Goal: Task Accomplishment & Management: Use online tool/utility

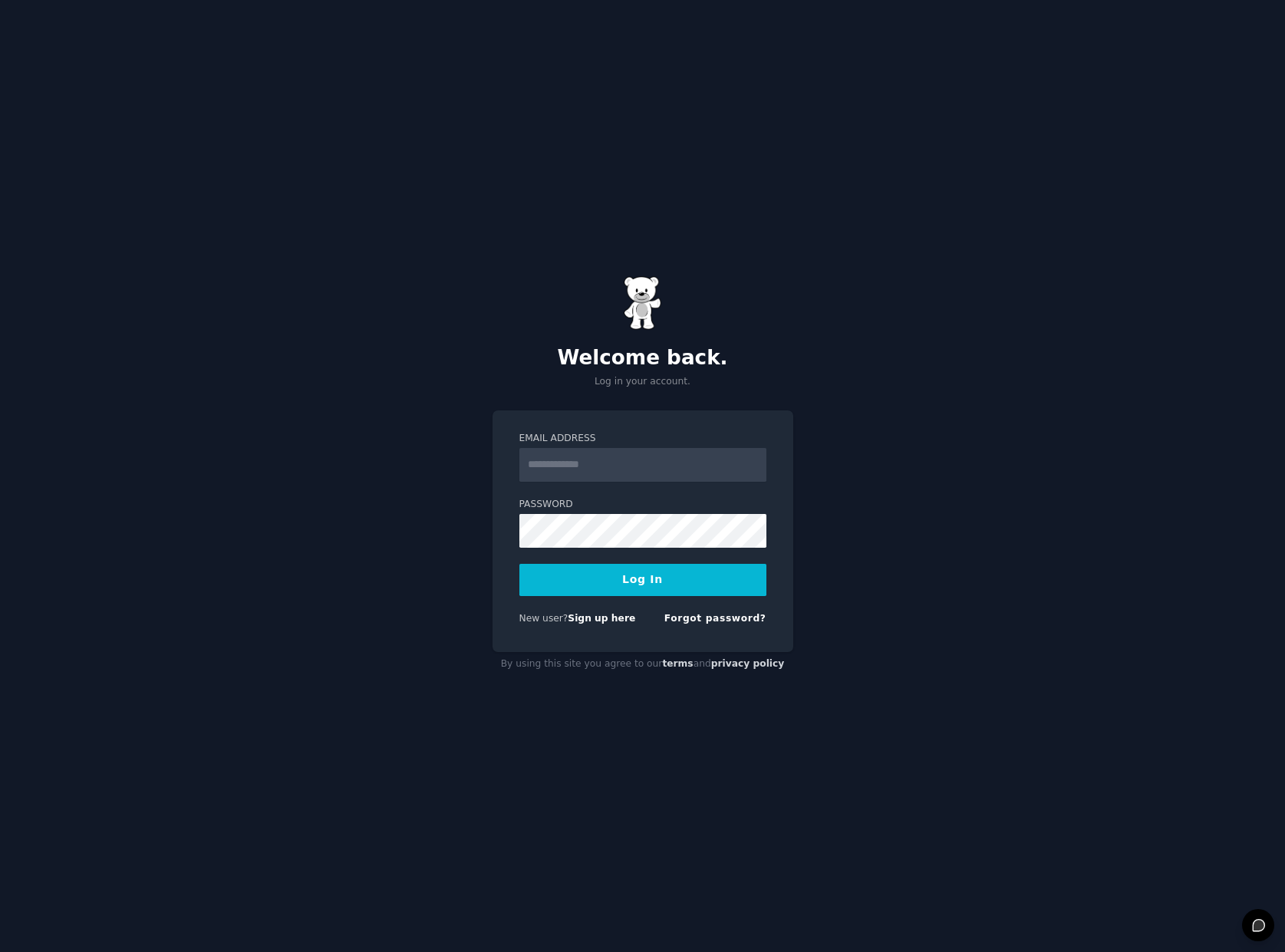
click at [600, 466] on input "Email Address" at bounding box center [643, 465] width 247 height 34
click at [0, 951] on com-1password-button at bounding box center [0, 952] width 0 height 0
click at [604, 463] on input "Email Address" at bounding box center [643, 465] width 247 height 34
type input "**********"
click at [519, 564] on button "Log In" at bounding box center [643, 580] width 247 height 32
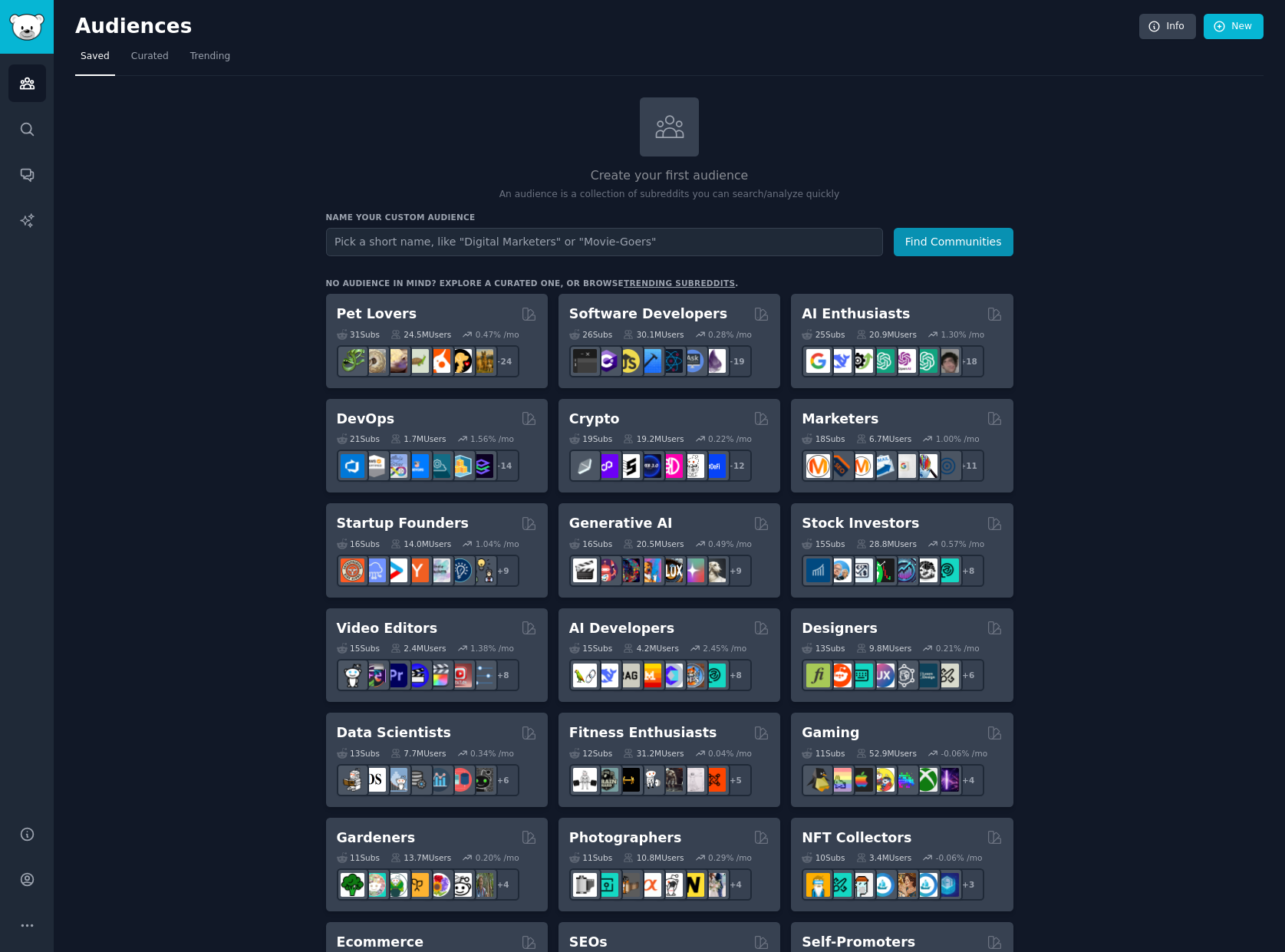
click at [607, 245] on input "text" at bounding box center [604, 242] width 557 height 28
click at [438, 246] on input "text" at bounding box center [604, 242] width 557 height 28
type input "J"
type input "Tech Job Searchers"
click at [893, 228] on button "Find Communities" at bounding box center [953, 242] width 120 height 28
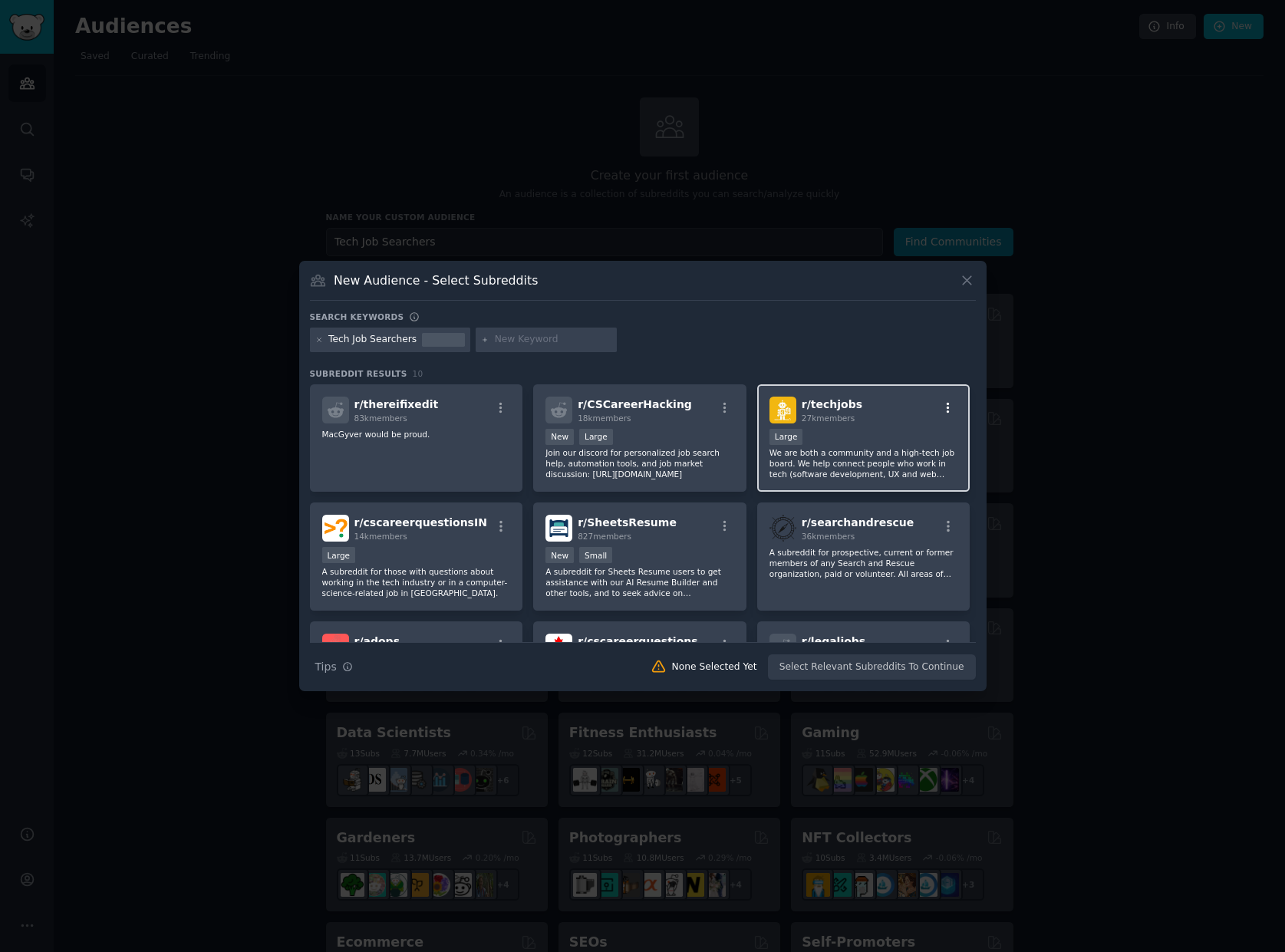
click at [942, 406] on icon "button" at bounding box center [948, 408] width 14 height 14
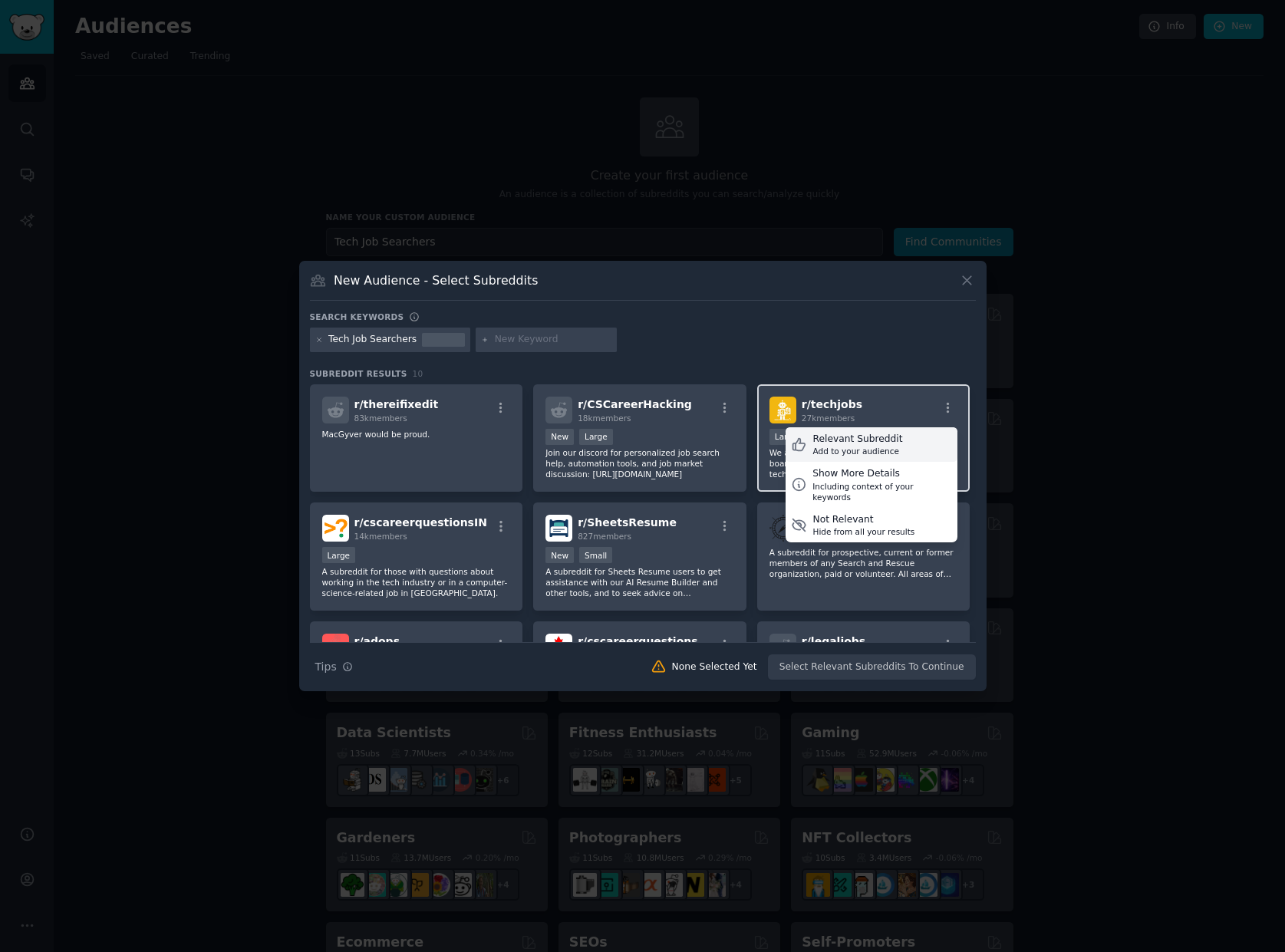
click at [894, 436] on div "Relevant Subreddit Add to your audience" at bounding box center [871, 445] width 171 height 35
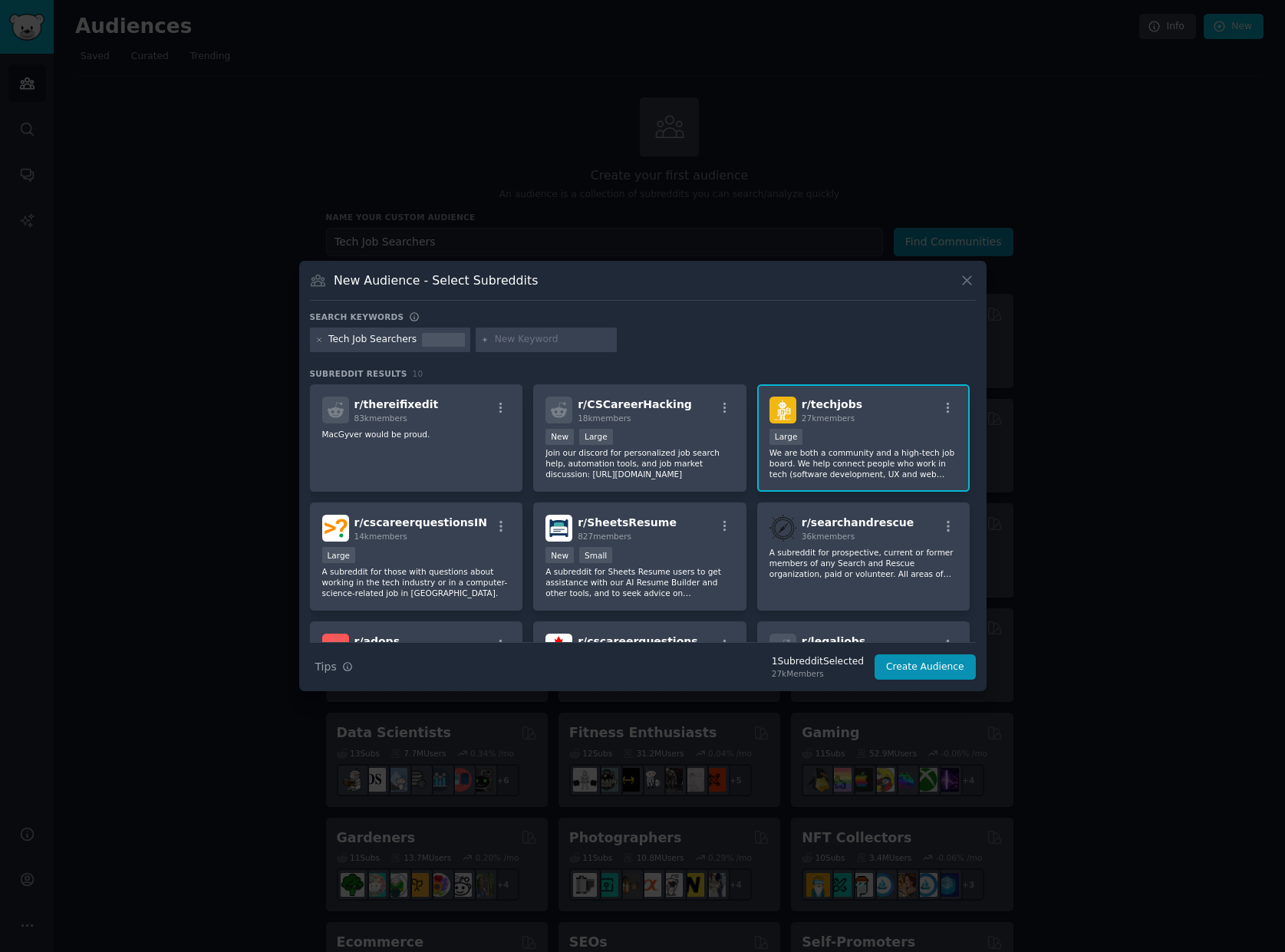
click at [508, 341] on input "text" at bounding box center [552, 340] width 117 height 14
type input "tech"
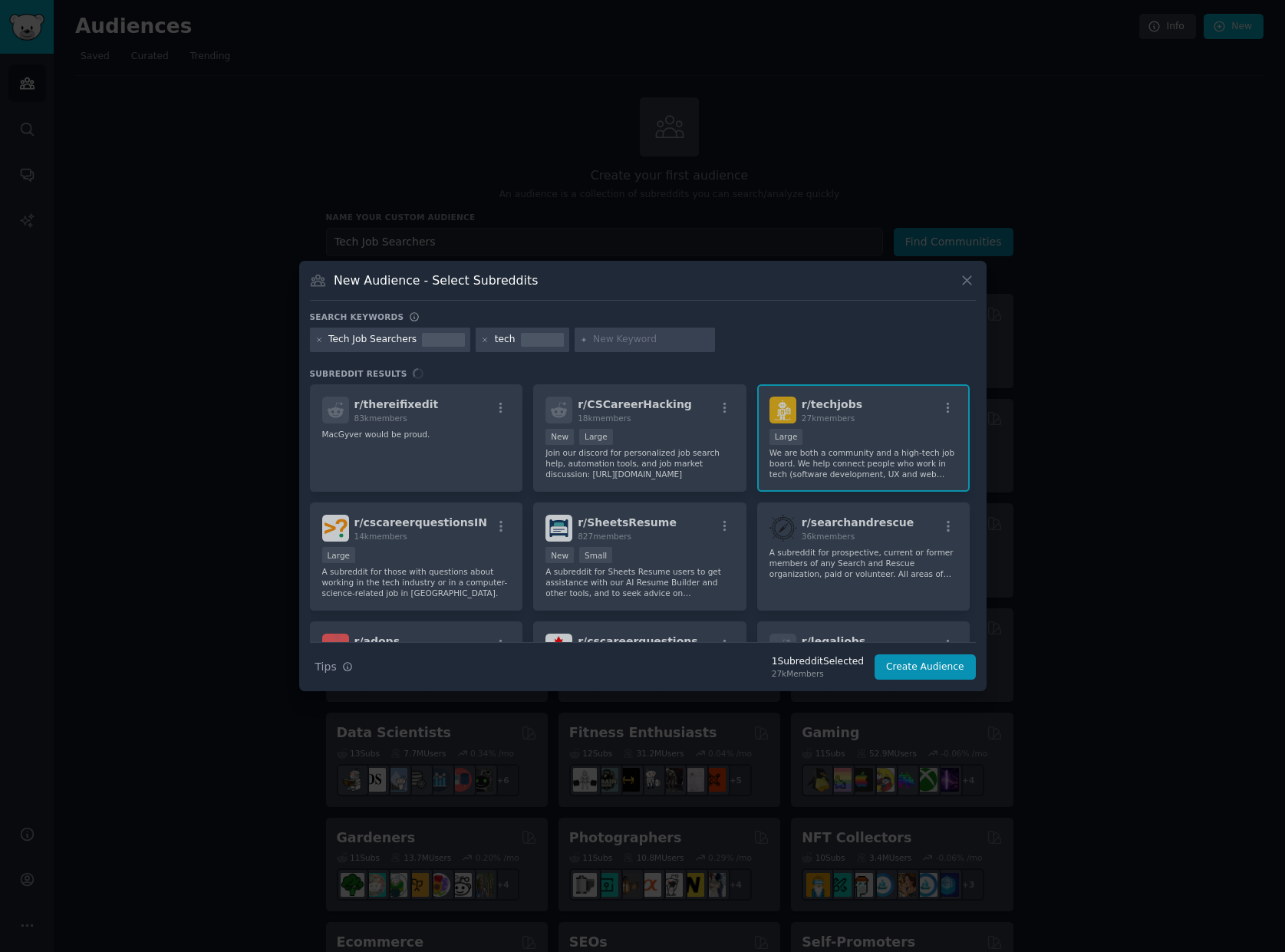
type input "k"
type input "jobs"
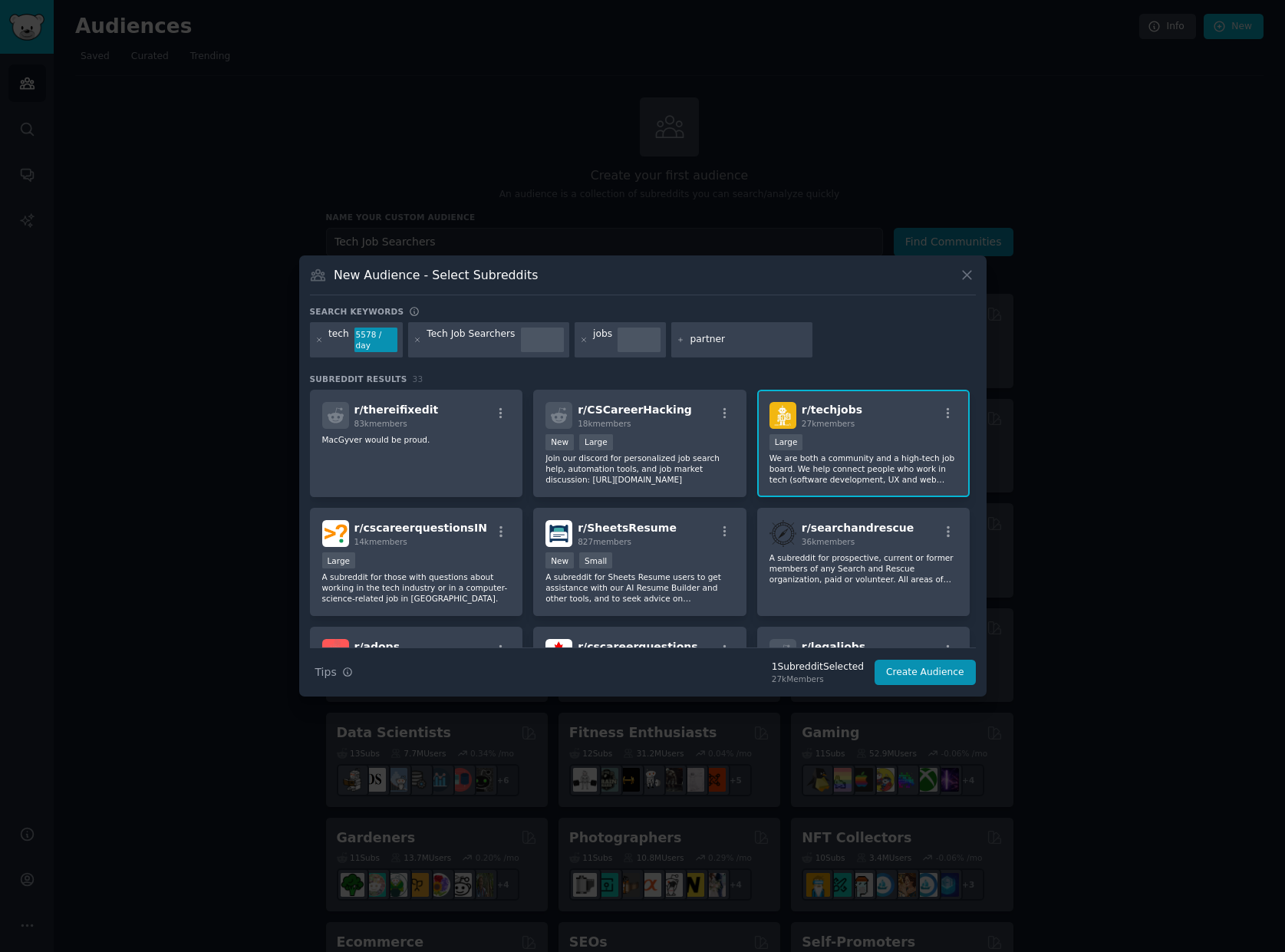
type input "partners"
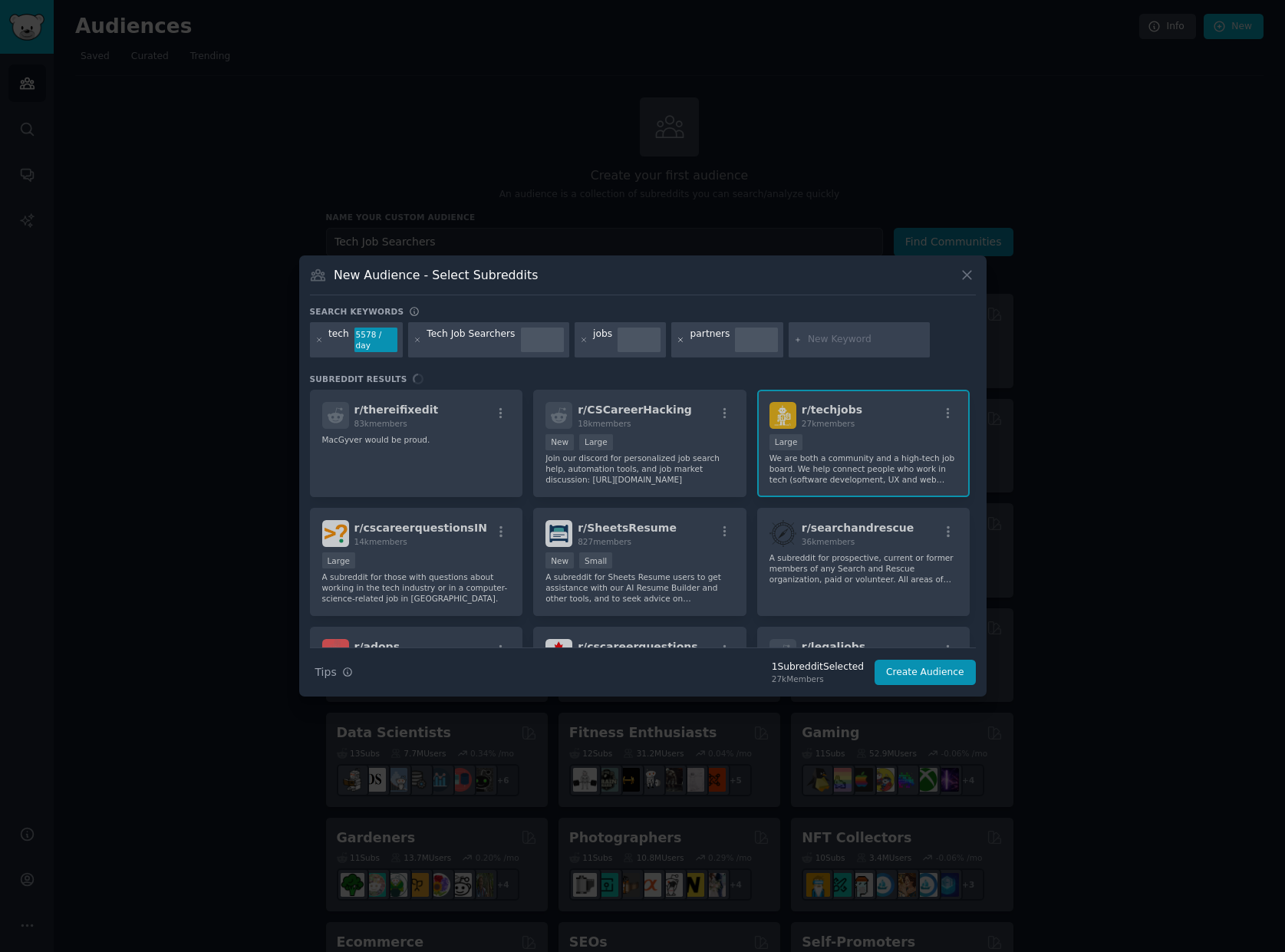
click at [677, 341] on icon at bounding box center [681, 340] width 8 height 8
click at [697, 341] on input "text" at bounding box center [749, 340] width 117 height 14
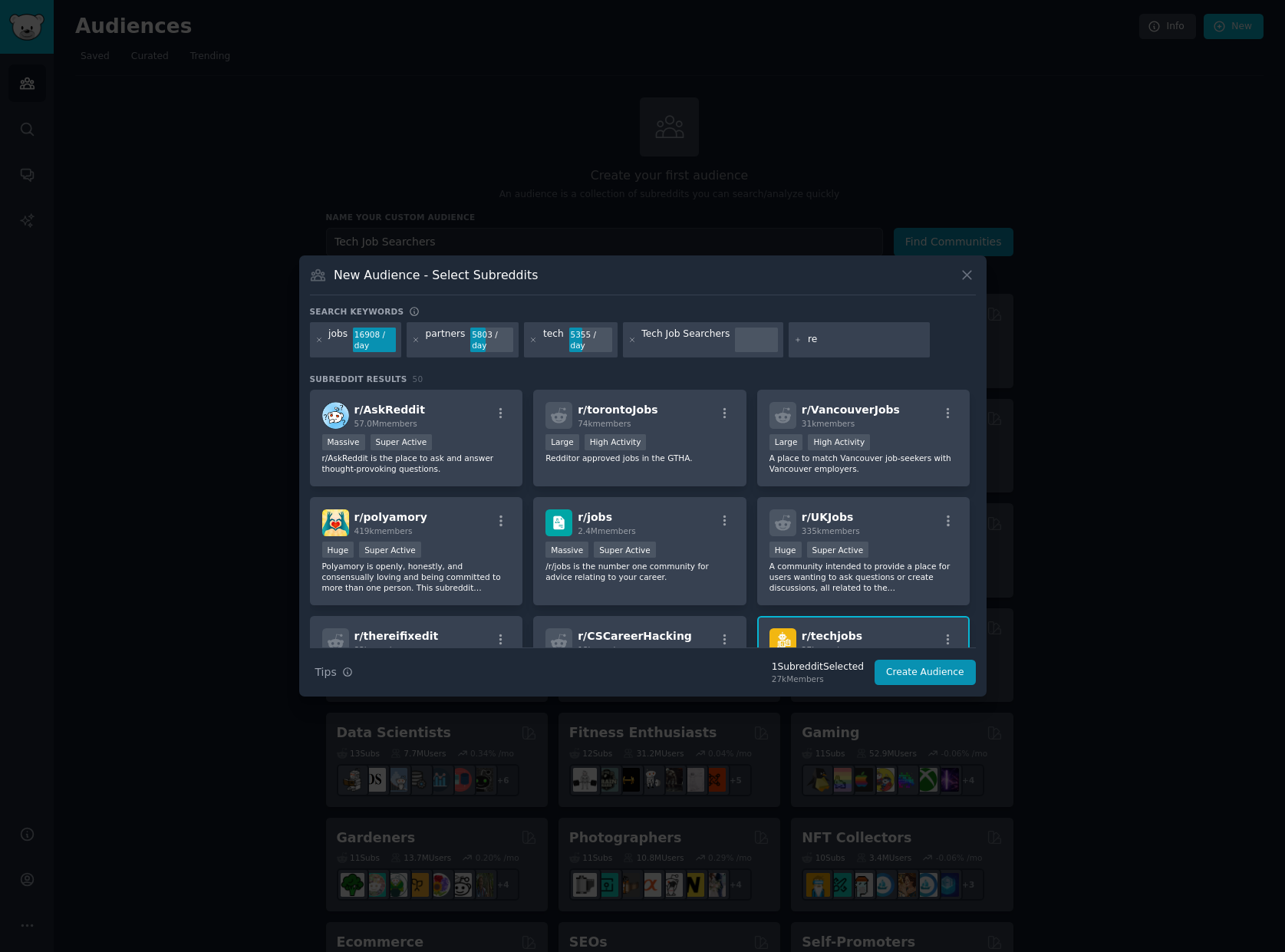
type input "r"
type input "s"
type input "reseller"
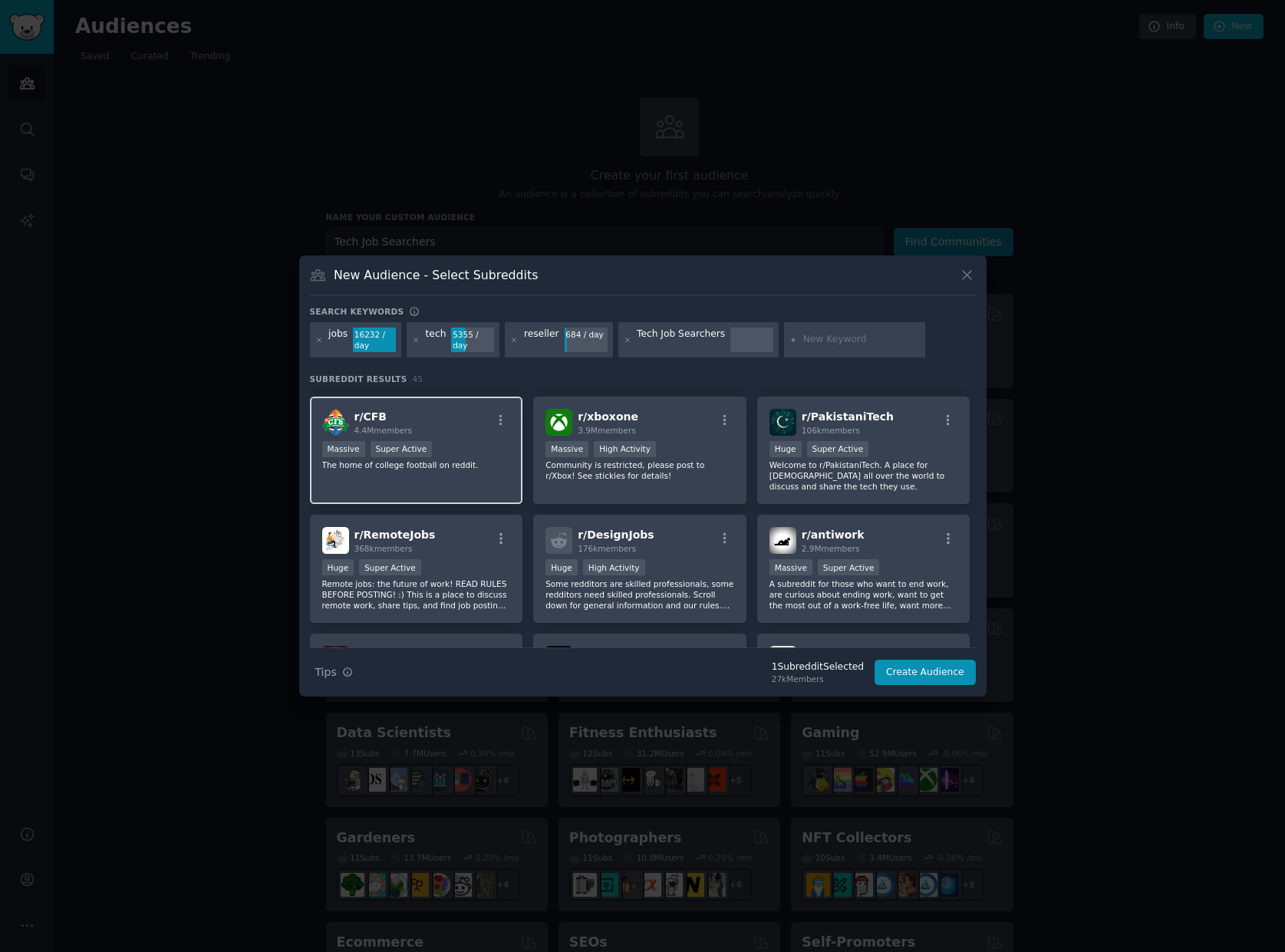
scroll to position [920, 0]
click at [964, 275] on icon at bounding box center [967, 275] width 16 height 16
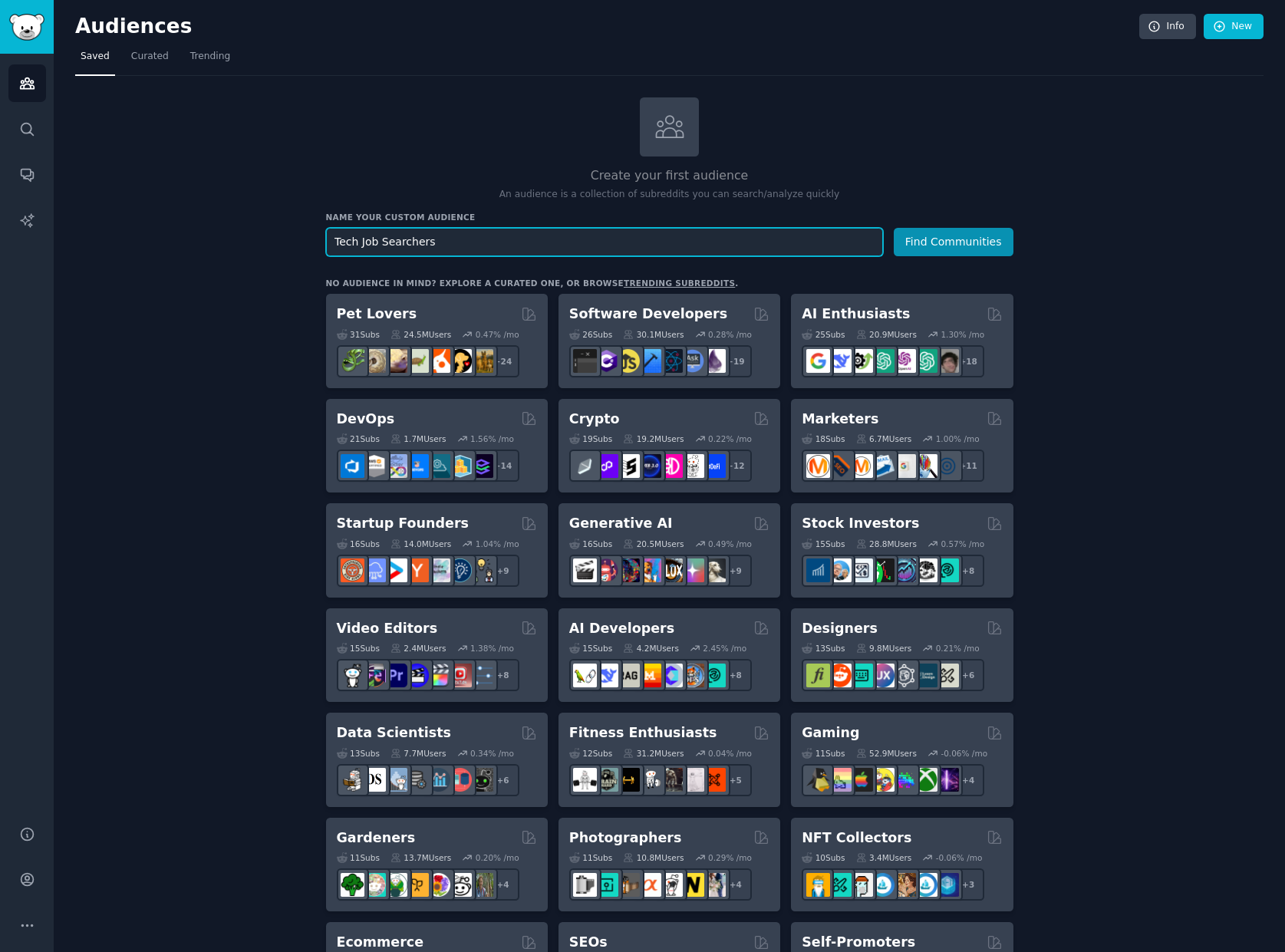
drag, startPoint x: 459, startPoint y: 236, endPoint x: 221, endPoint y: 230, distance: 238.1
click at [221, 230] on div "Create your first audience An audience is a collection of subreddits you can se…" at bounding box center [669, 933] width 1188 height 1671
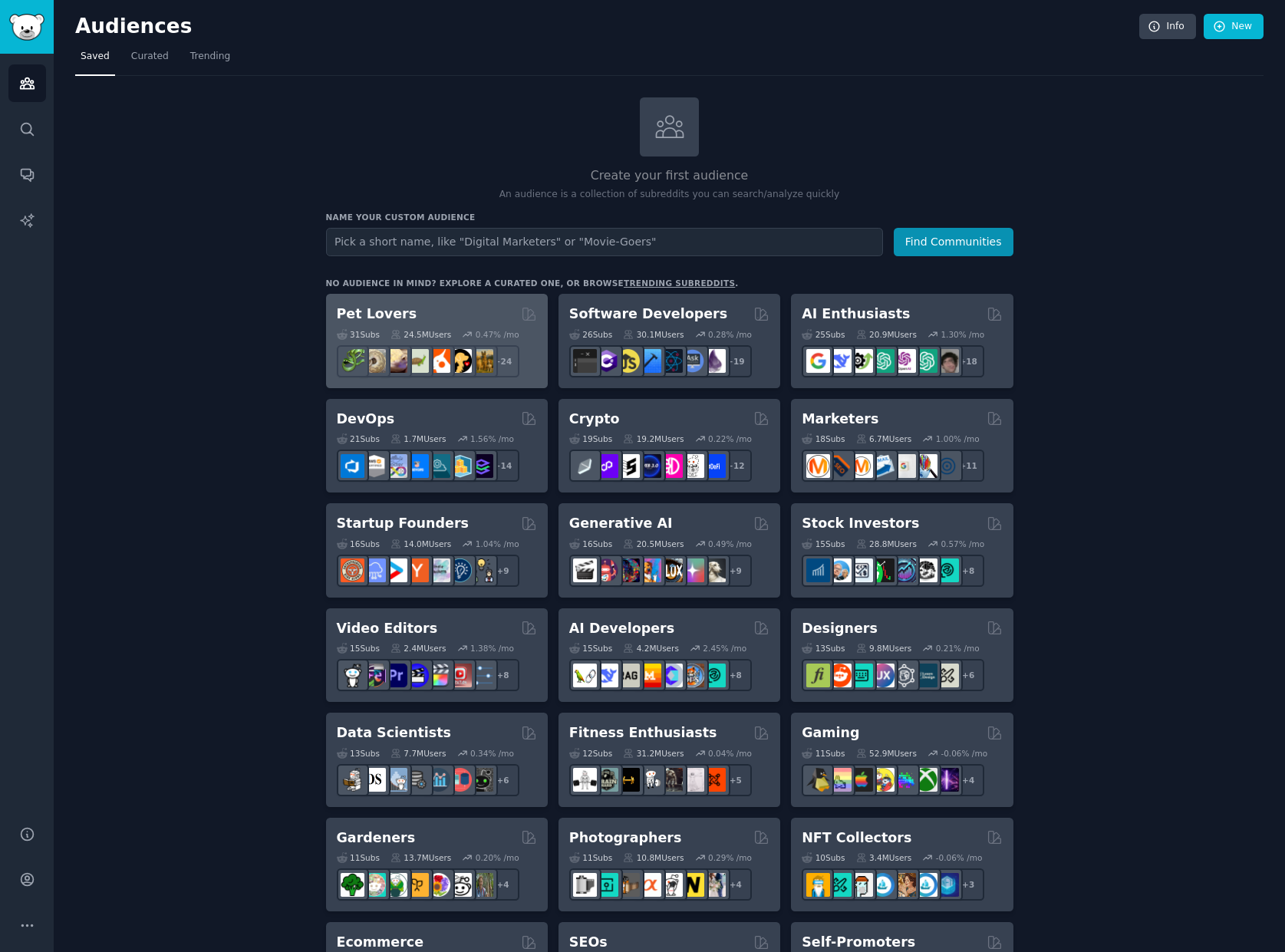
click at [451, 310] on div "Pet Lovers Curated by GummySearch" at bounding box center [437, 313] width 200 height 19
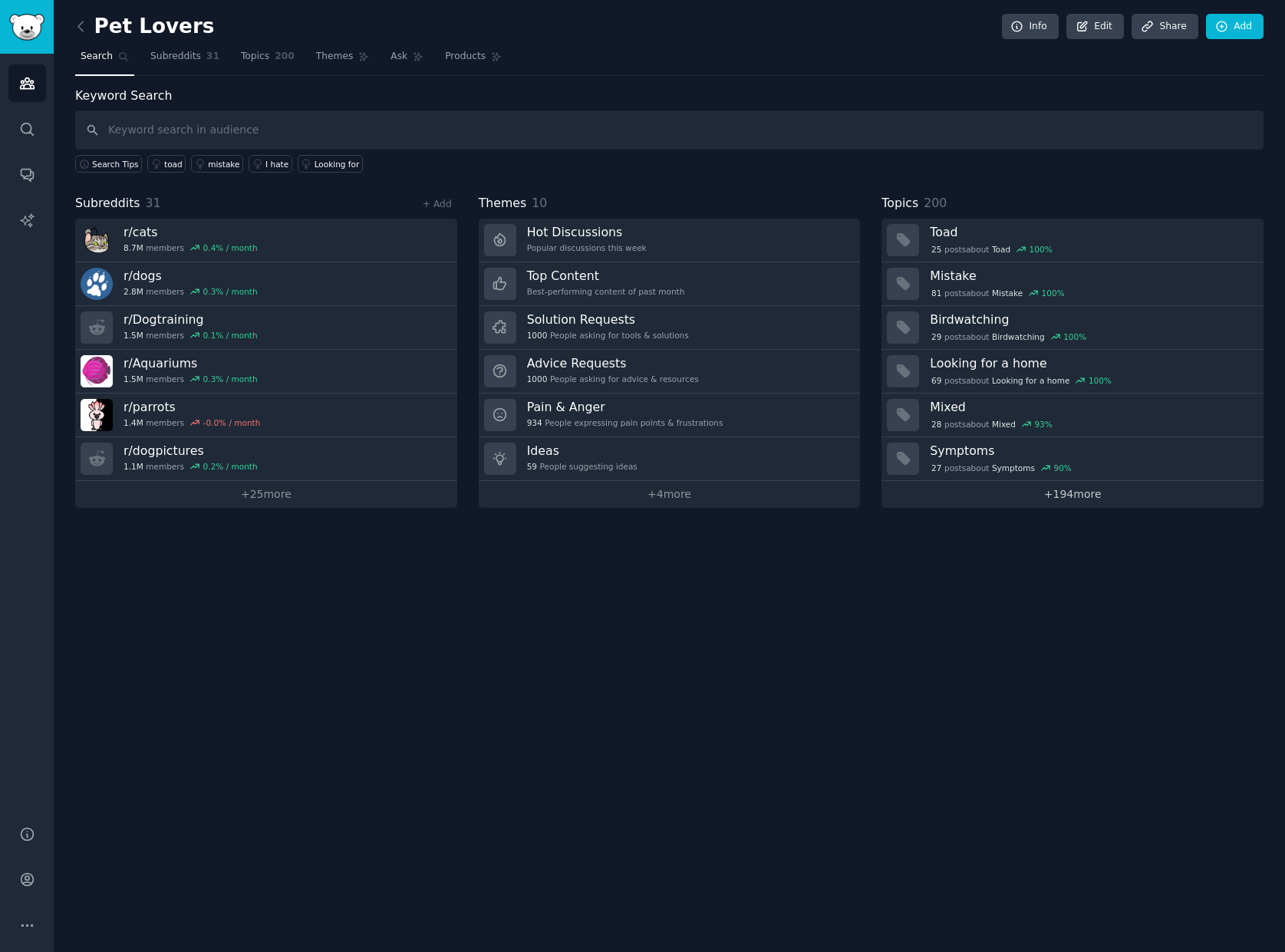
click at [1069, 494] on link "+ 194 more" at bounding box center [1072, 493] width 382 height 27
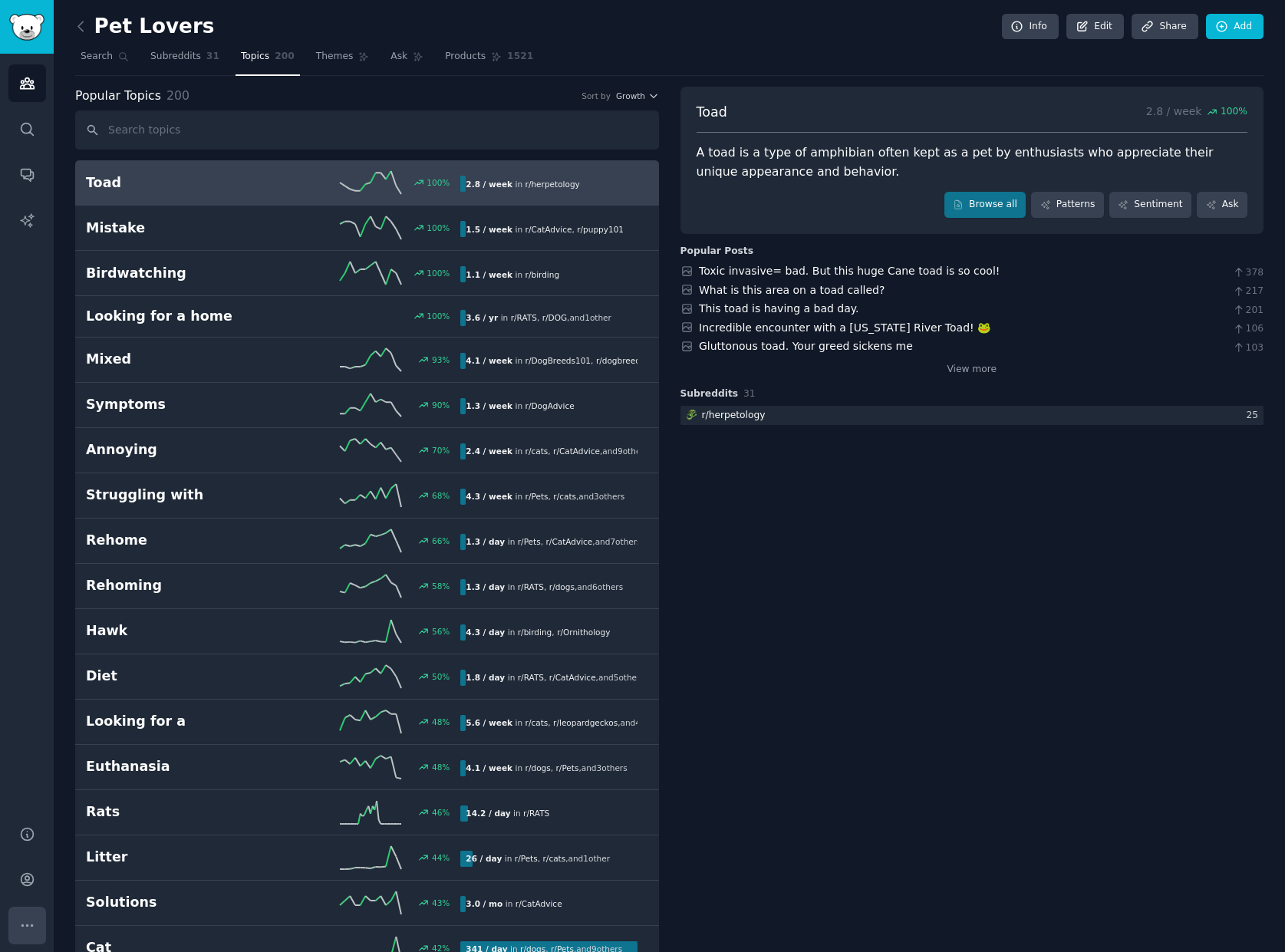
click at [28, 923] on icon "Sidebar" at bounding box center [27, 925] width 16 height 16
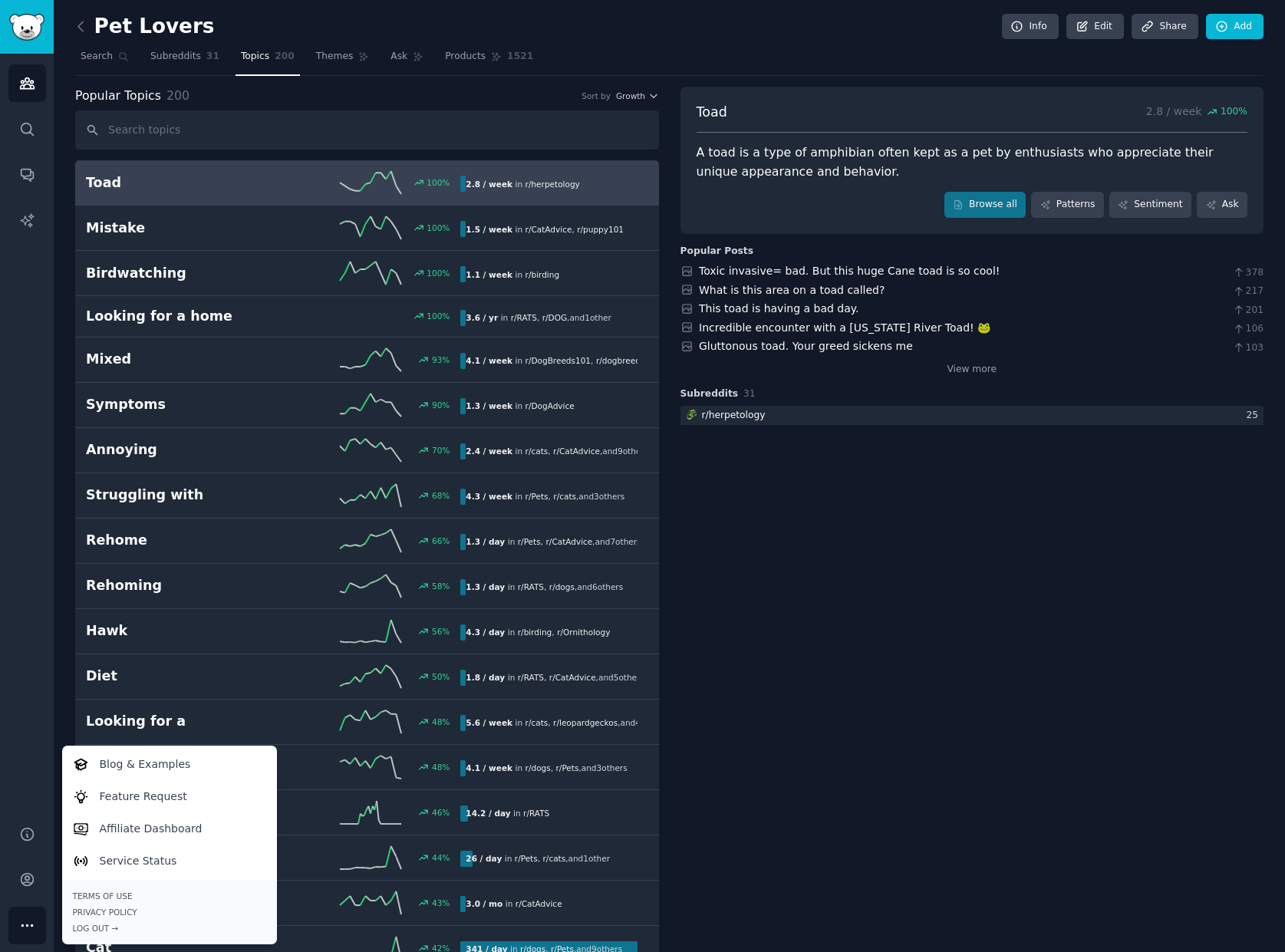
click at [25, 922] on icon "Sidebar" at bounding box center [27, 925] width 16 height 16
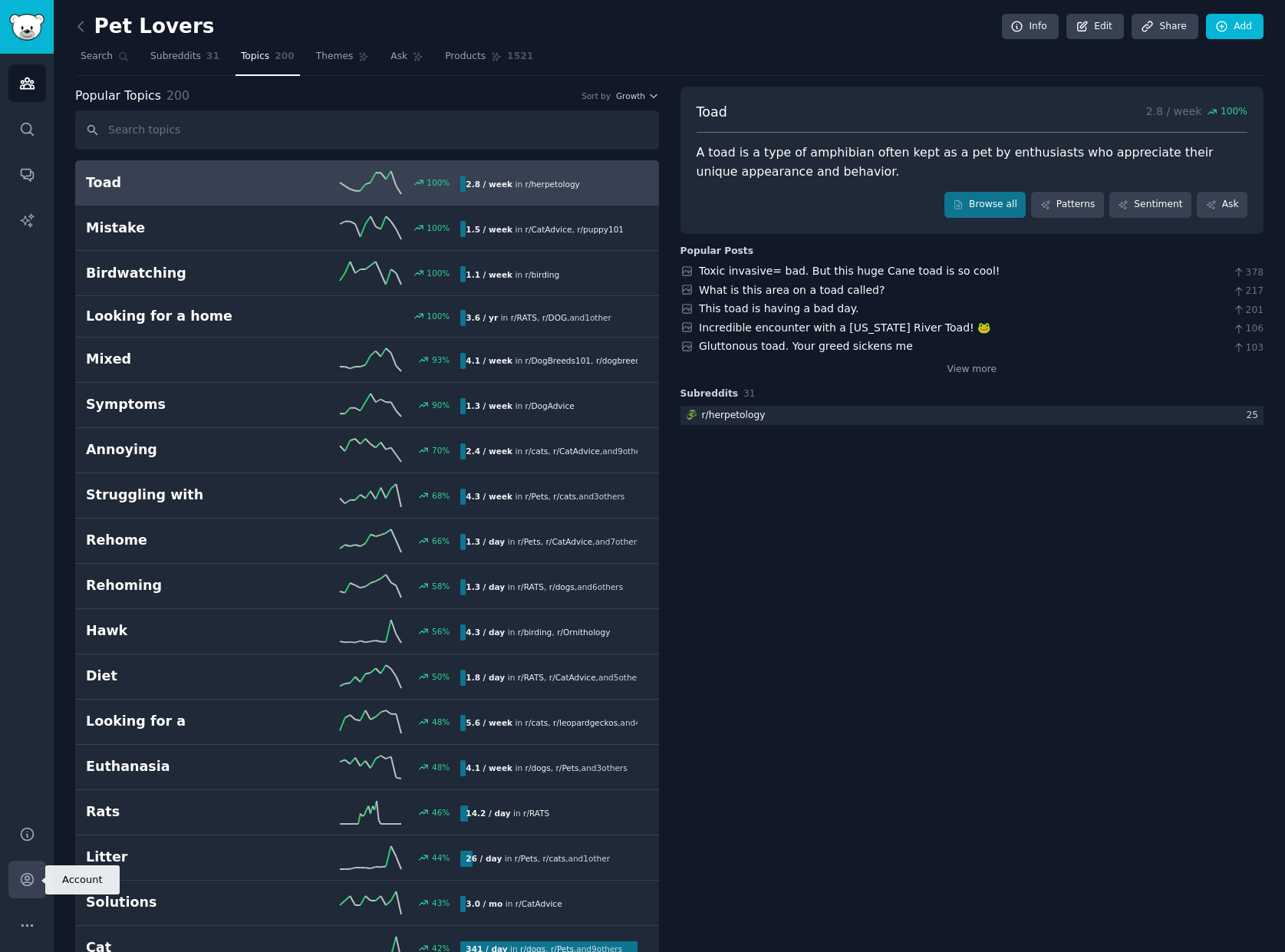
click at [22, 875] on icon "Sidebar" at bounding box center [27, 879] width 12 height 12
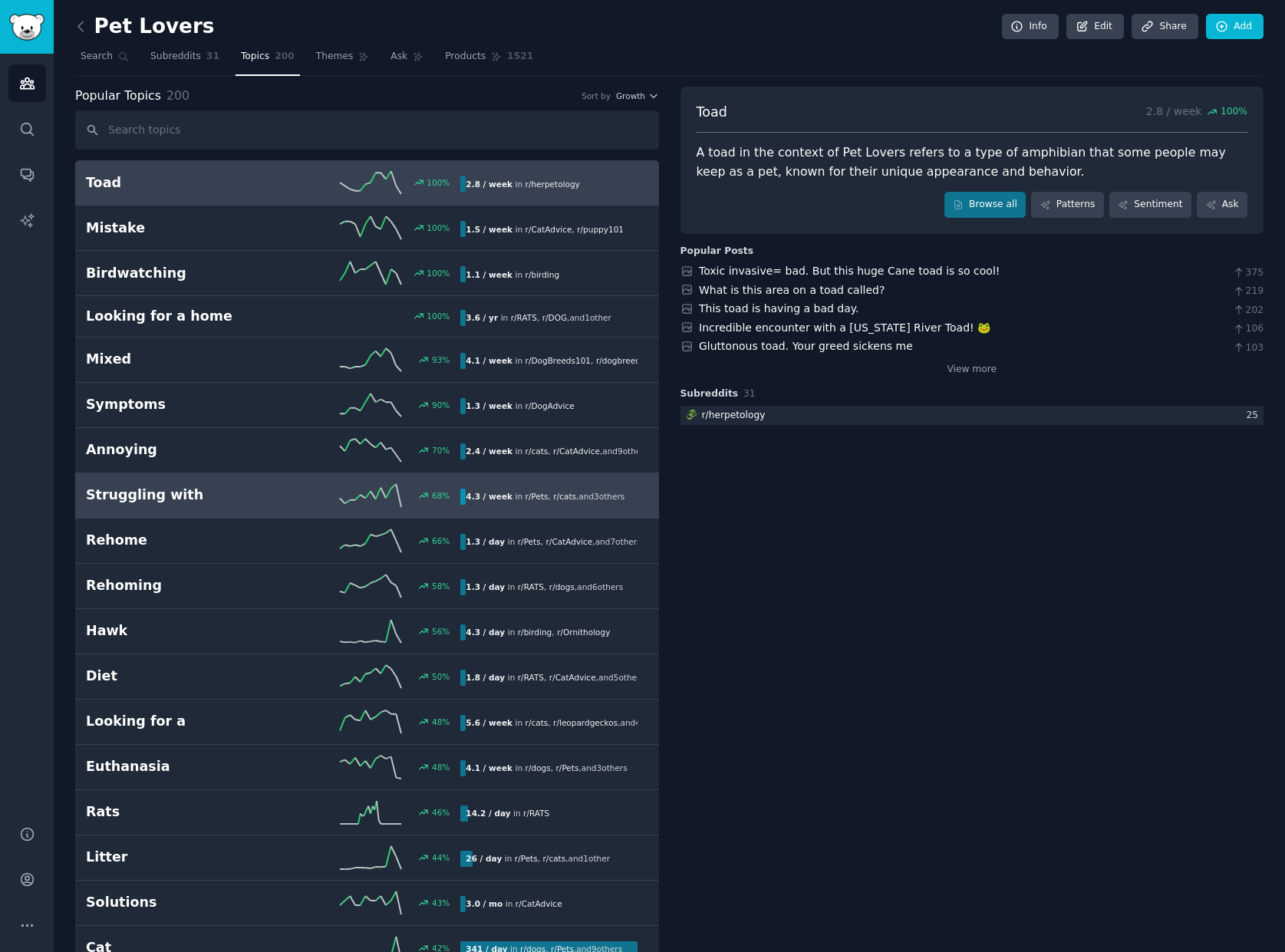
click at [265, 495] on h2 "Struggling with" at bounding box center [179, 494] width 187 height 19
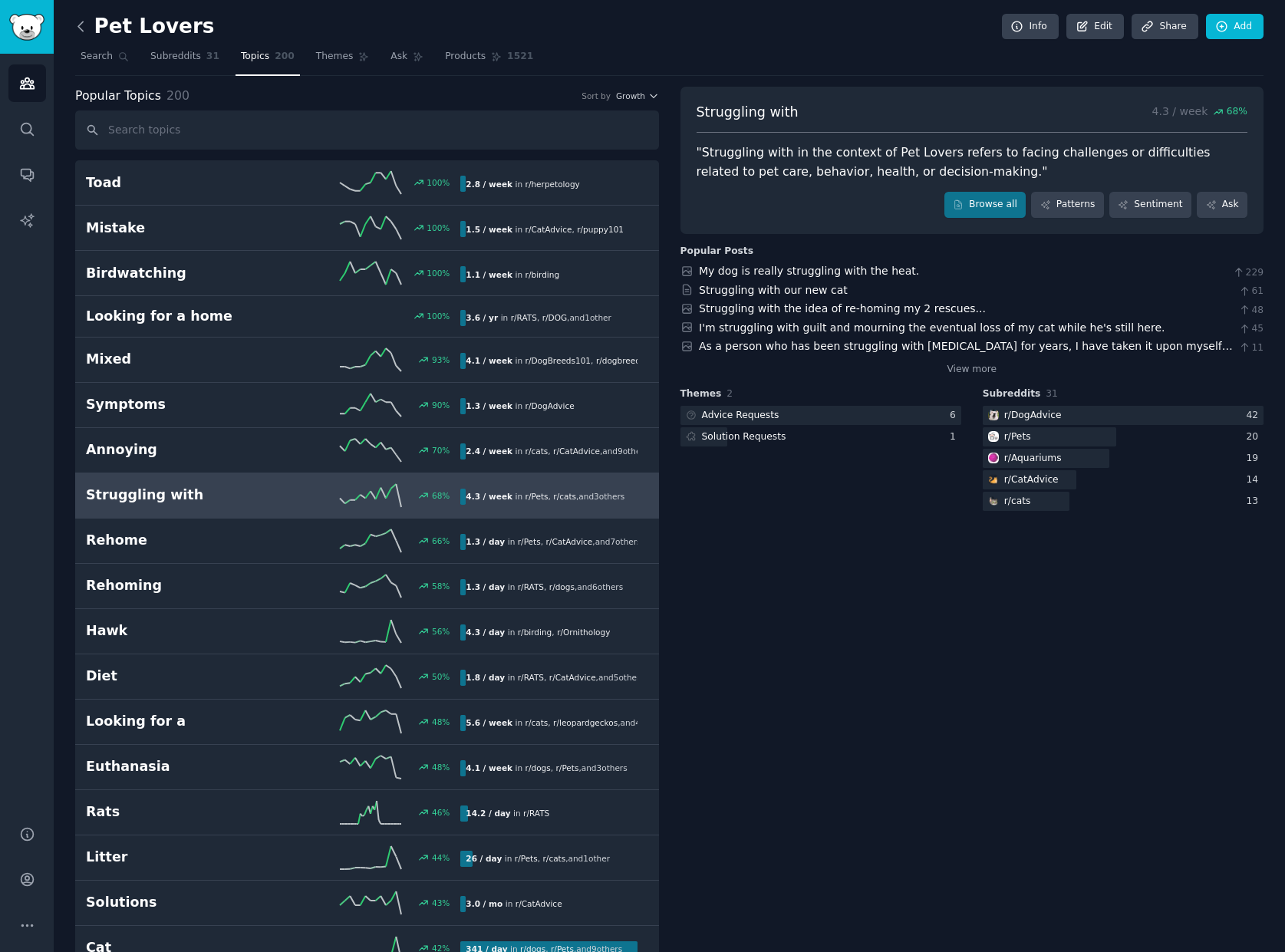
click at [78, 23] on icon at bounding box center [81, 26] width 16 height 16
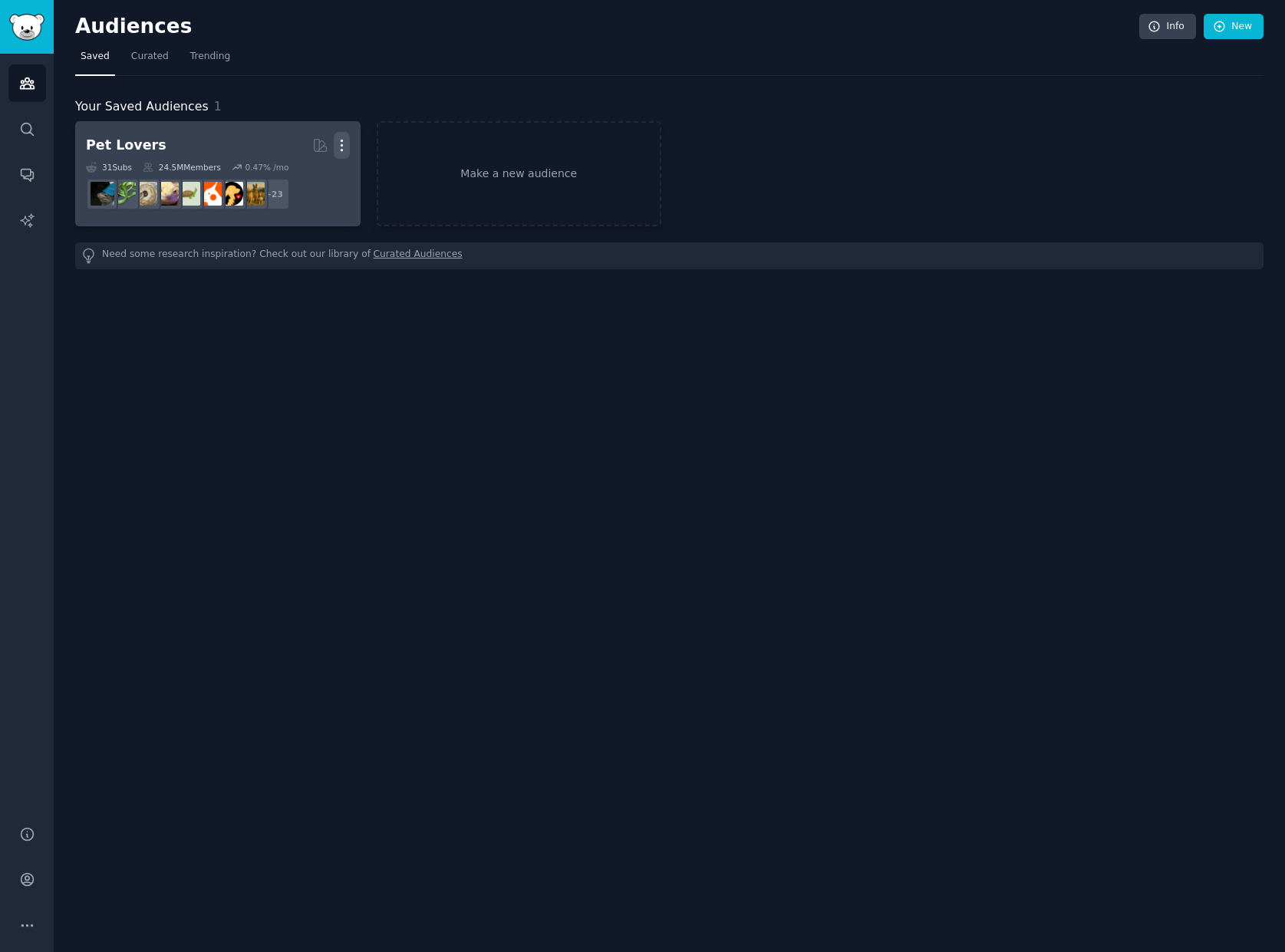
click at [340, 146] on icon "button" at bounding box center [342, 146] width 16 height 16
click at [304, 176] on p "Delete" at bounding box center [299, 177] width 35 height 16
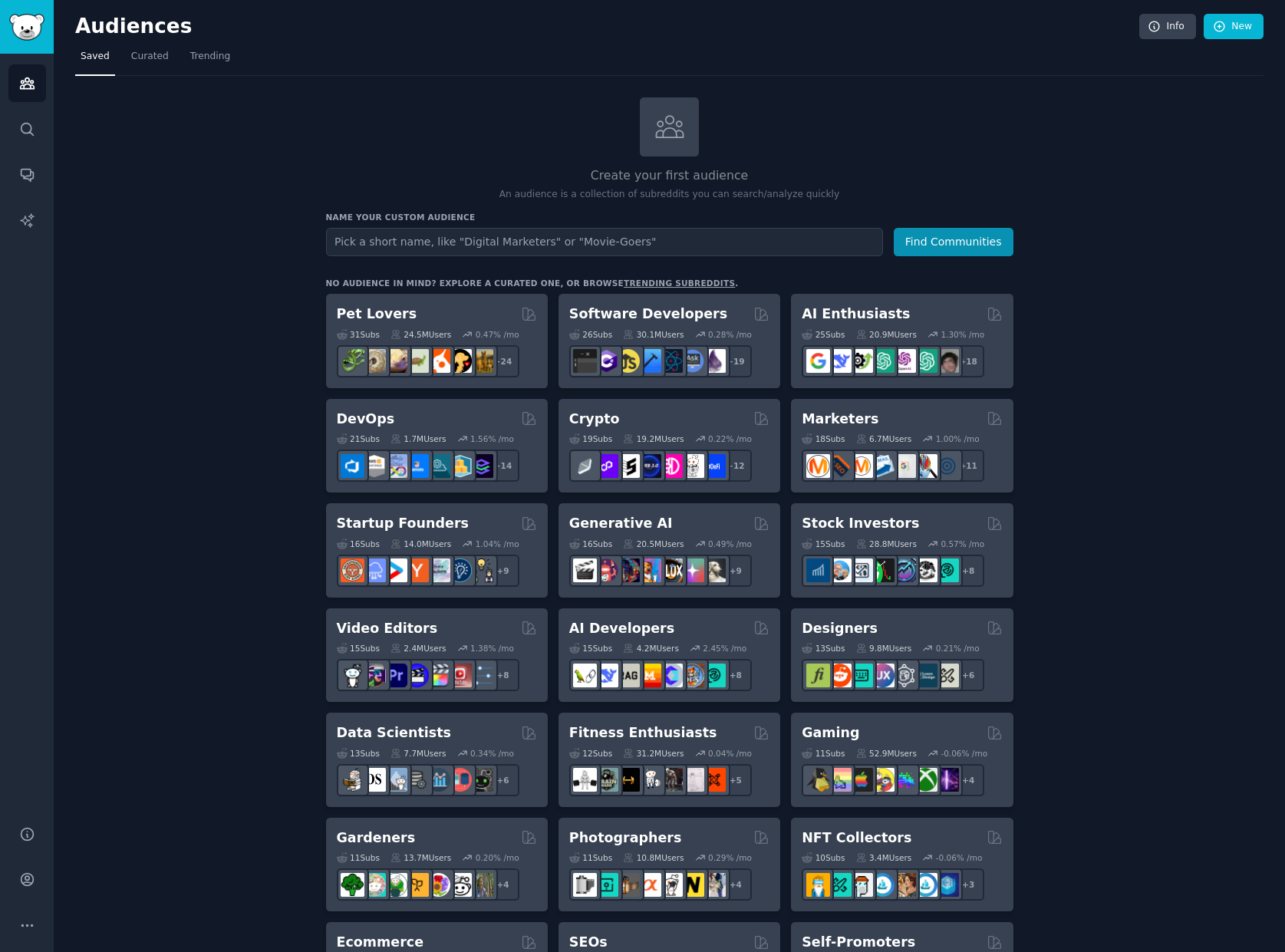
click at [100, 57] on span "Saved" at bounding box center [95, 57] width 29 height 14
click at [139, 58] on span "Curated" at bounding box center [151, 57] width 38 height 14
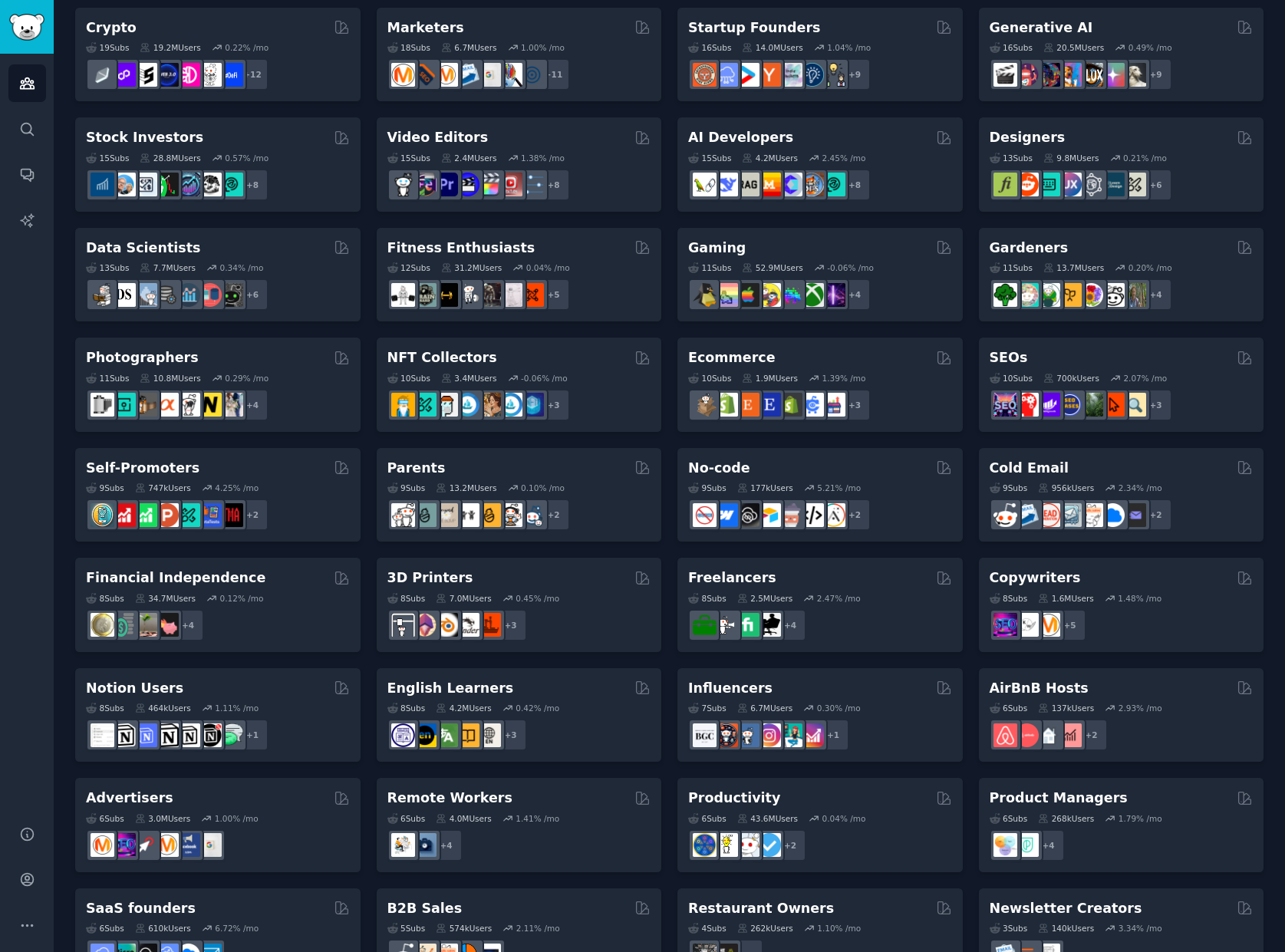
scroll to position [275, 0]
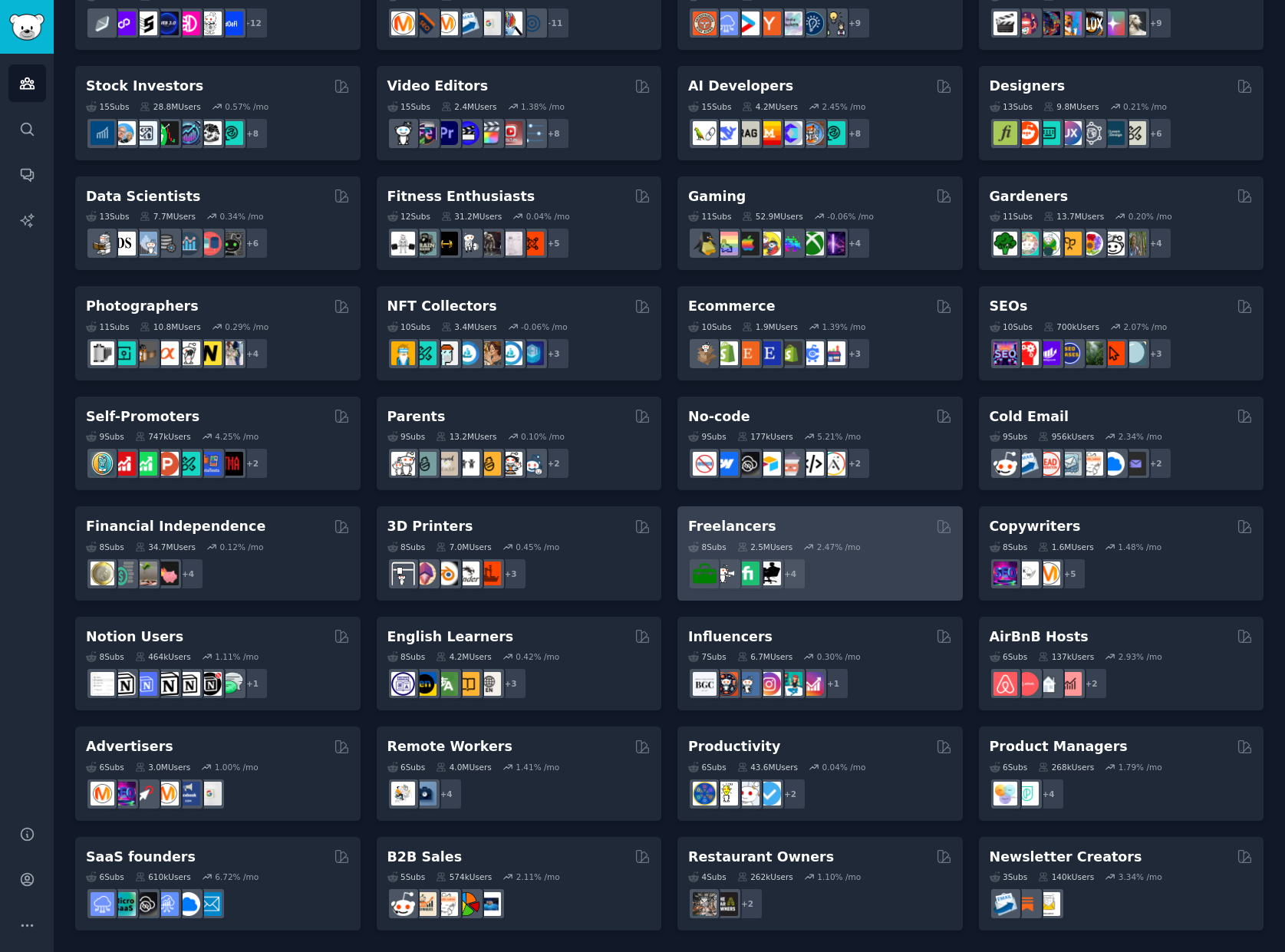
click at [878, 538] on div "8 Sub s 2.5M Users 2.47 % /mo + 4" at bounding box center [819, 563] width 264 height 54
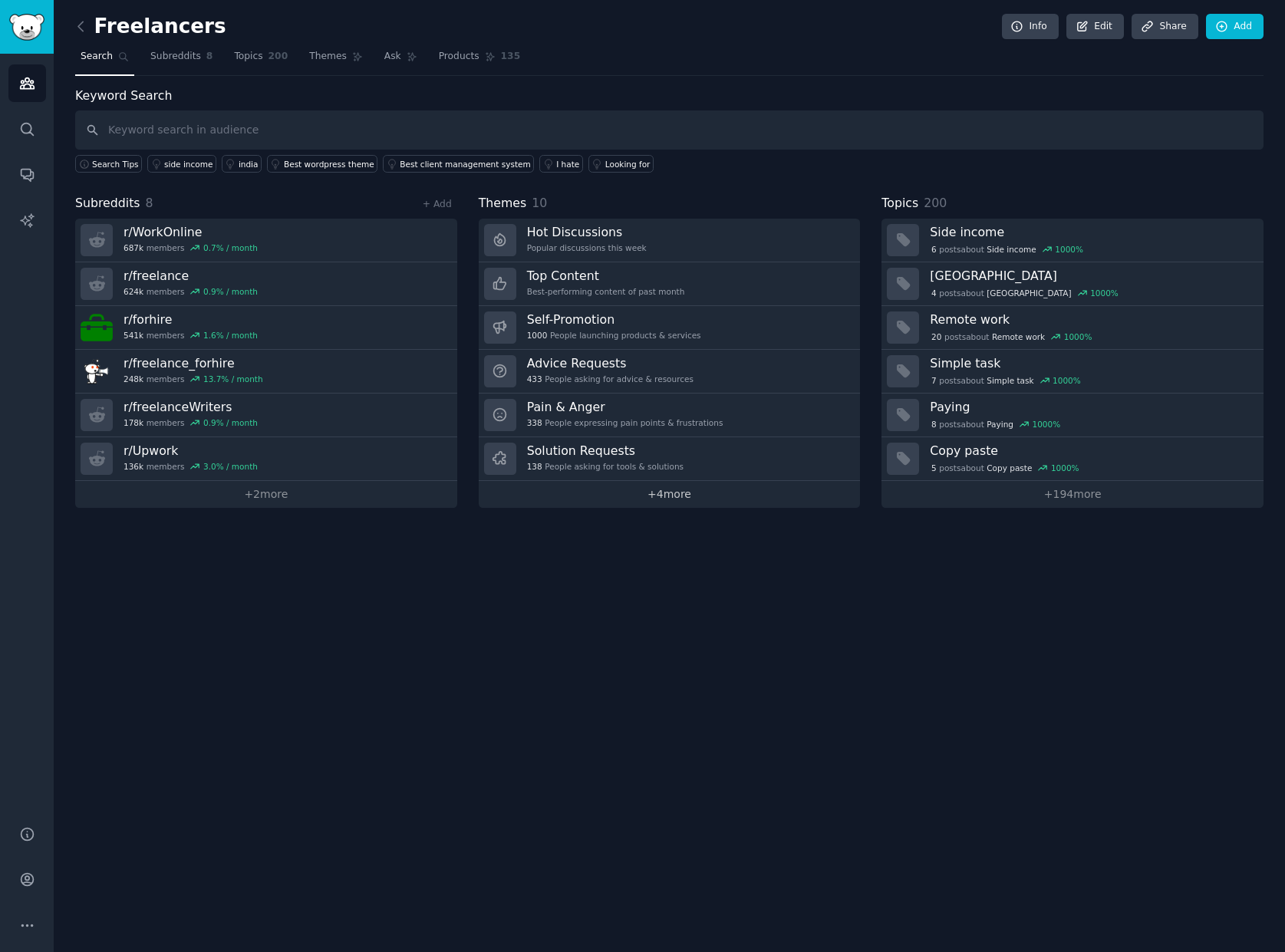
click at [673, 496] on link "+ 4 more" at bounding box center [669, 493] width 382 height 27
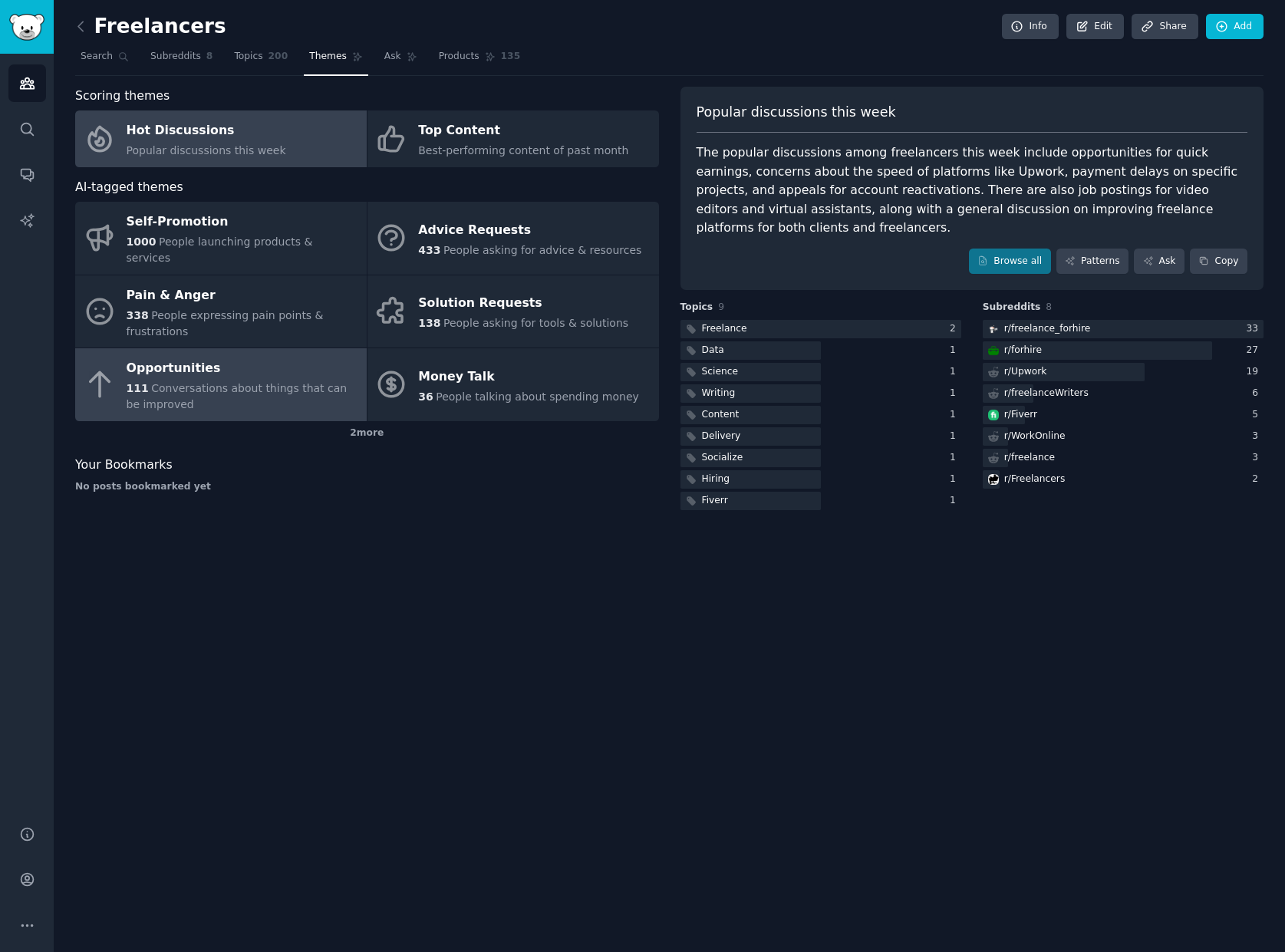
click at [221, 382] on span "Conversations about things that can be improved" at bounding box center [237, 396] width 221 height 28
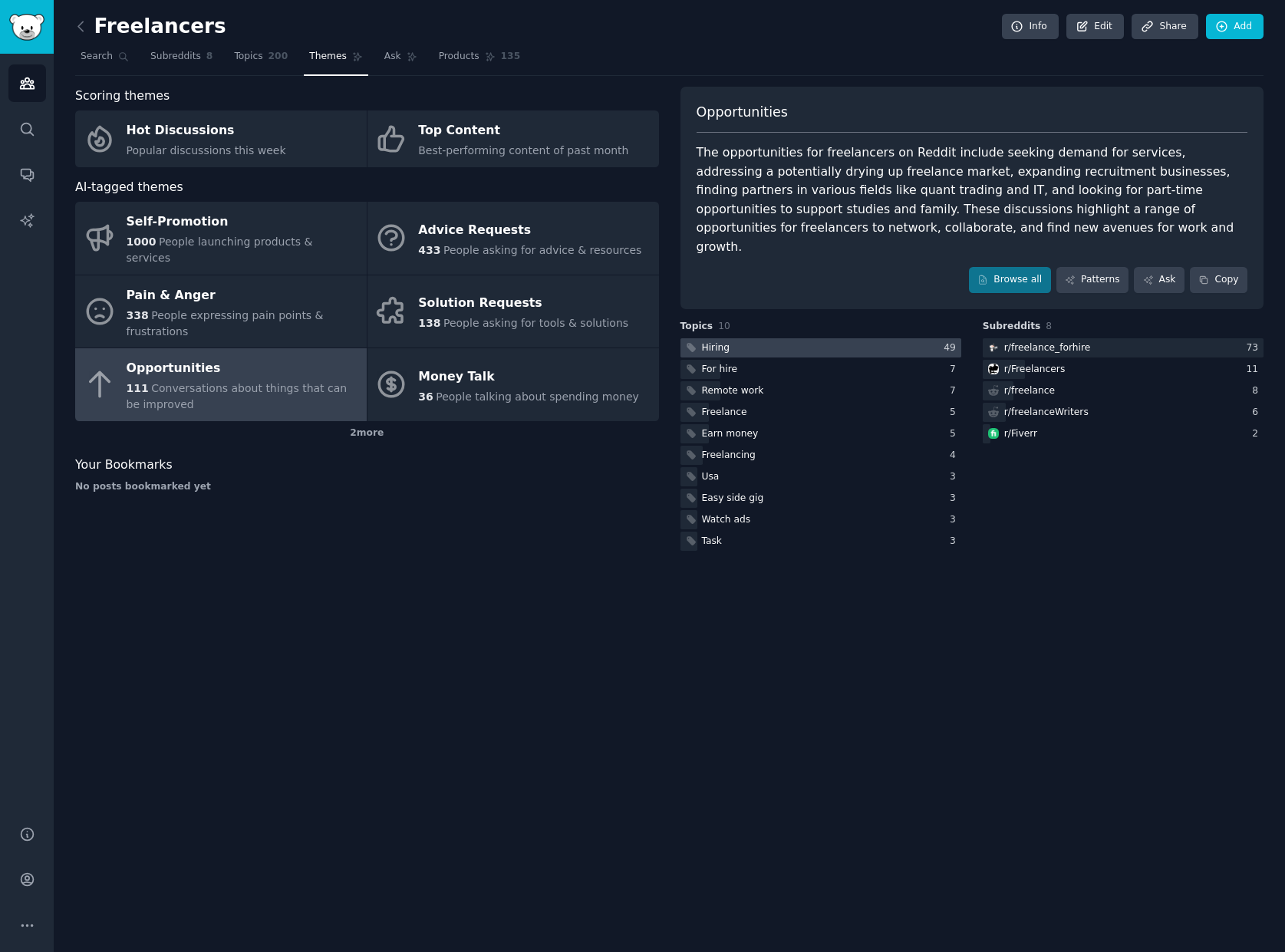
click at [792, 338] on div at bounding box center [821, 347] width 281 height 19
click at [312, 68] on link "Themes" at bounding box center [336, 61] width 65 height 32
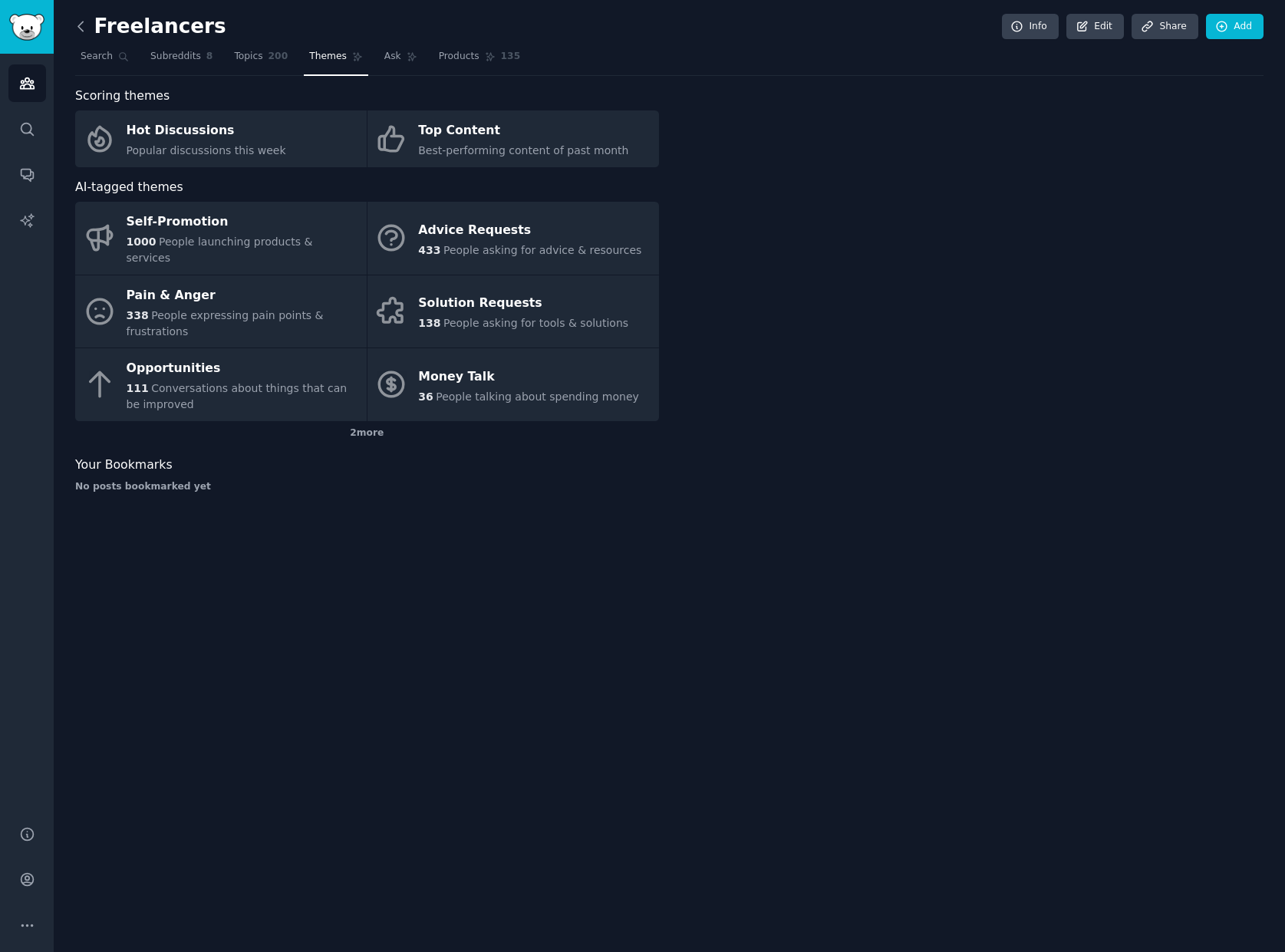
click at [82, 25] on icon at bounding box center [81, 26] width 16 height 16
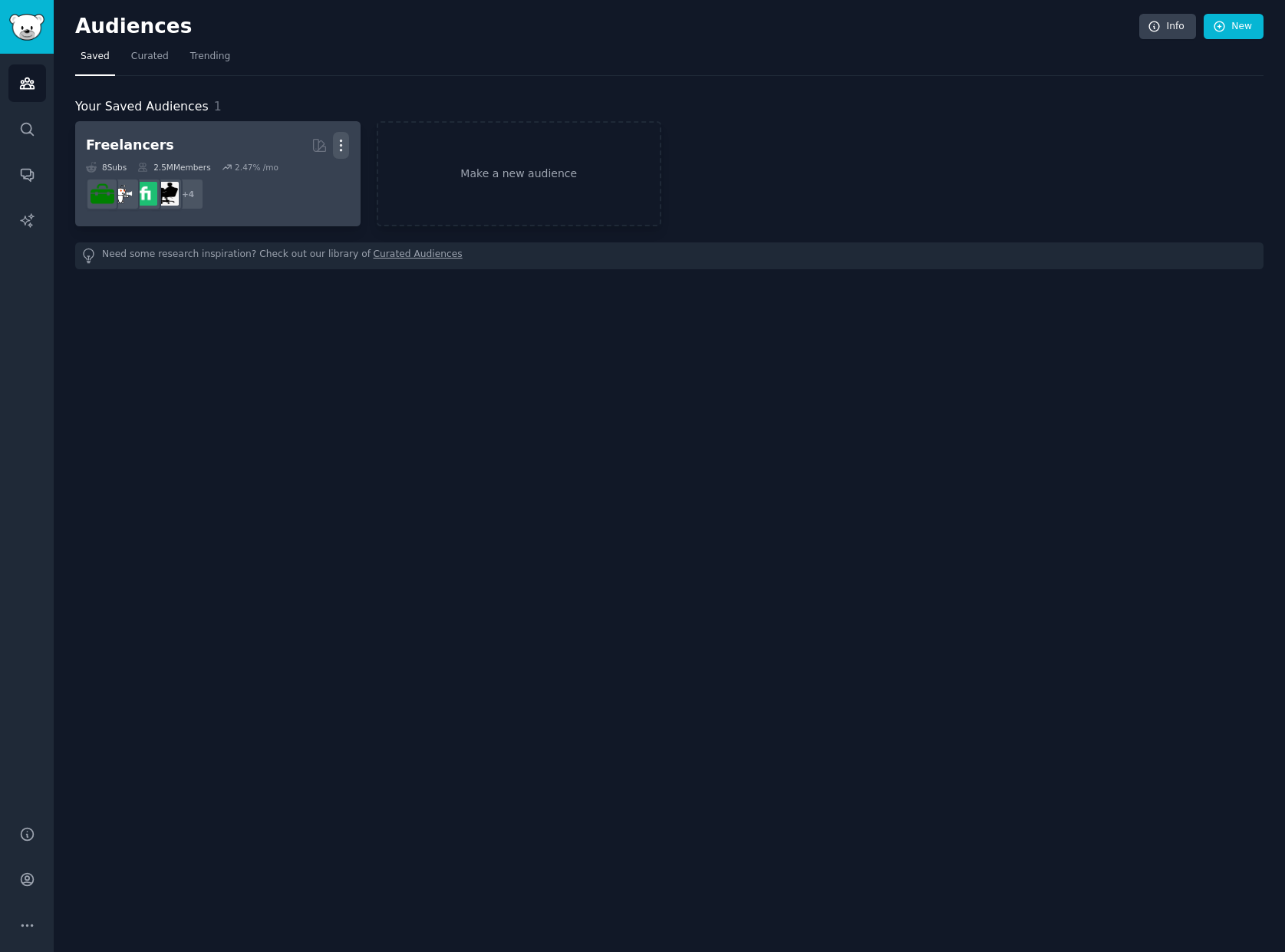
click at [341, 143] on icon "button" at bounding box center [341, 146] width 16 height 16
click at [282, 181] on div "Delete" at bounding box center [288, 177] width 73 height 32
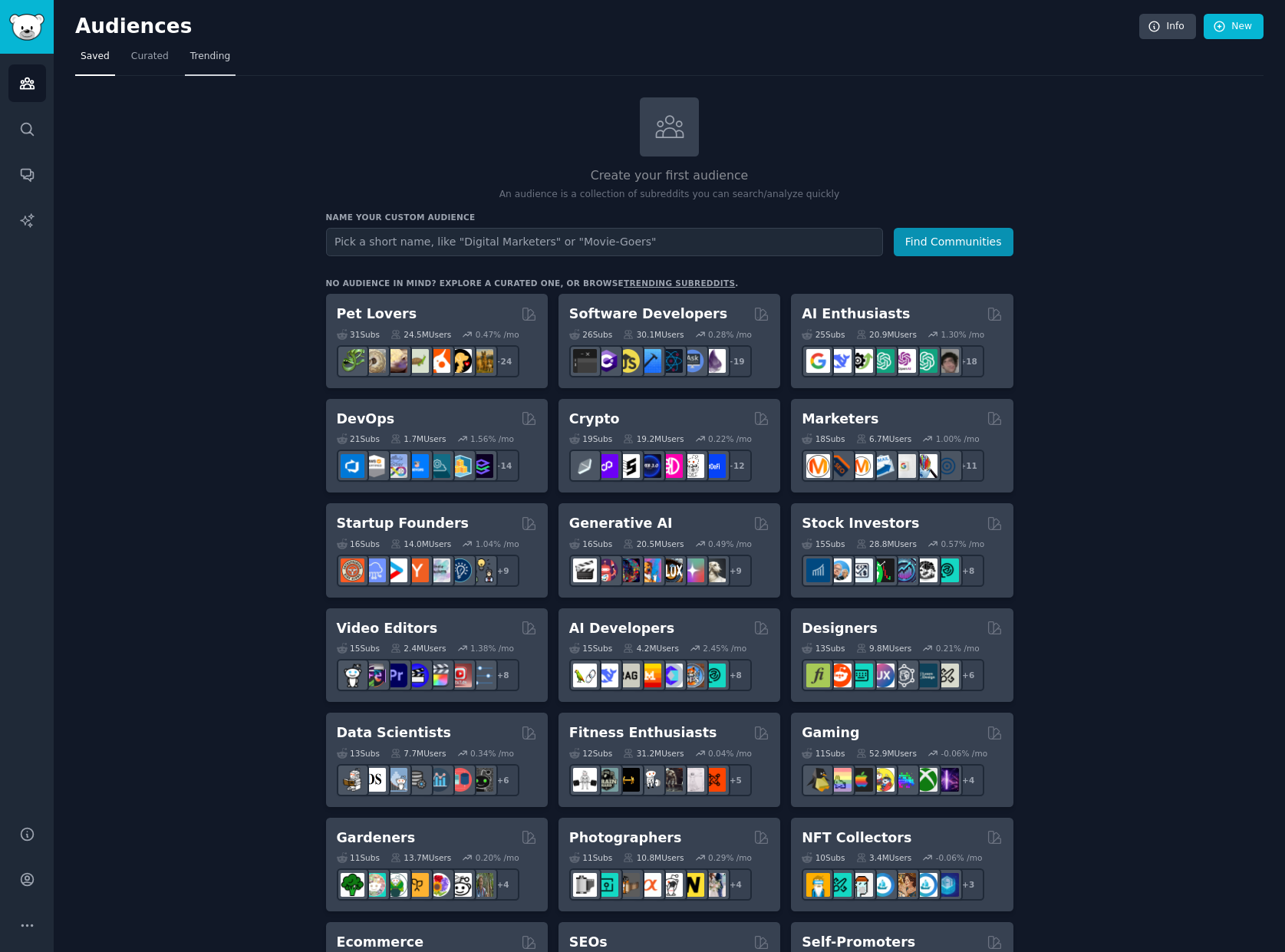
click at [208, 62] on span "Trending" at bounding box center [210, 57] width 40 height 14
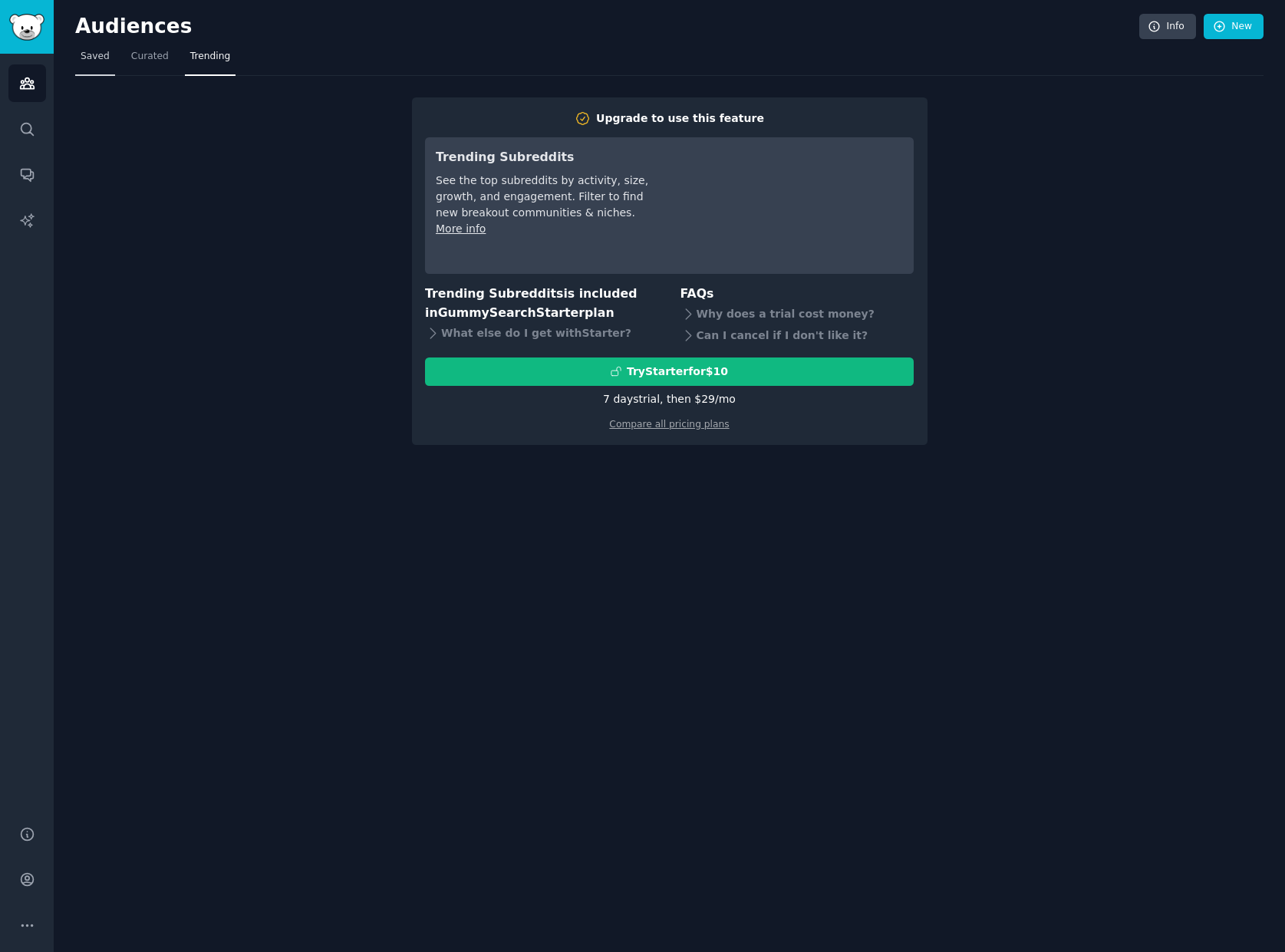
click at [97, 57] on span "Saved" at bounding box center [95, 57] width 29 height 14
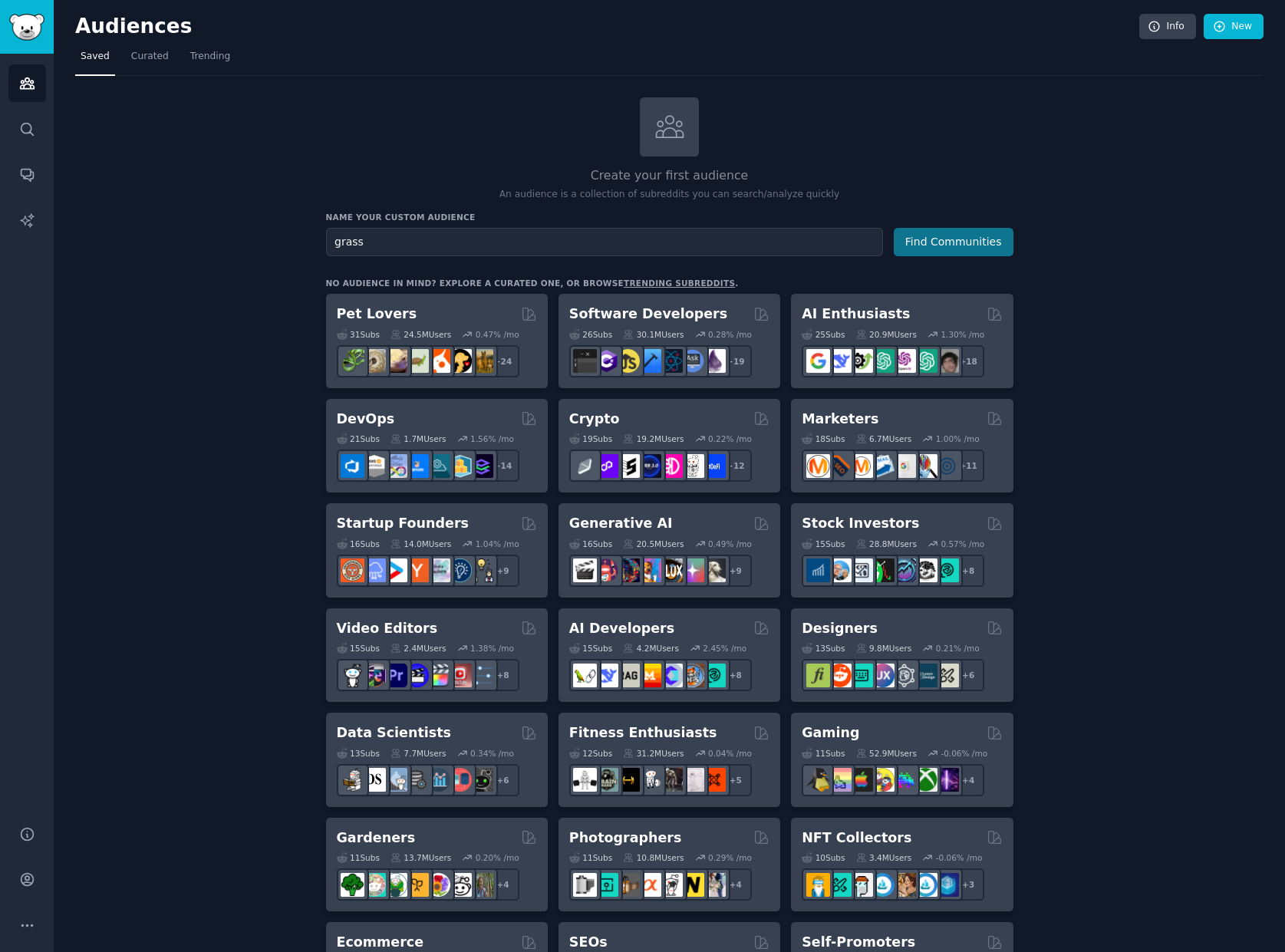
type input "grass"
click at [957, 248] on button "Find Communities" at bounding box center [953, 242] width 120 height 28
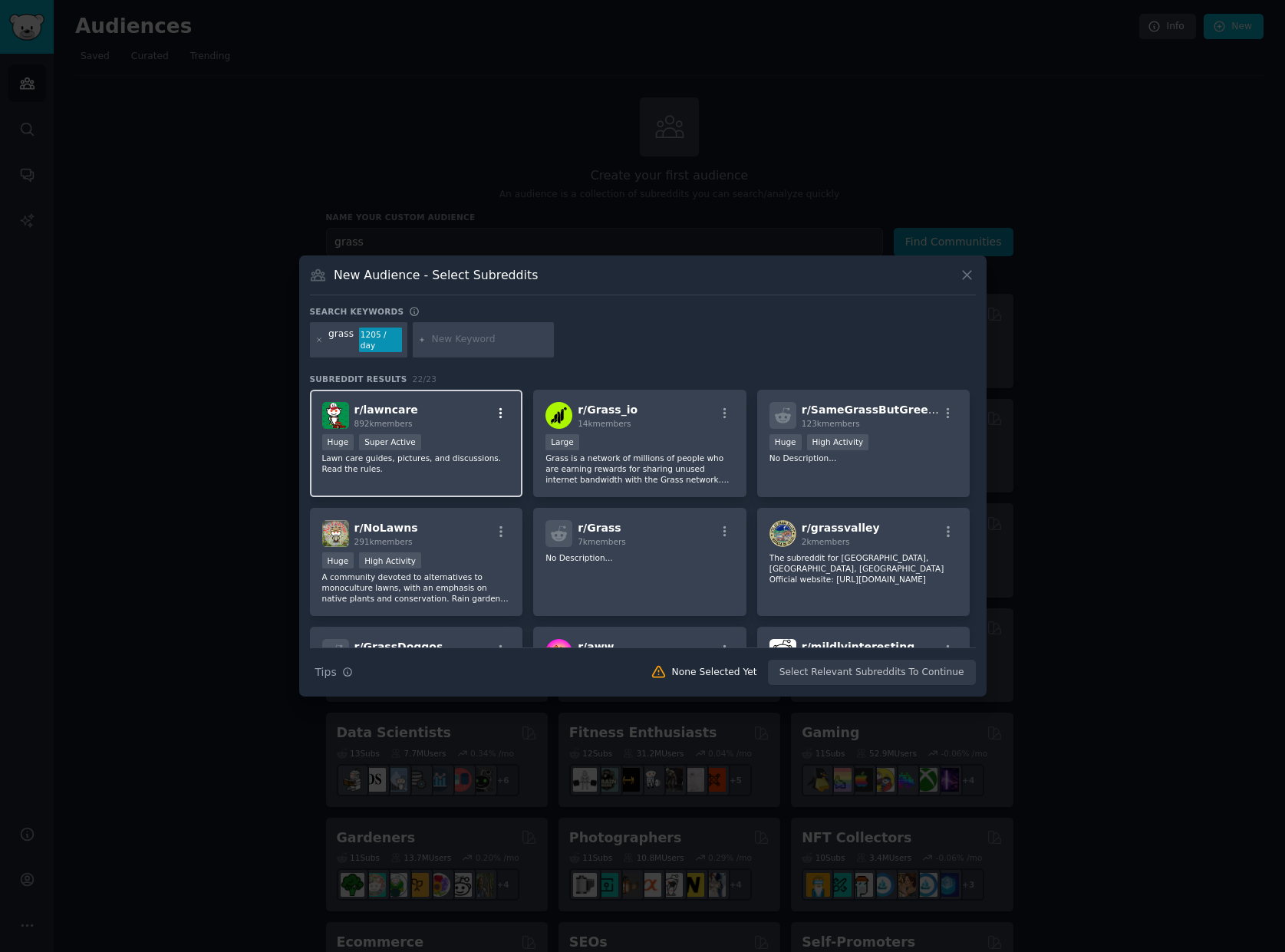
click at [500, 408] on icon "button" at bounding box center [501, 414] width 14 height 14
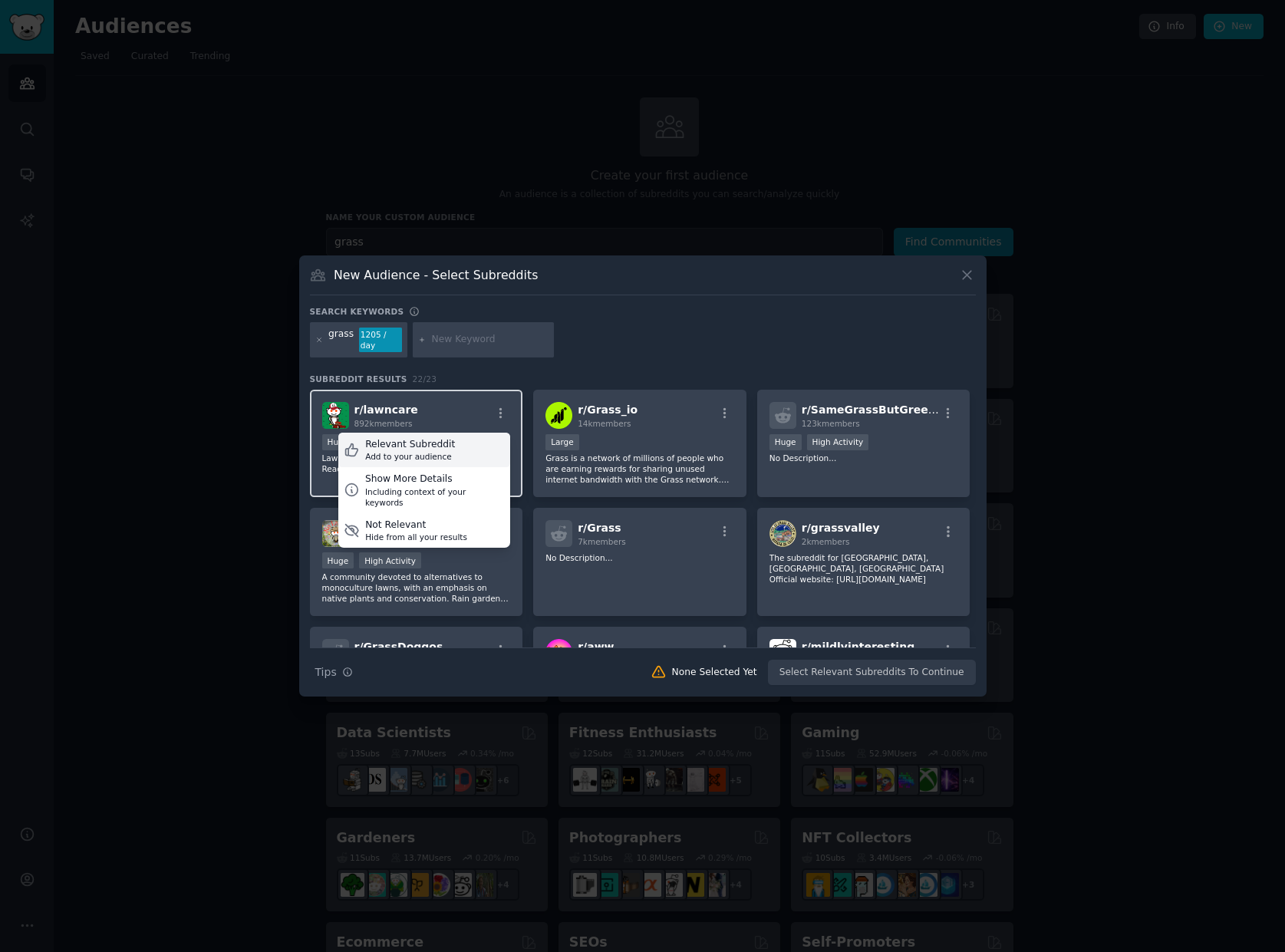
click at [468, 443] on div "Relevant Subreddit Add to your audience" at bounding box center [424, 450] width 171 height 35
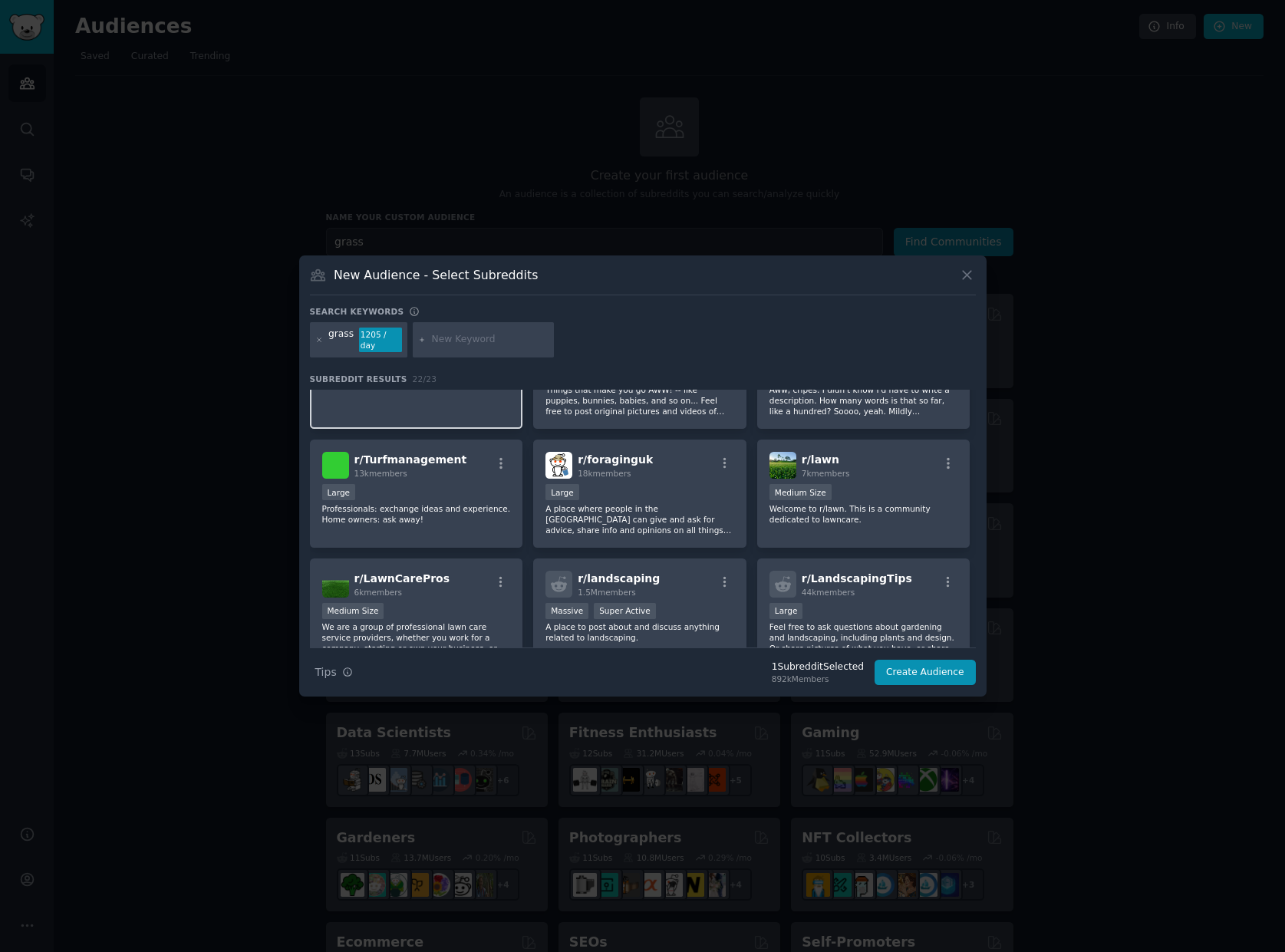
scroll to position [307, 0]
click at [947, 455] on icon "button" at bounding box center [948, 462] width 14 height 14
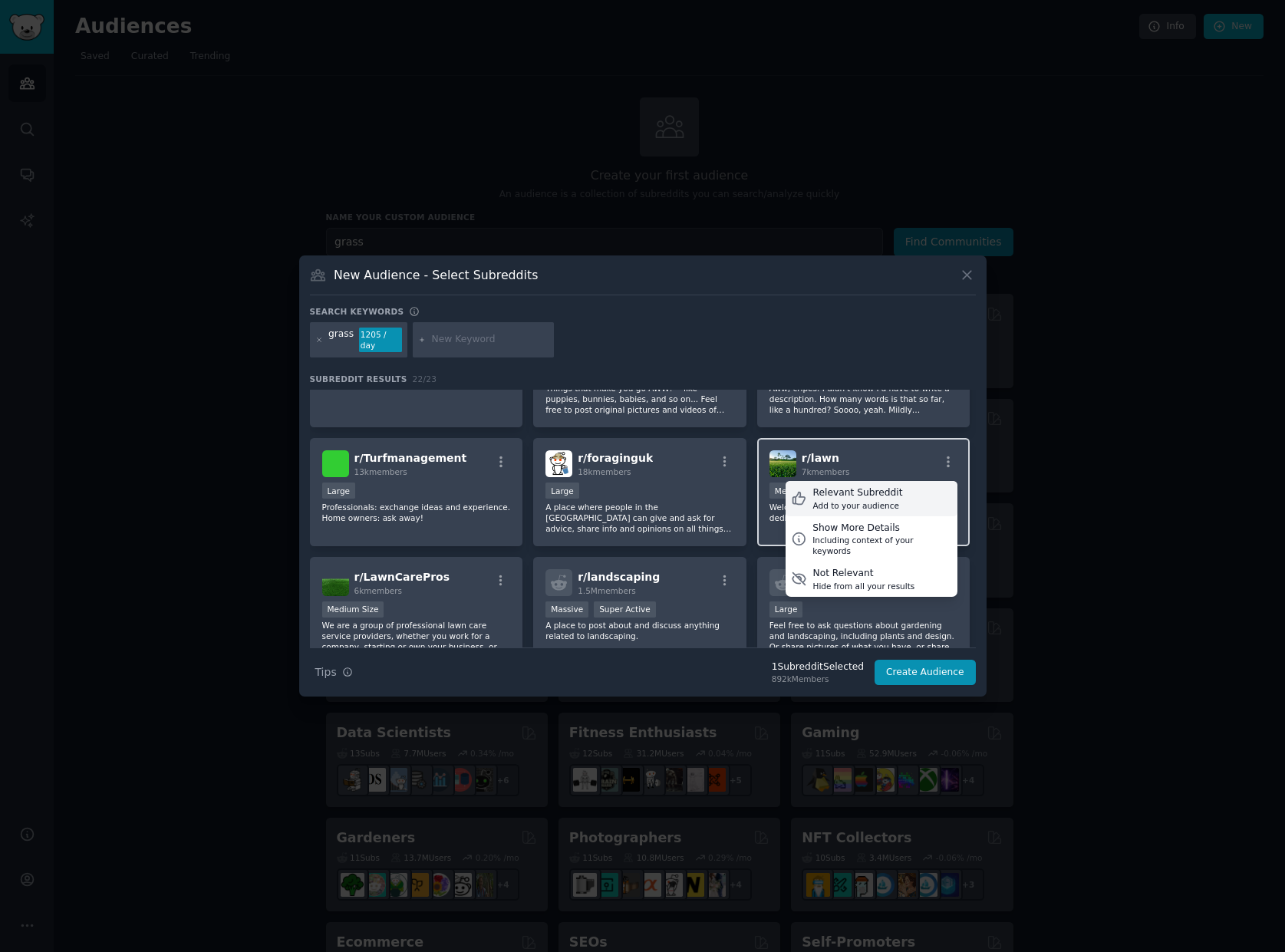
click at [883, 489] on div "Relevant Subreddit" at bounding box center [857, 493] width 90 height 14
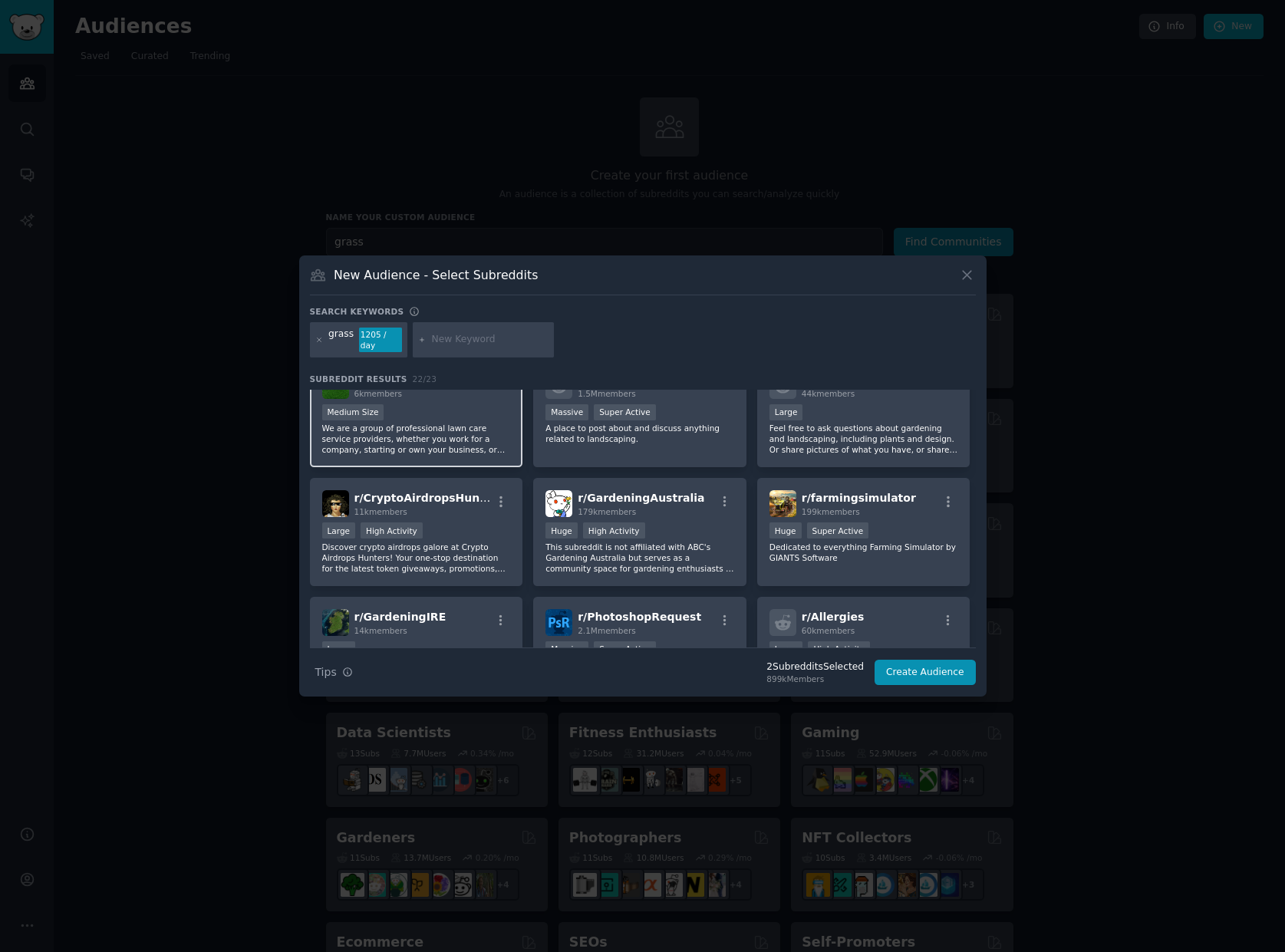
scroll to position [461, 0]
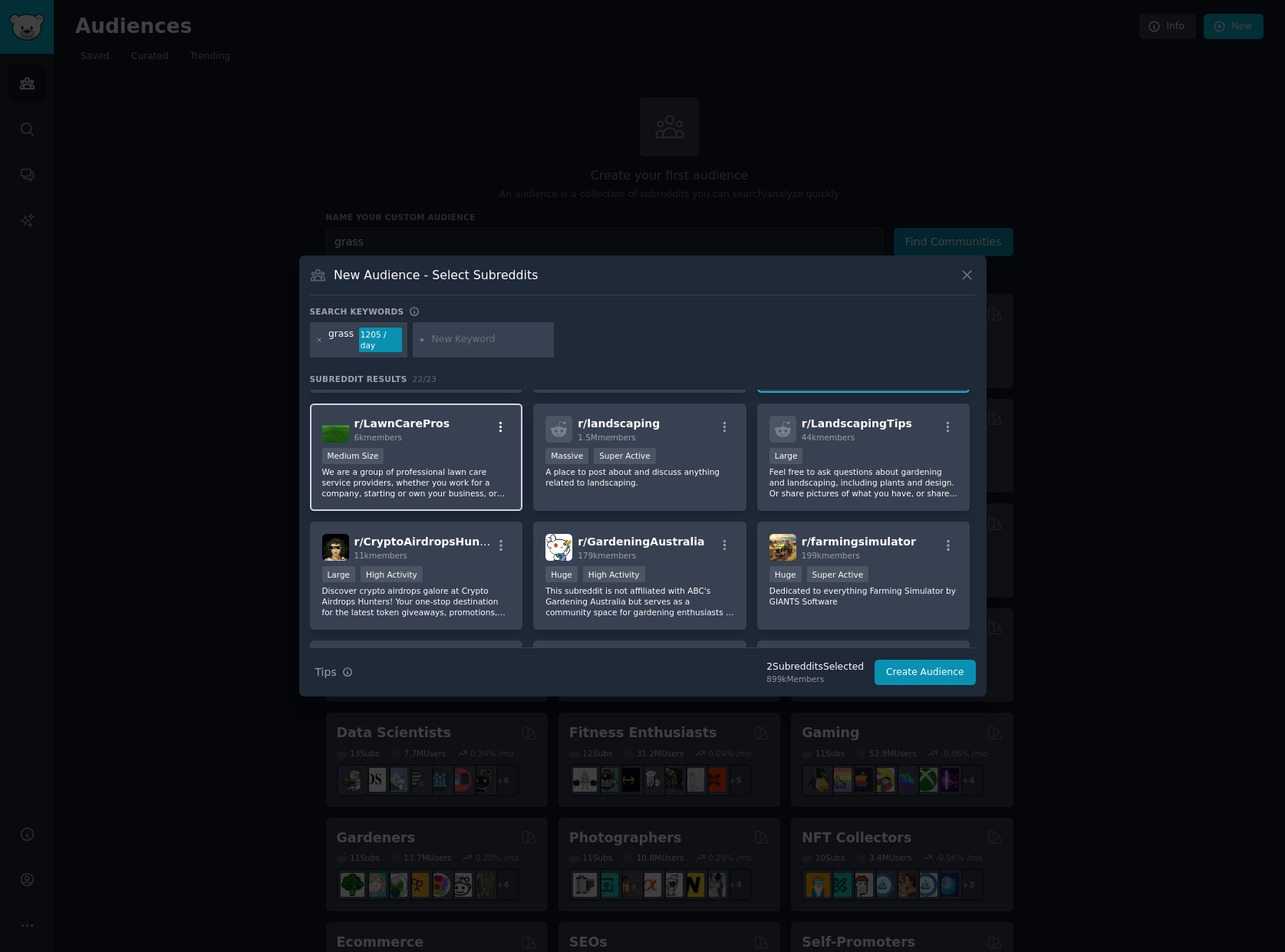
click at [499, 421] on icon "button" at bounding box center [501, 428] width 14 height 14
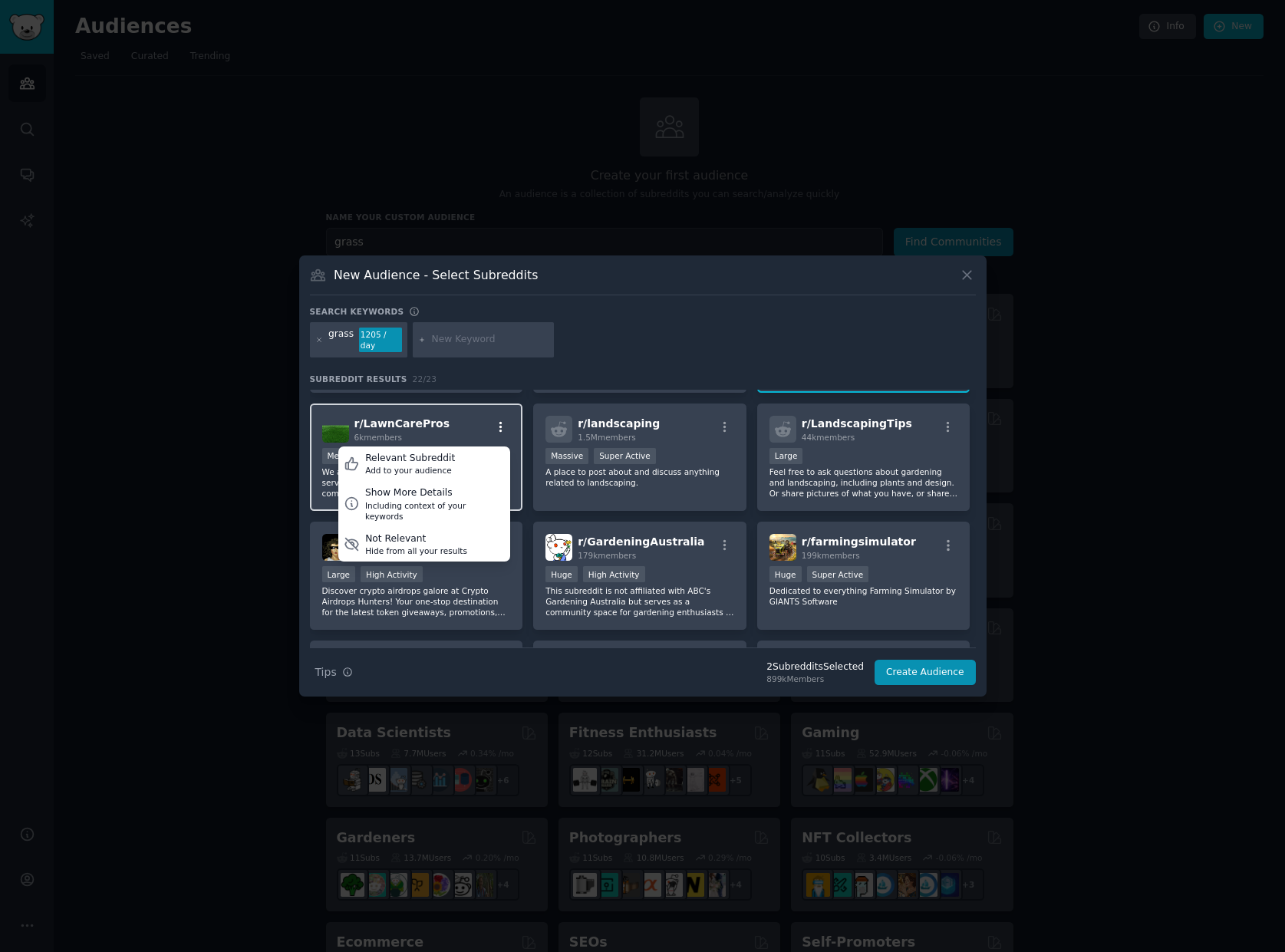
click at [500, 421] on icon "button" at bounding box center [500, 426] width 3 height 11
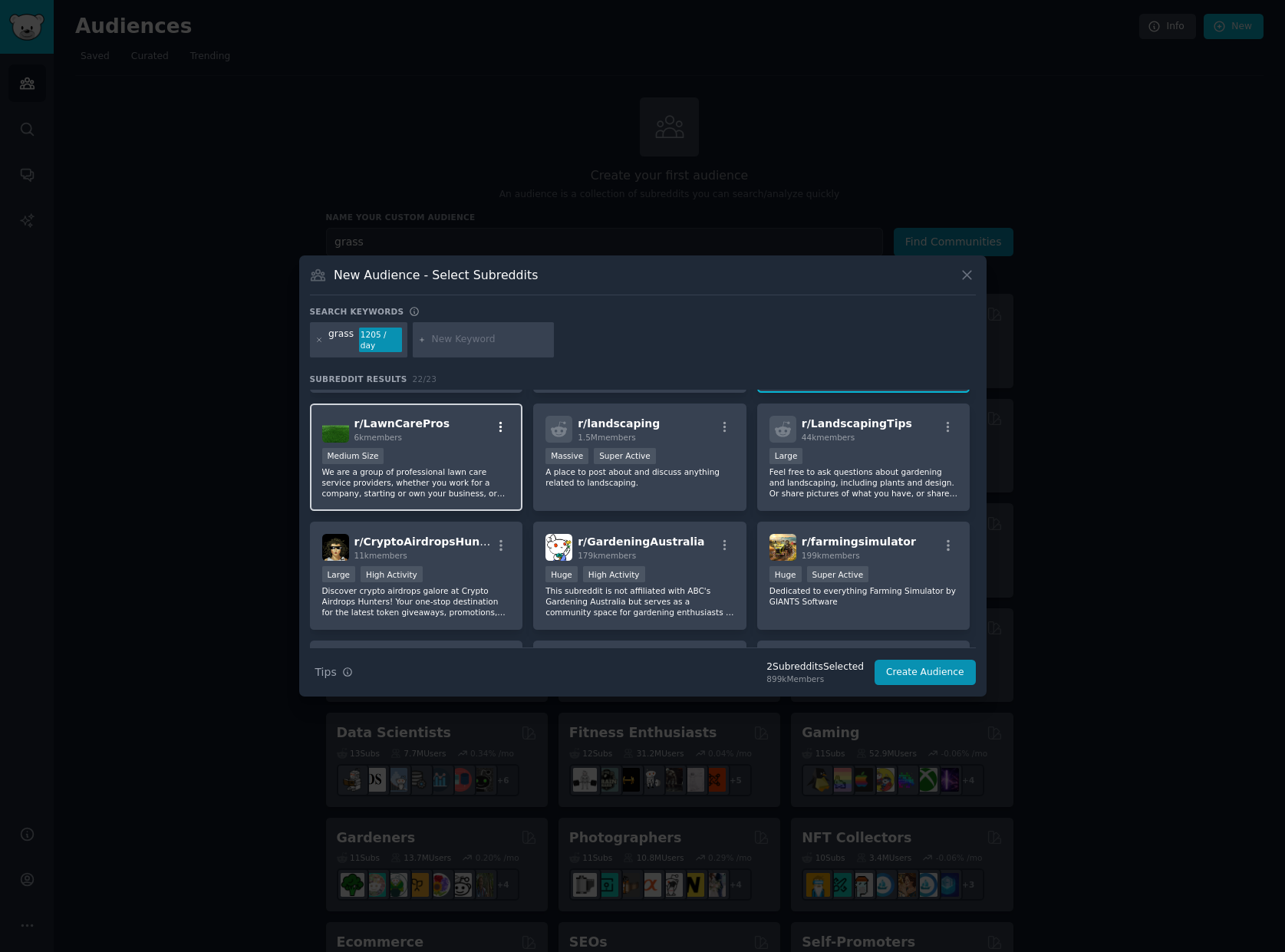
click at [497, 421] on icon "button" at bounding box center [501, 428] width 14 height 14
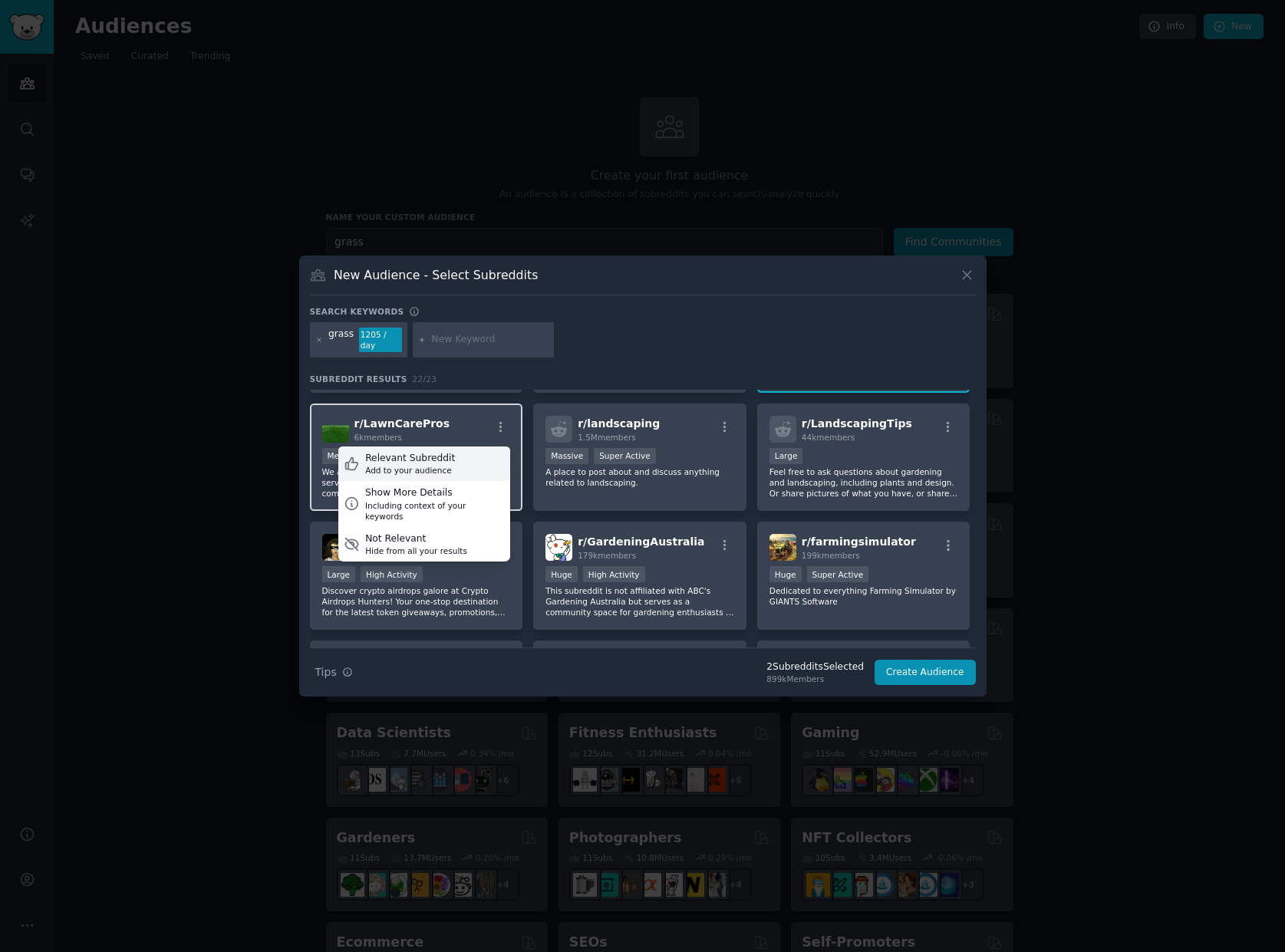
click at [468, 464] on div "Relevant Subreddit Add to your audience" at bounding box center [424, 464] width 171 height 35
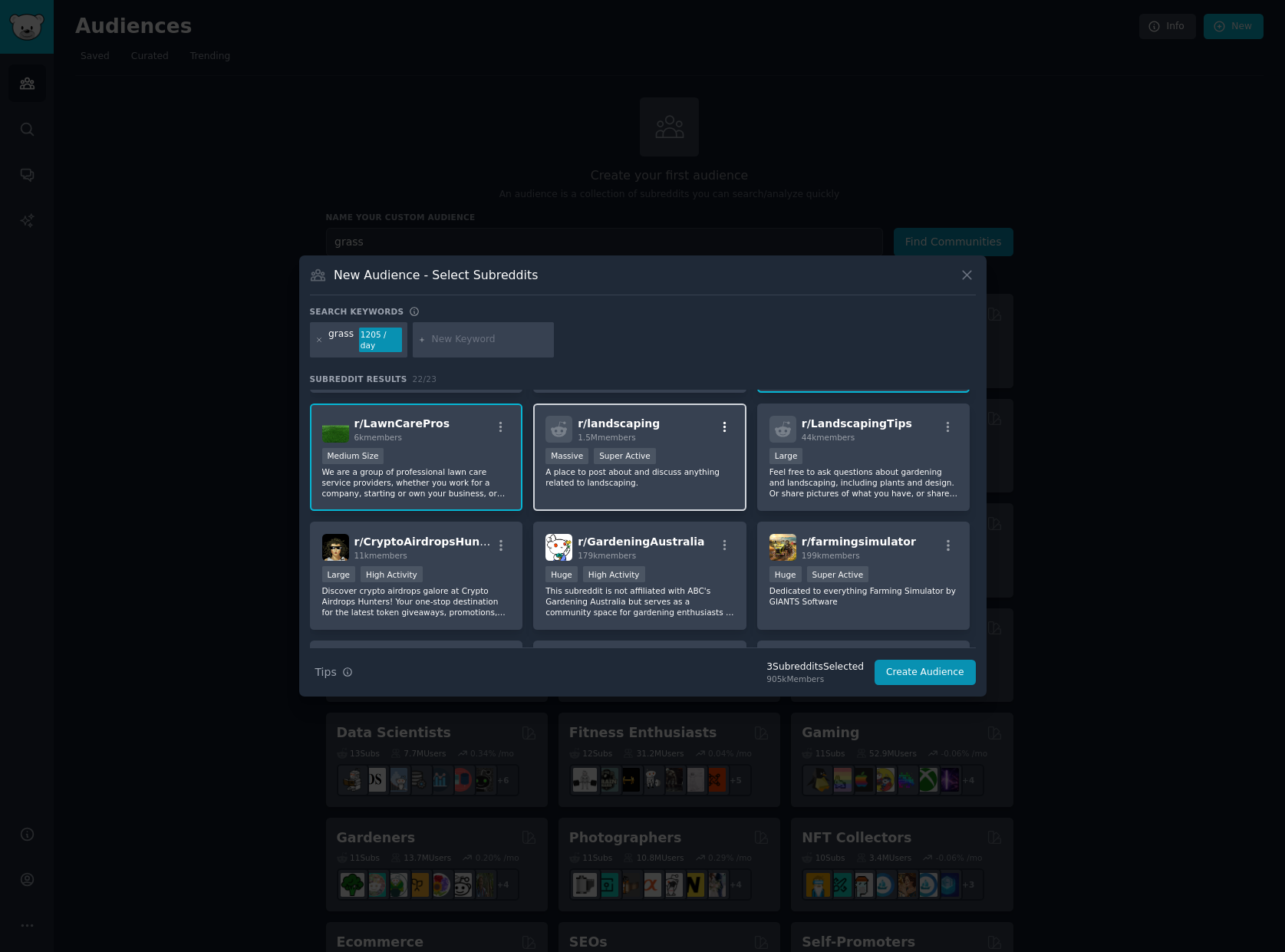
click at [724, 421] on icon "button" at bounding box center [725, 426] width 3 height 11
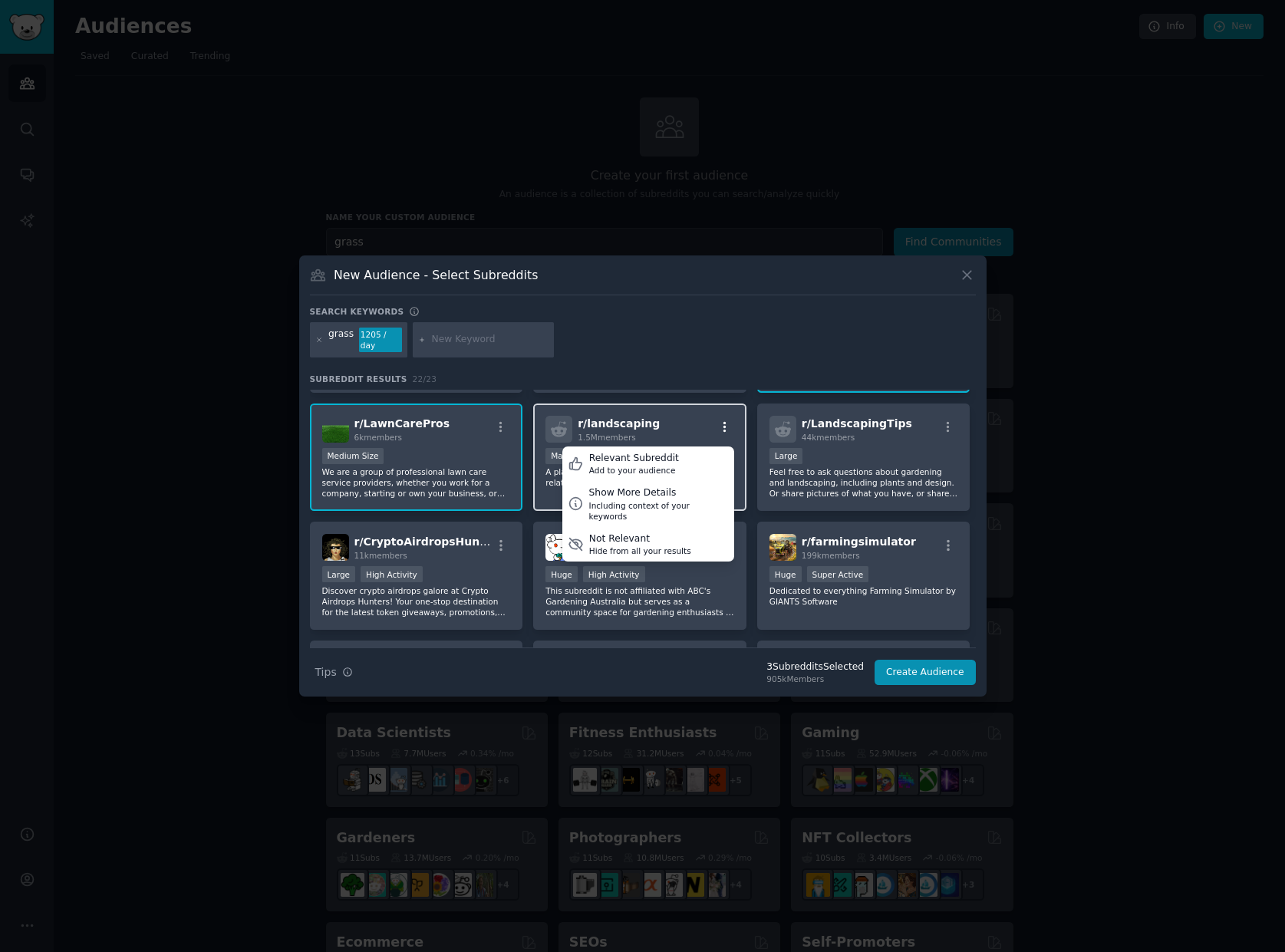
click at [724, 425] on icon "button" at bounding box center [725, 426] width 3 height 11
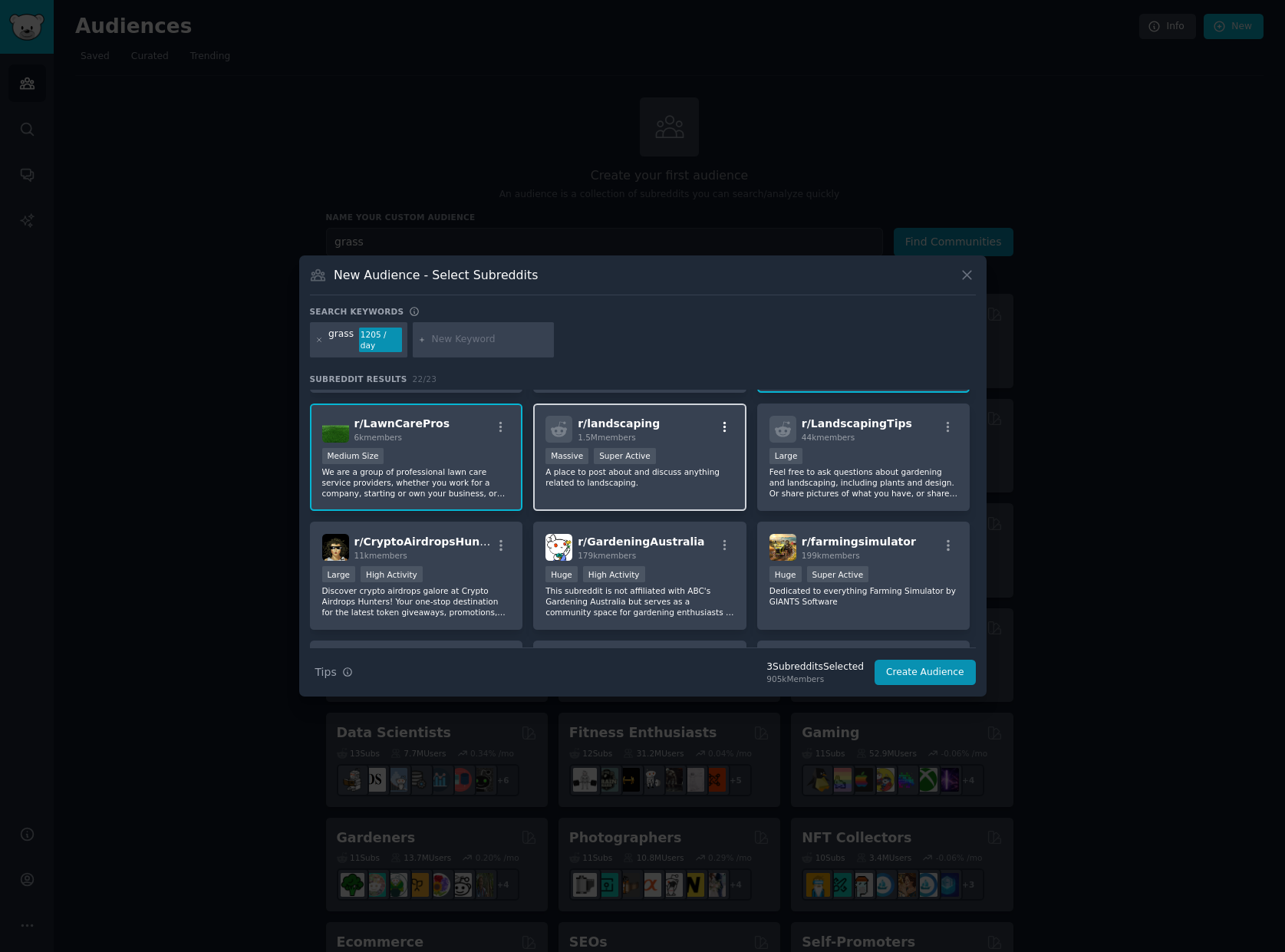
click at [719, 423] on icon "button" at bounding box center [725, 428] width 14 height 14
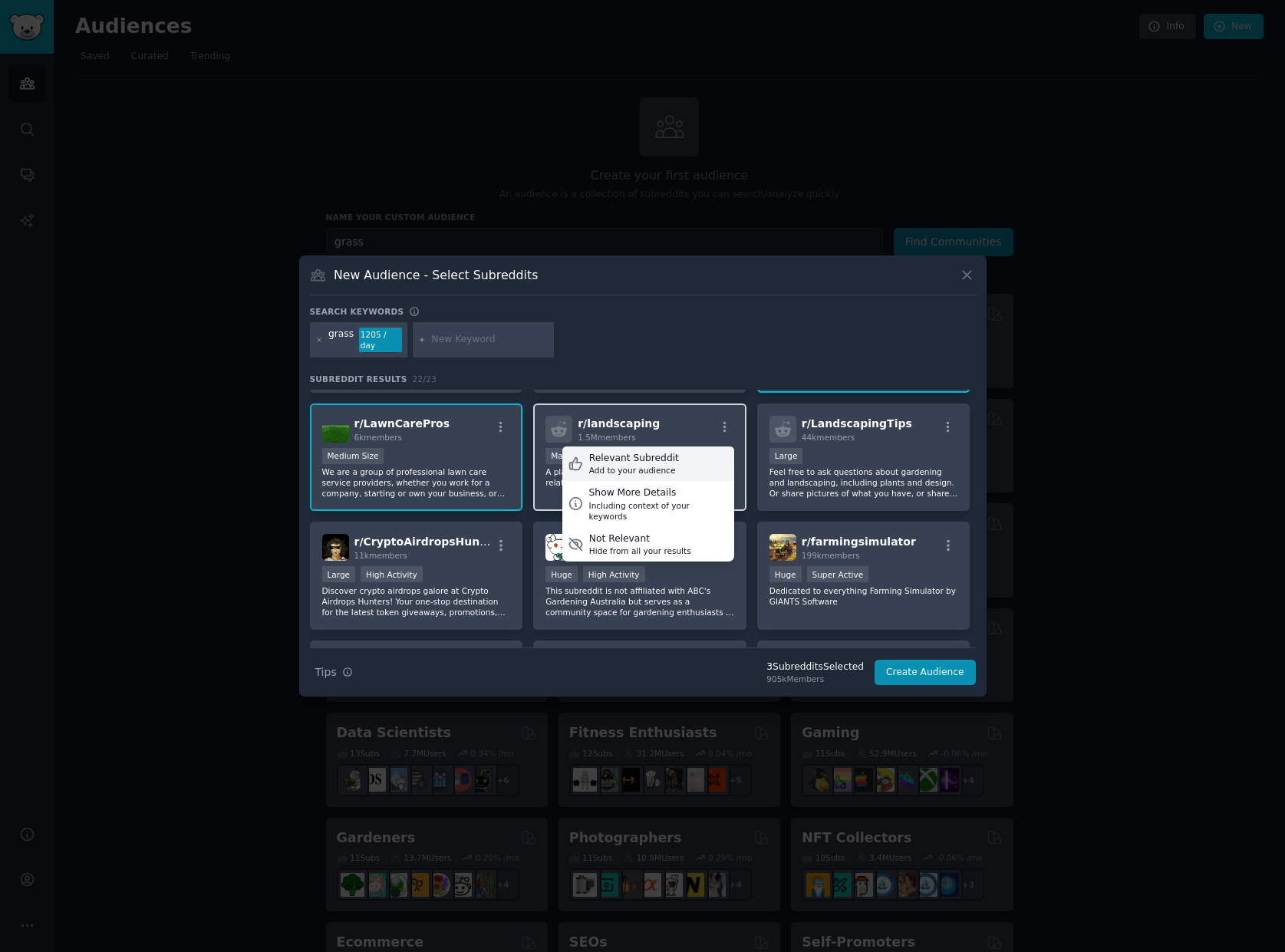
click at [661, 458] on div "Relevant Subreddit" at bounding box center [634, 459] width 90 height 14
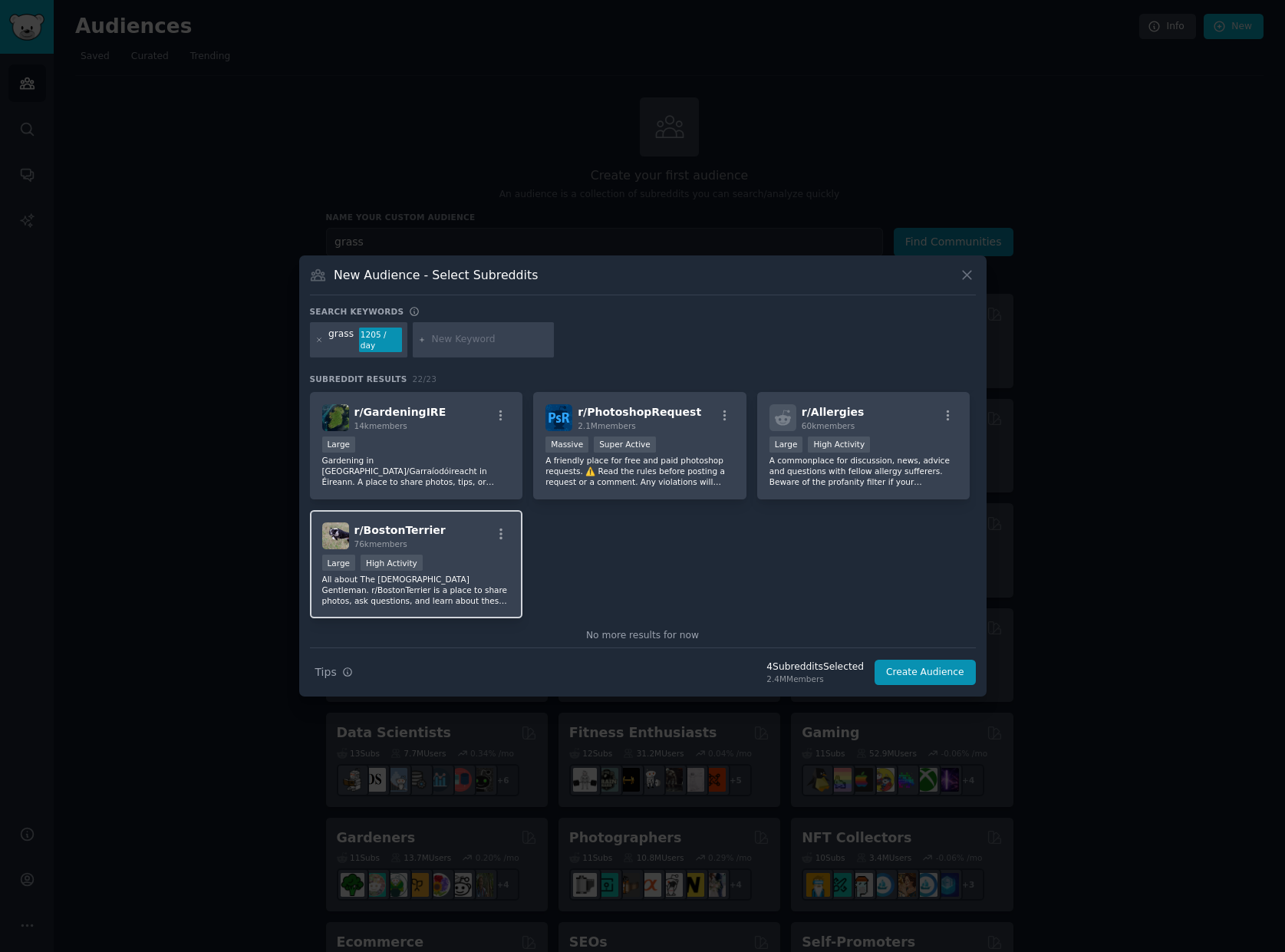
scroll to position [734, 0]
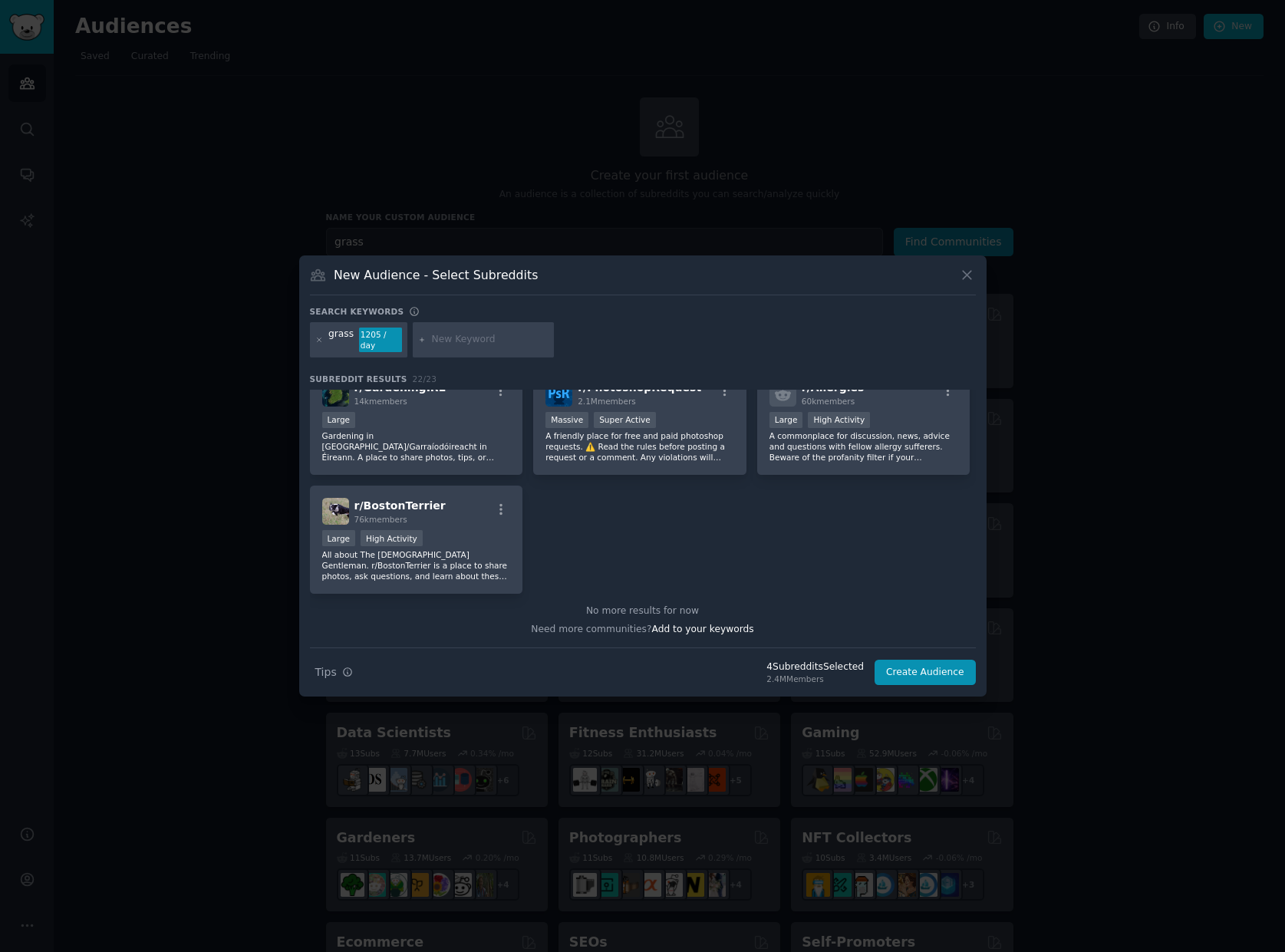
click at [466, 342] on input "text" at bounding box center [489, 340] width 117 height 14
type input "bermuda grass"
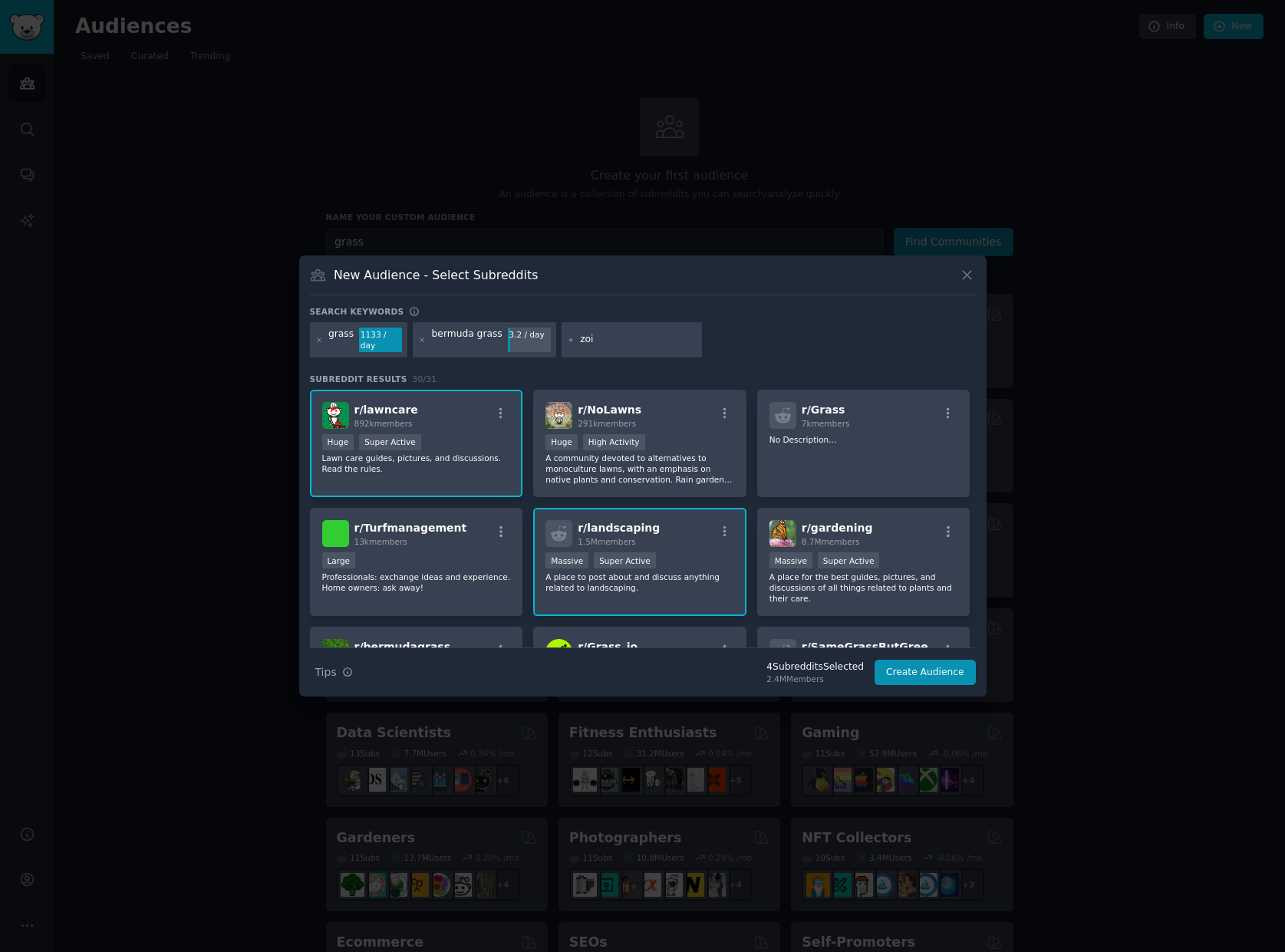
click at [611, 336] on input "zoi" at bounding box center [638, 340] width 117 height 14
paste input "Zoysia"
type input "Zoysia"
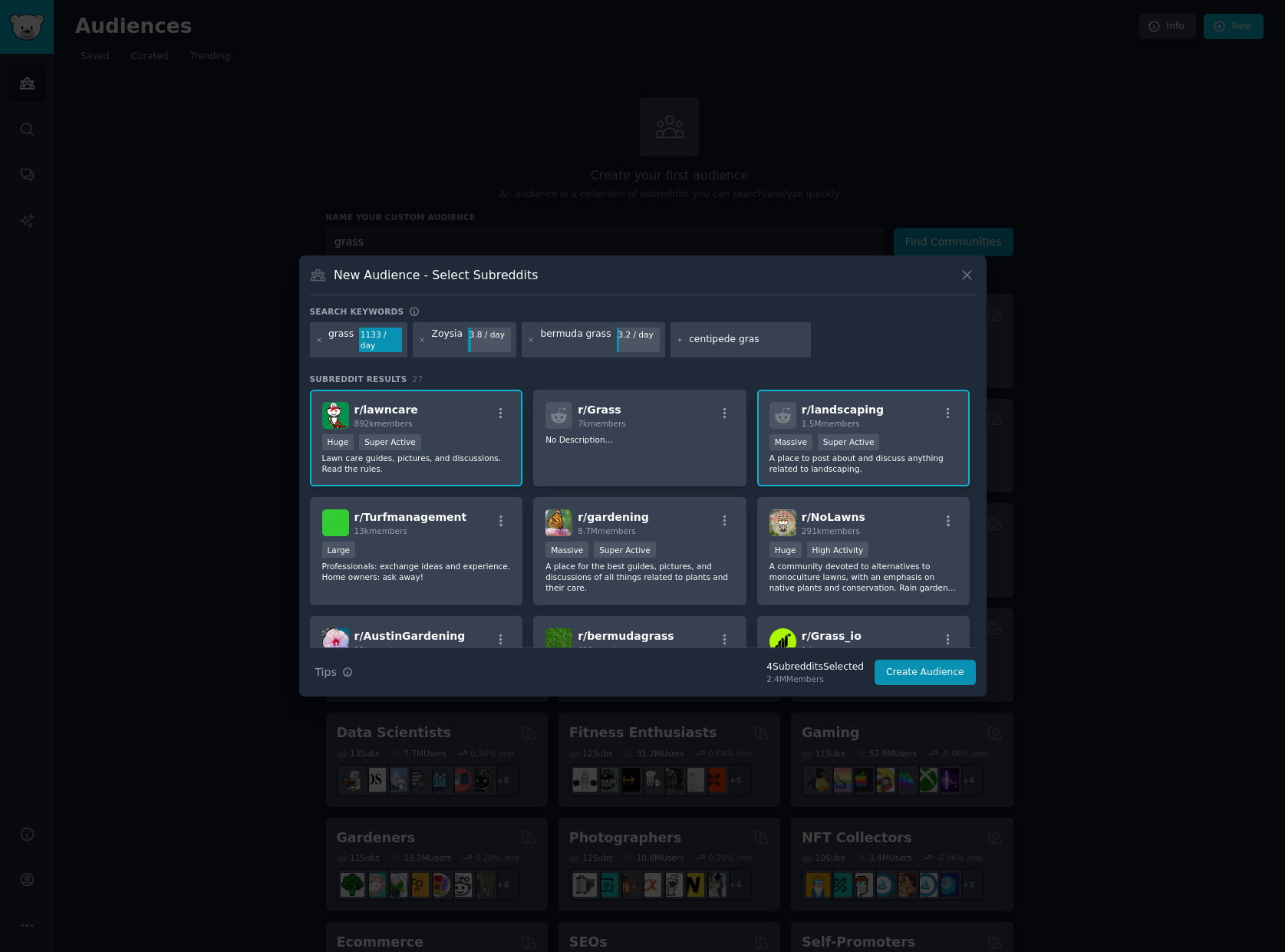
type input "centipede grass"
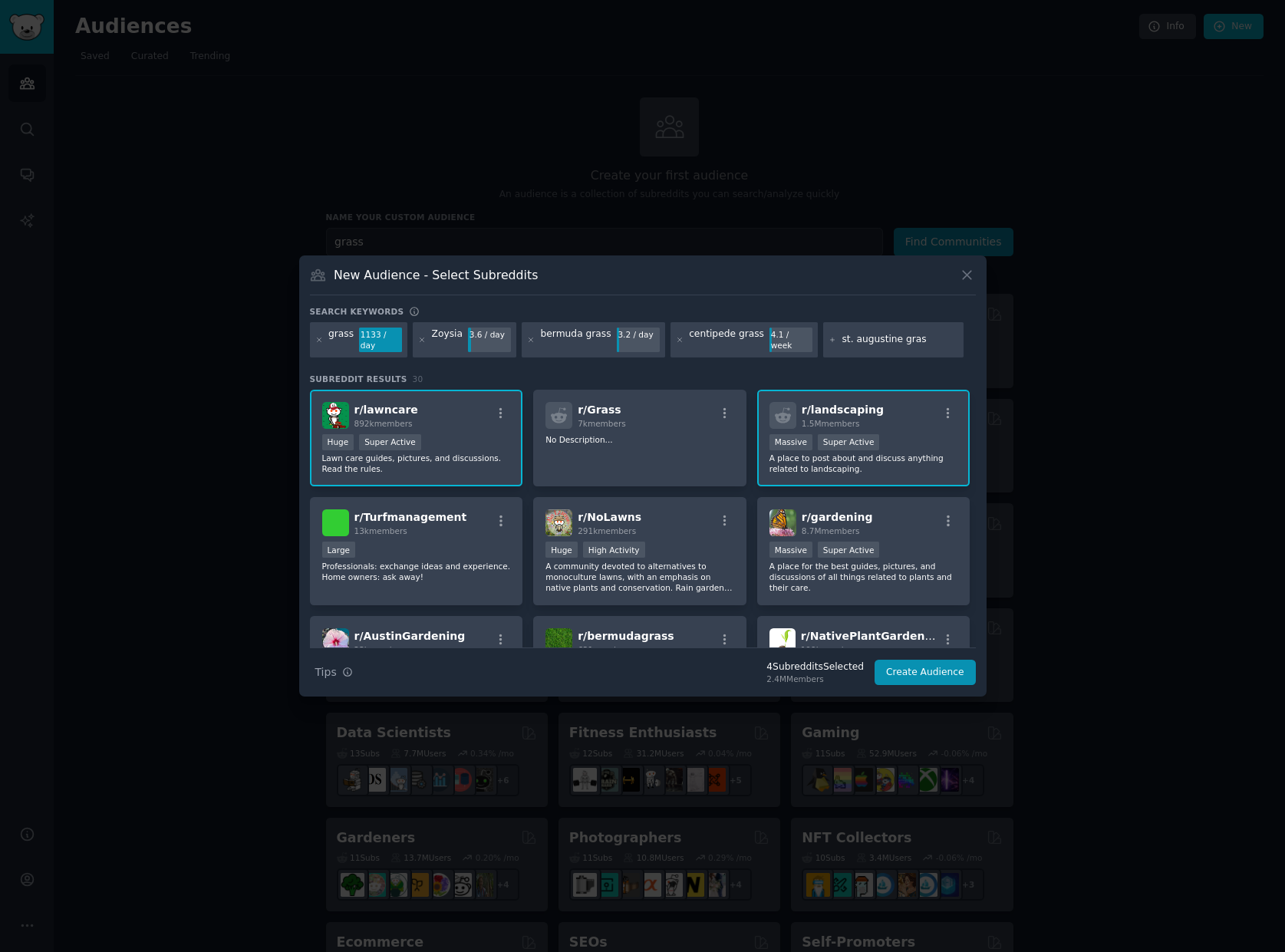
type input "st. augustine grass"
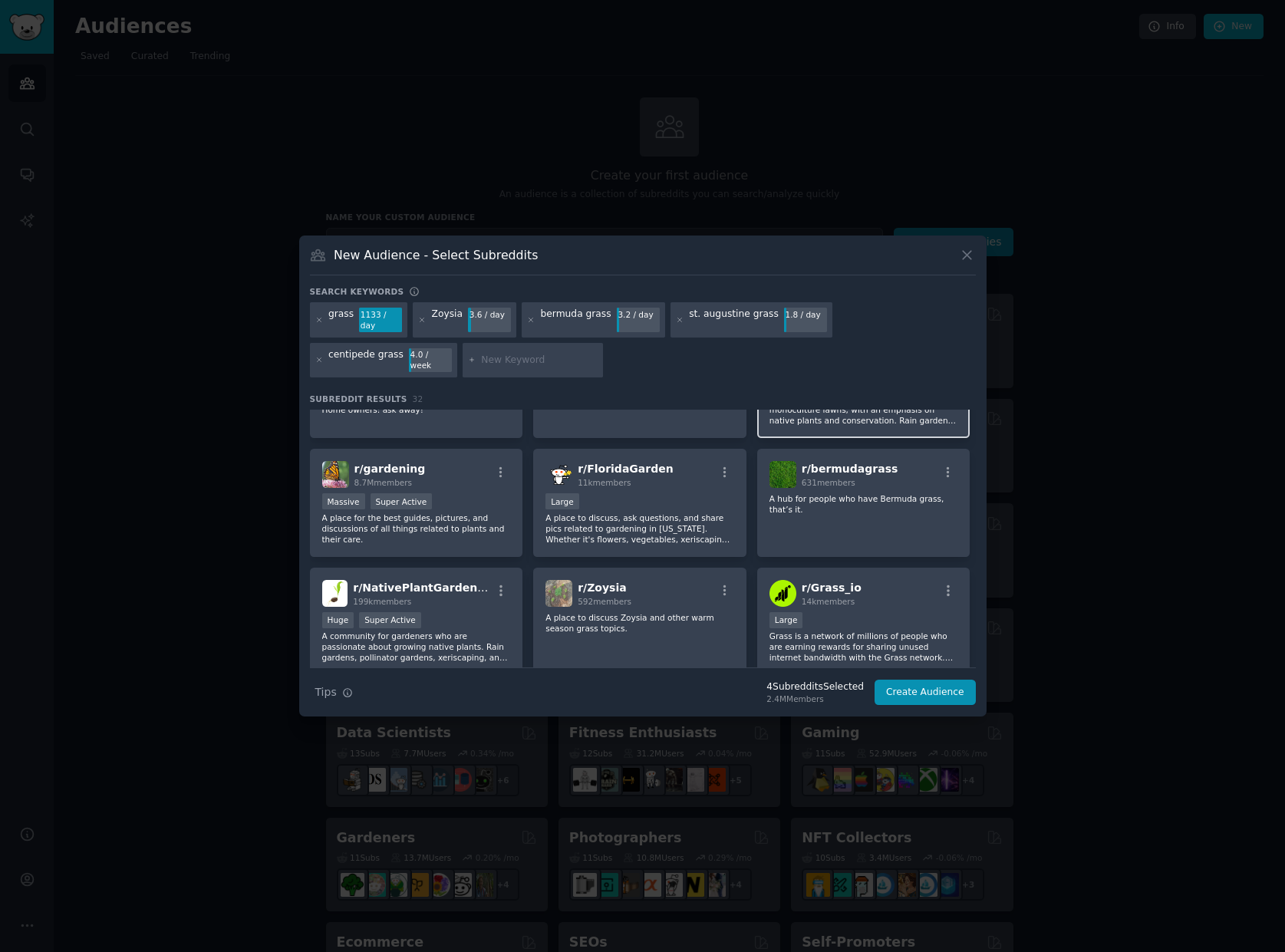
scroll to position [230, 0]
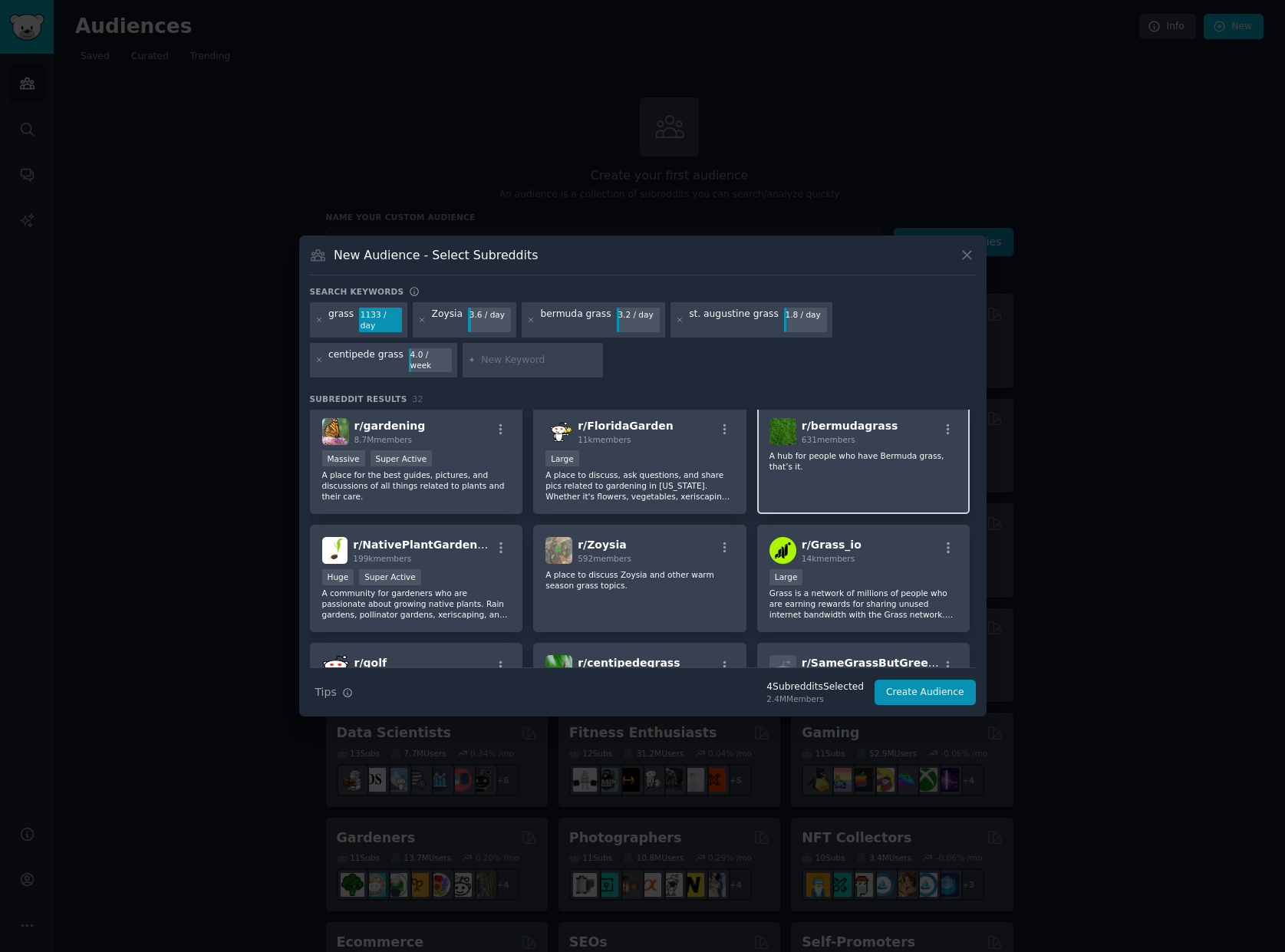
click at [933, 419] on div "r/ bermudagrass 631 members" at bounding box center [863, 431] width 188 height 27
click at [947, 425] on icon "button" at bounding box center [948, 430] width 3 height 11
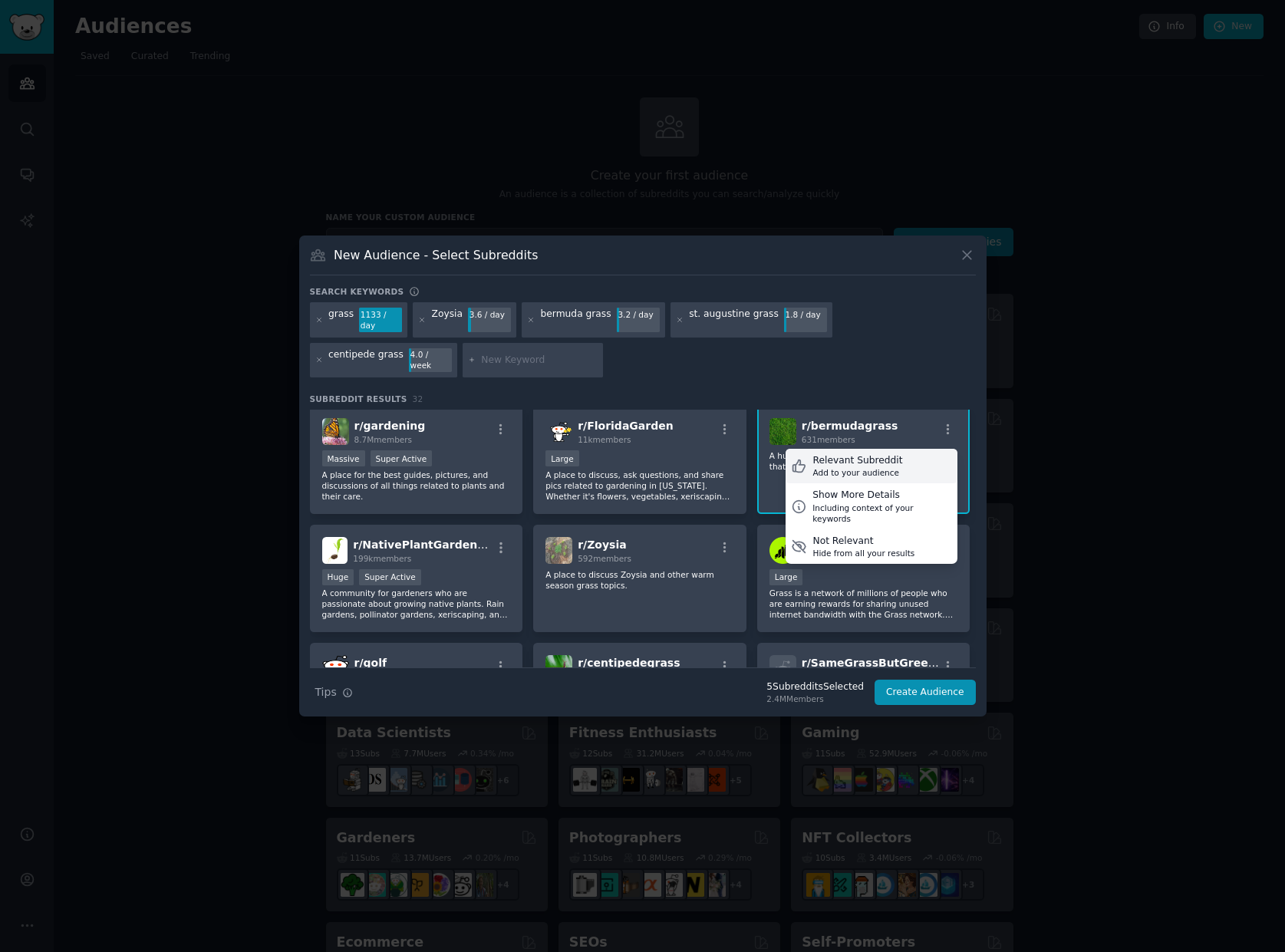
click at [874, 456] on div "Relevant Subreddit" at bounding box center [857, 462] width 90 height 14
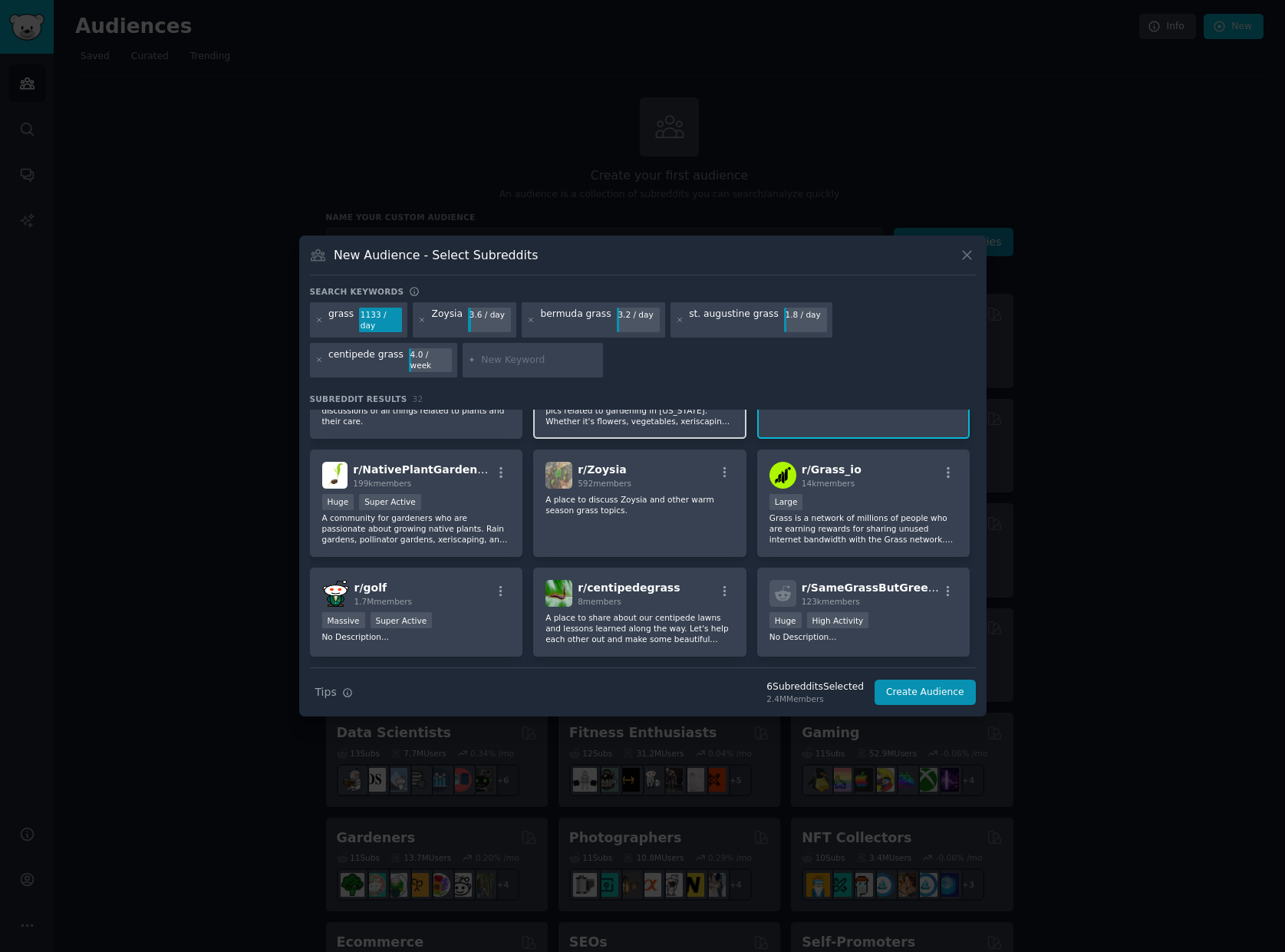
scroll to position [307, 0]
click at [724, 466] on icon "button" at bounding box center [725, 471] width 3 height 11
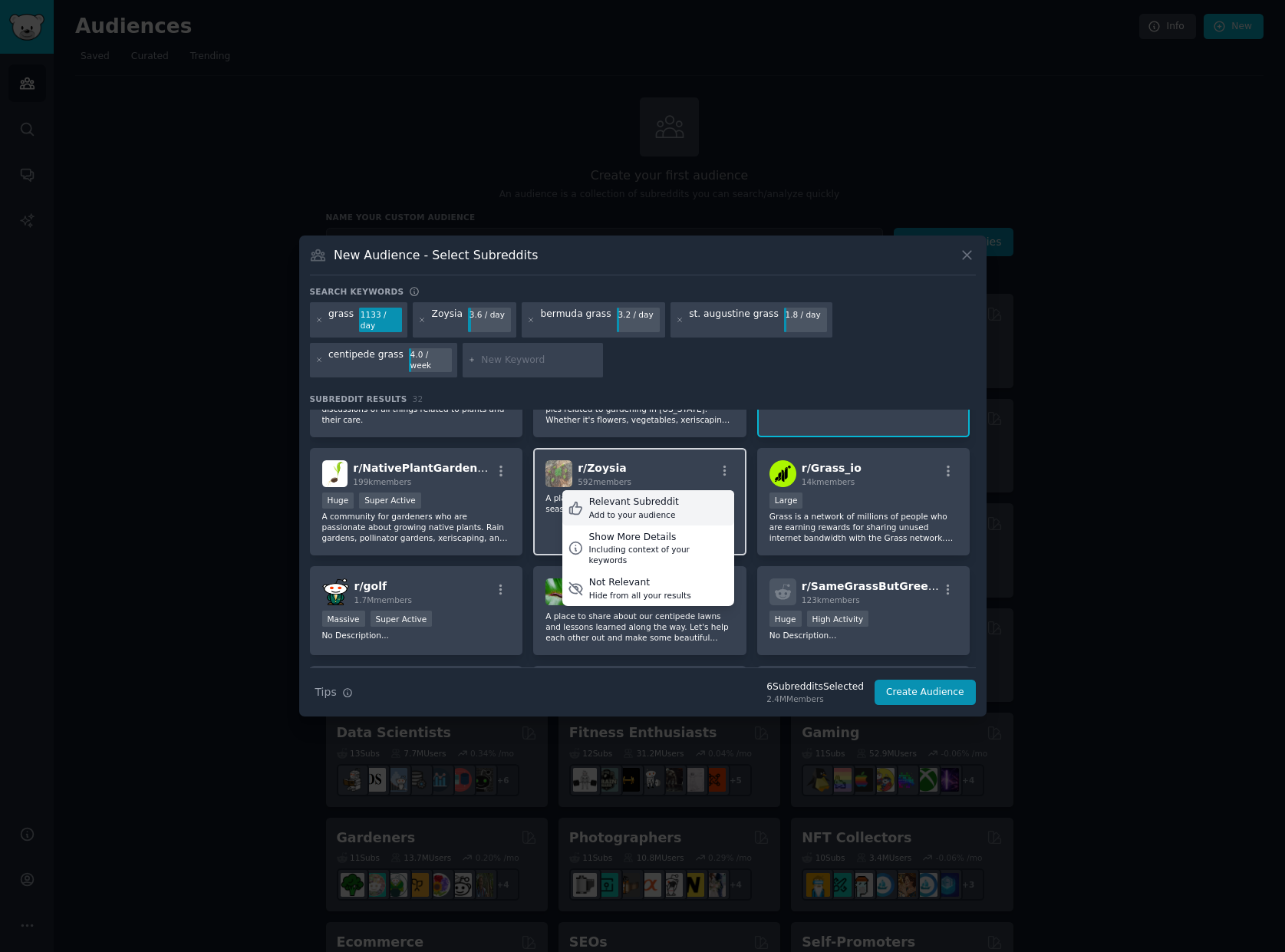
click at [668, 490] on div "Relevant Subreddit Add to your audience" at bounding box center [648, 507] width 171 height 35
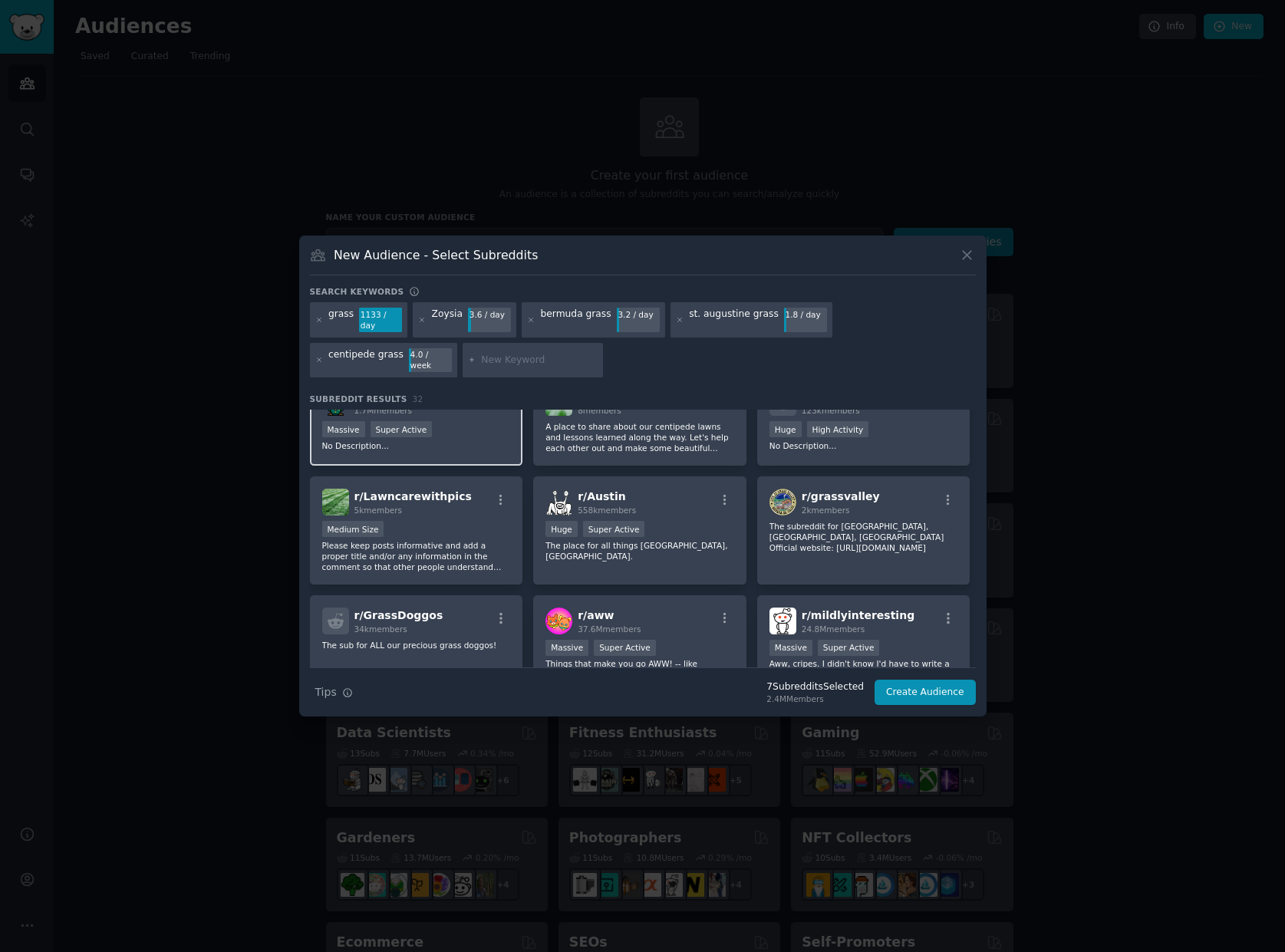
scroll to position [537, 0]
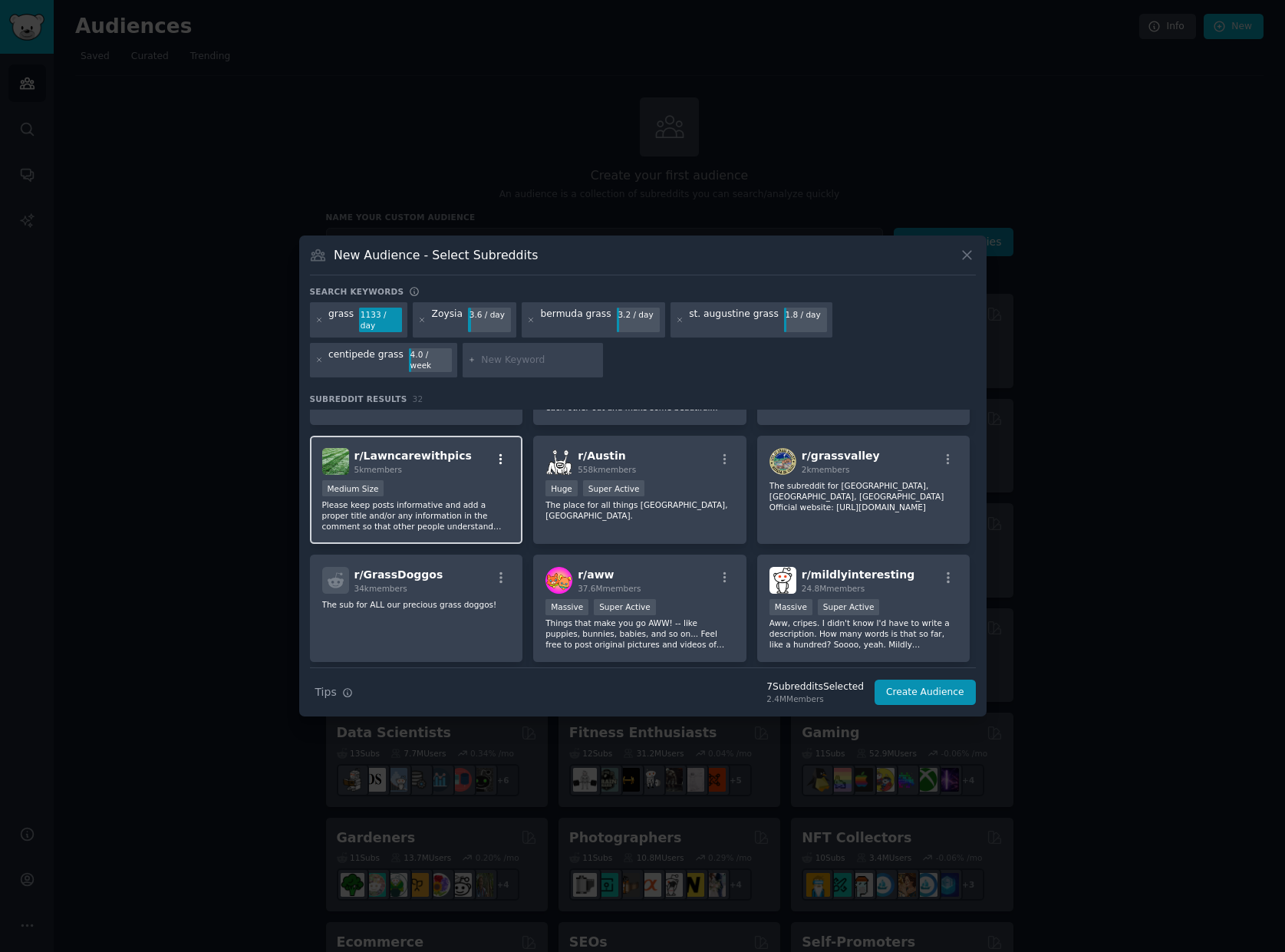
click at [497, 453] on icon "button" at bounding box center [501, 460] width 14 height 14
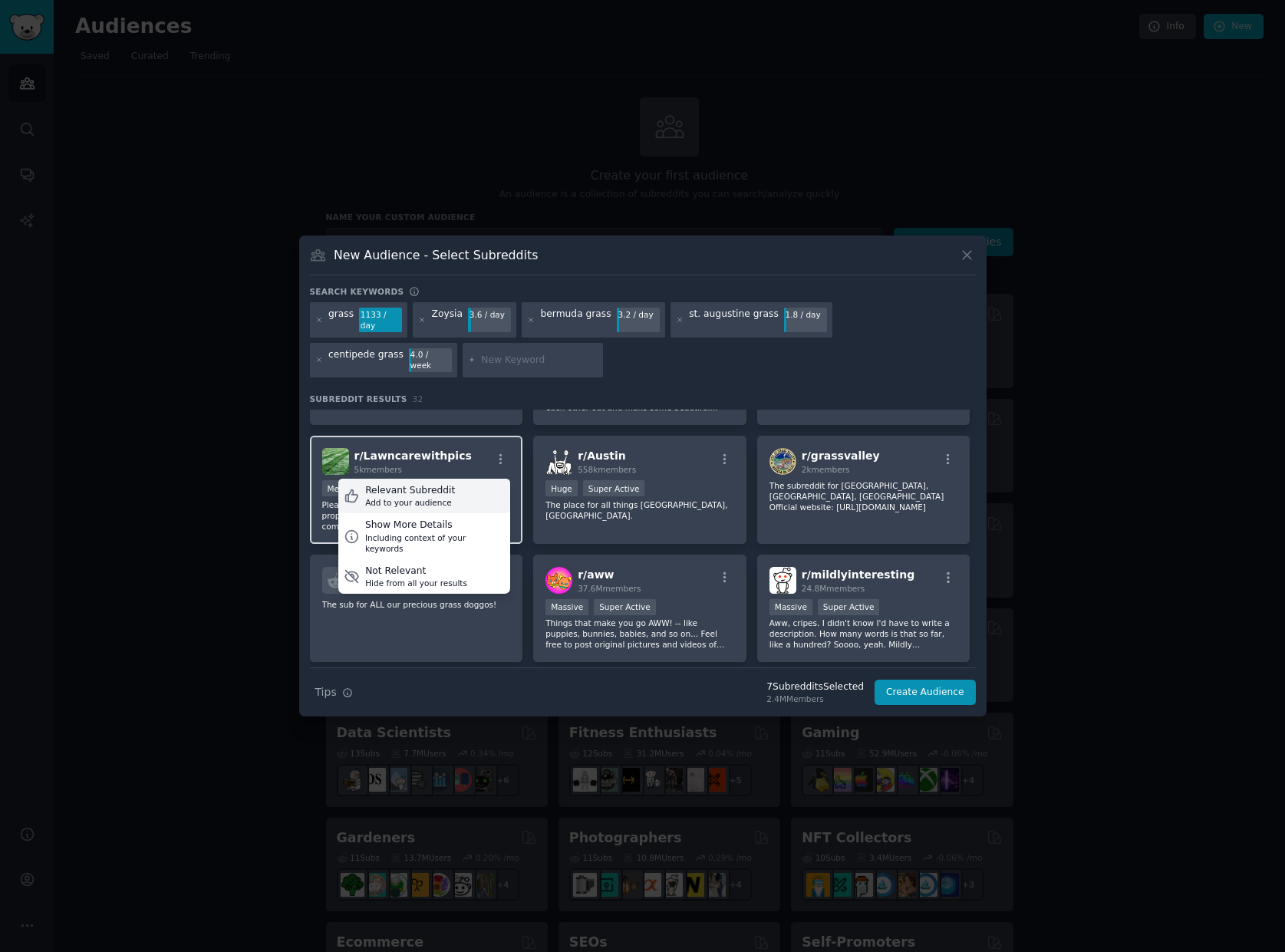
click at [479, 487] on div "Relevant Subreddit Add to your audience" at bounding box center [424, 495] width 171 height 35
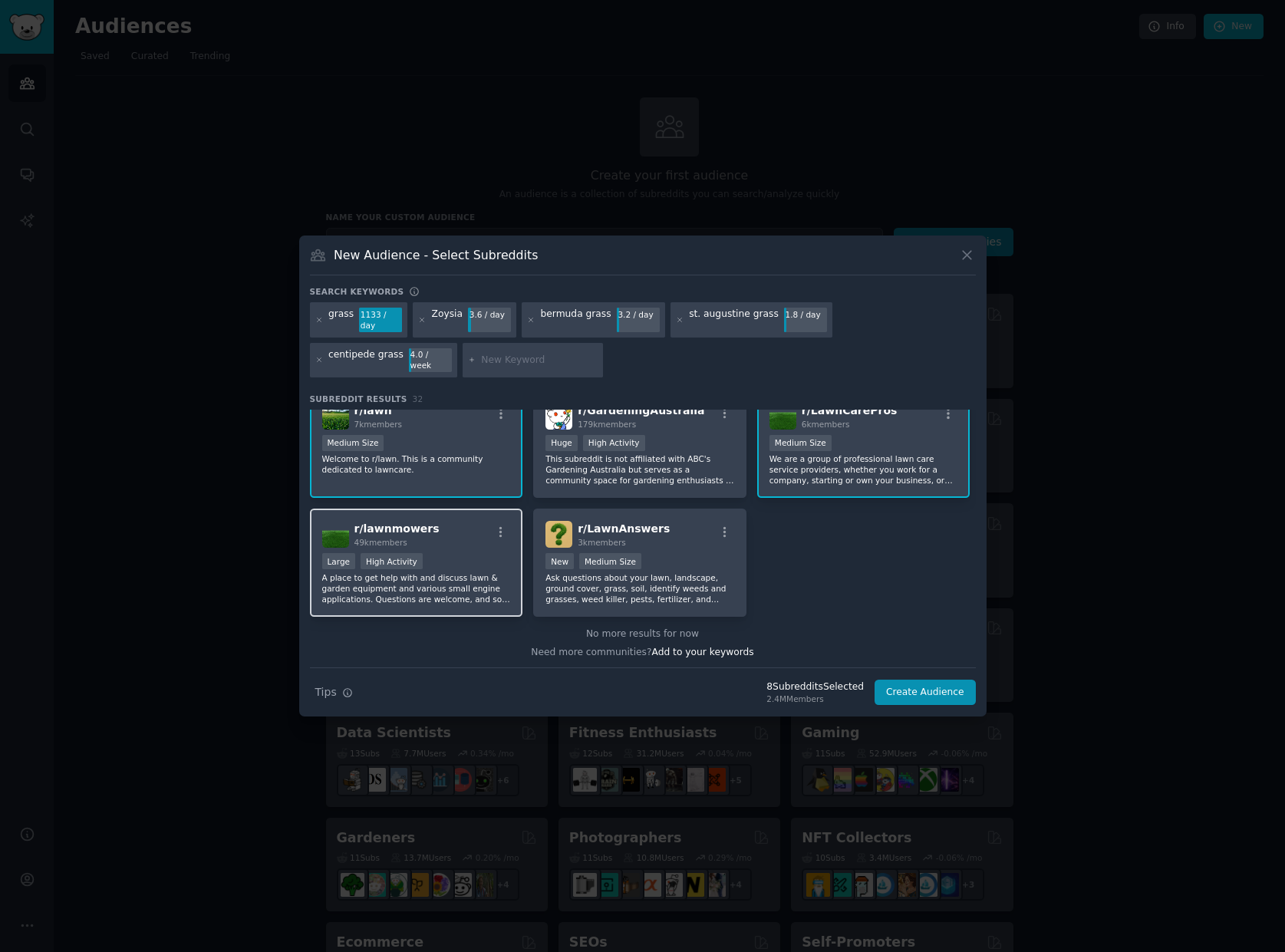
scroll to position [1041, 0]
click at [500, 522] on icon "button" at bounding box center [501, 529] width 14 height 14
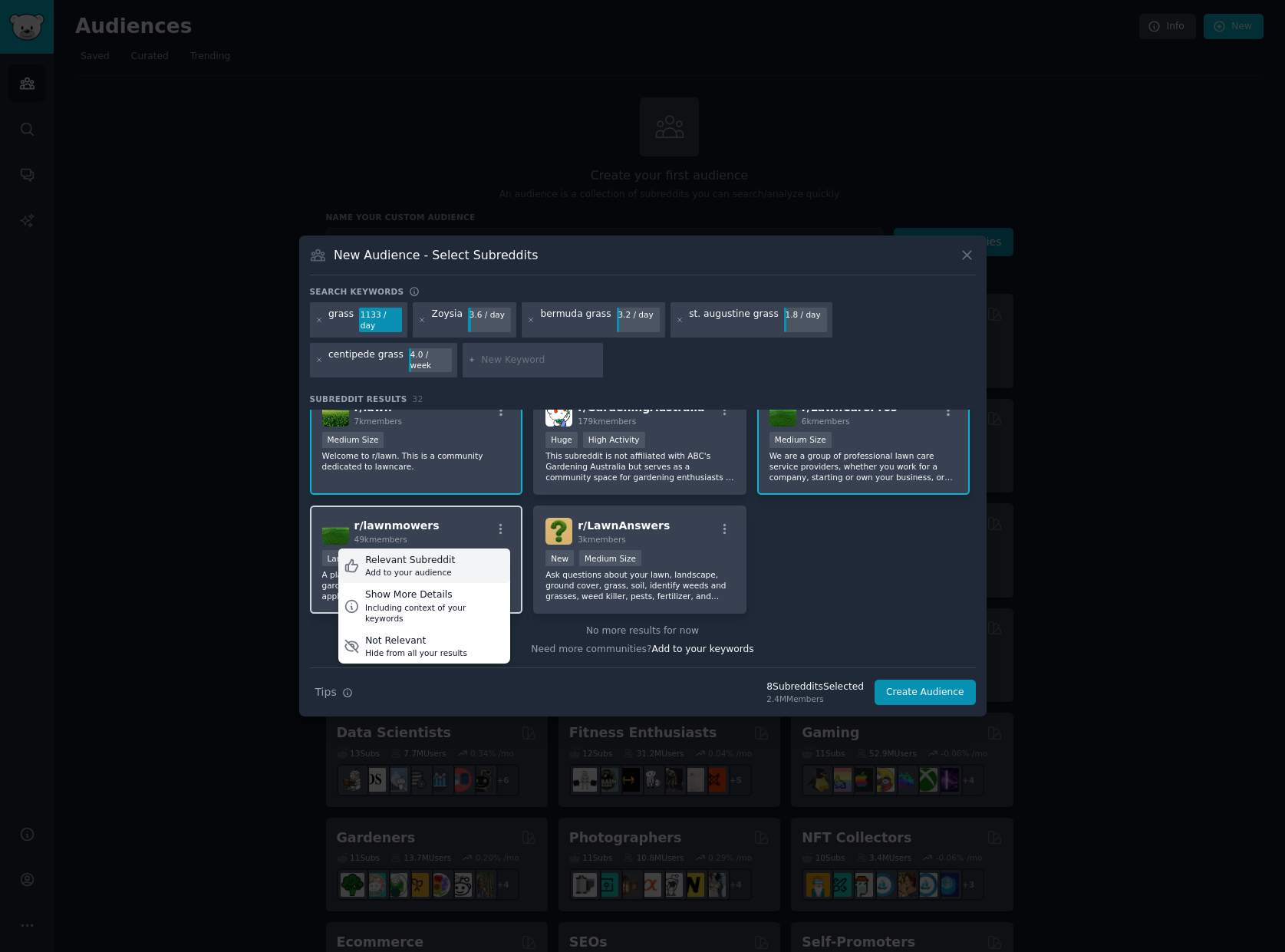
click at [435, 554] on div "Relevant Subreddit" at bounding box center [410, 561] width 90 height 14
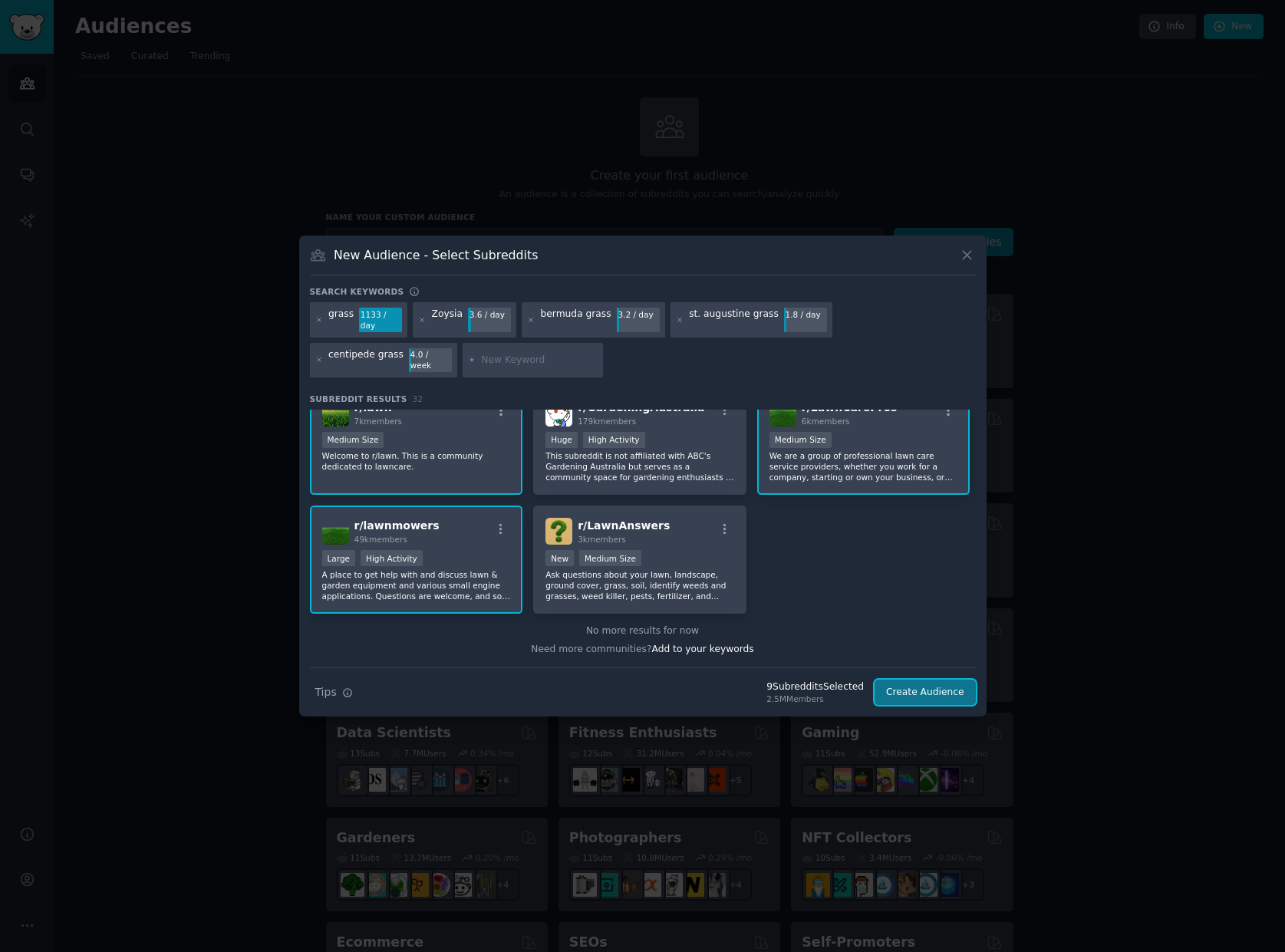
click at [923, 681] on button "Create Audience" at bounding box center [925, 693] width 102 height 26
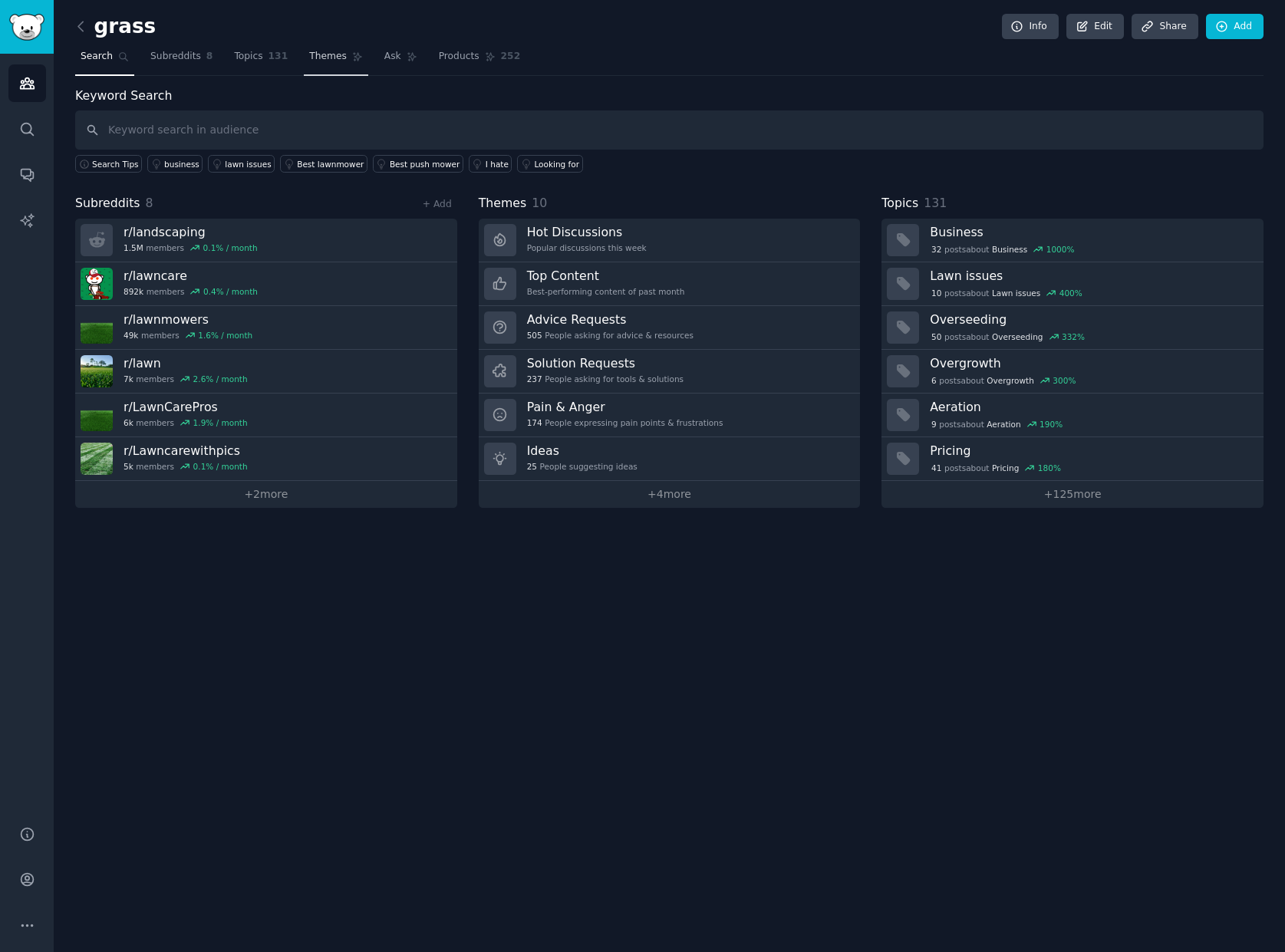
click at [314, 54] on span "Themes" at bounding box center [328, 57] width 38 height 14
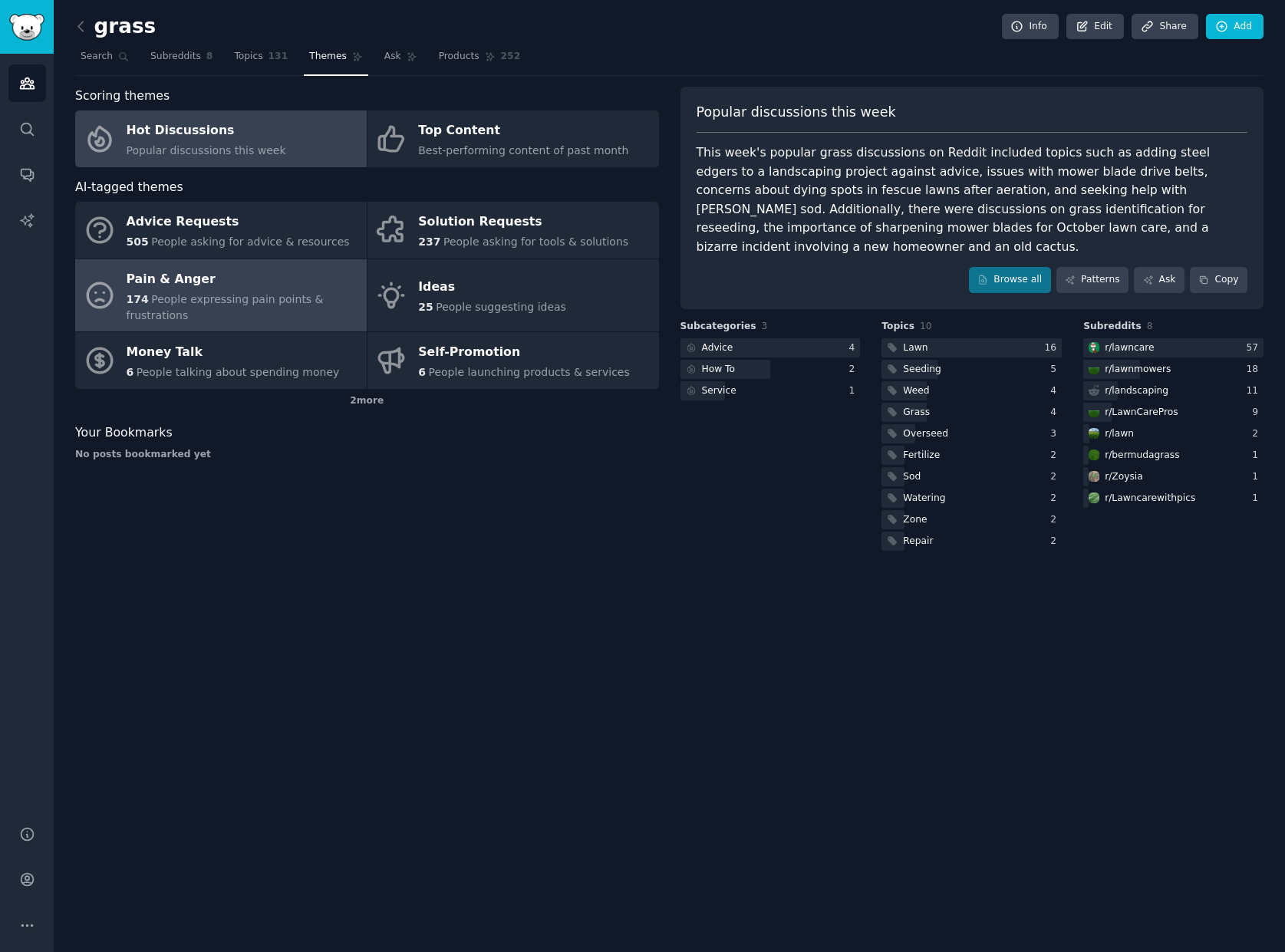
click at [236, 260] on link "Pain & Anger 174 People expressing pain points & frustrations" at bounding box center [220, 295] width 291 height 73
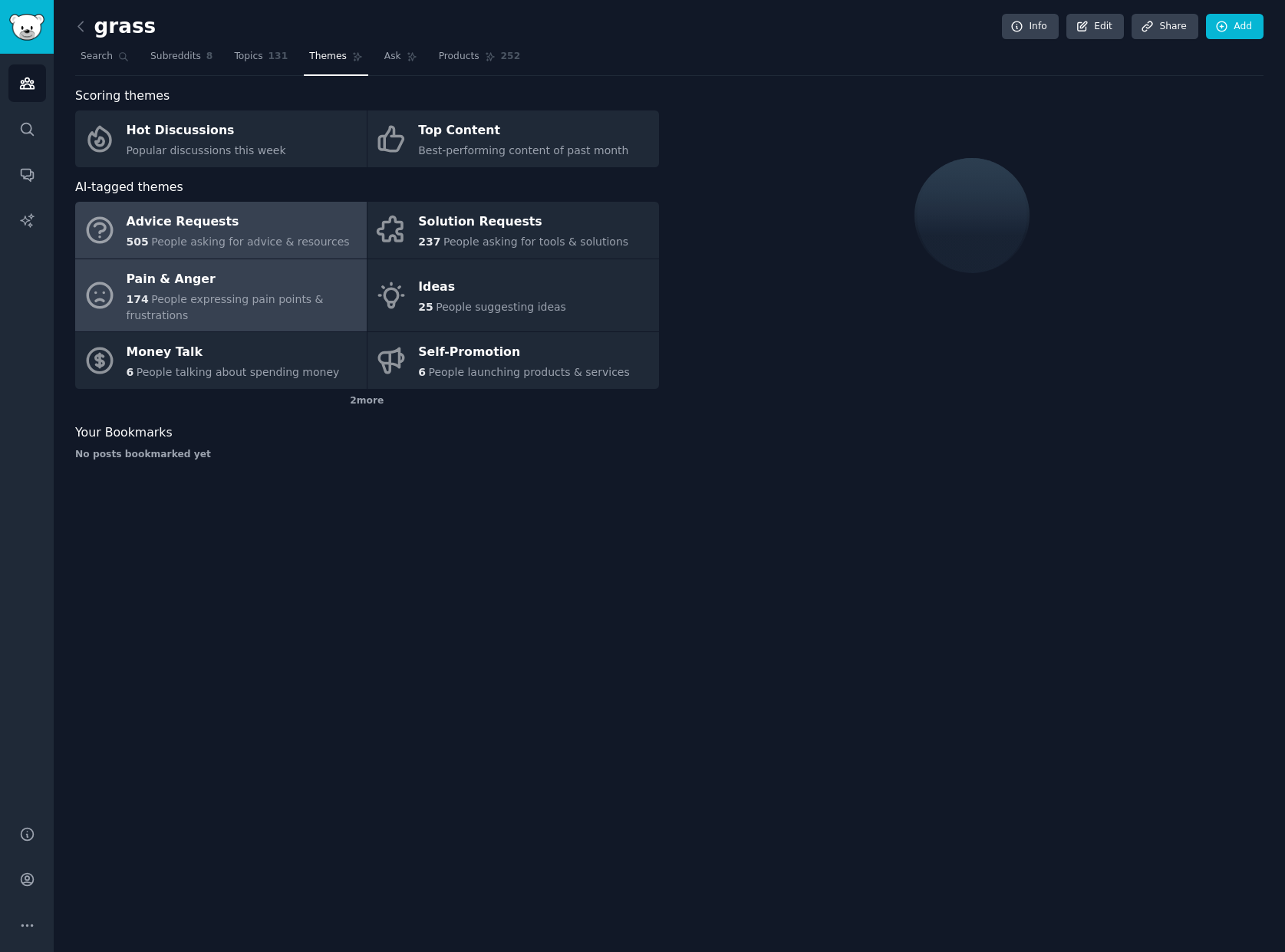
click at [240, 221] on div "Advice Requests" at bounding box center [238, 222] width 223 height 25
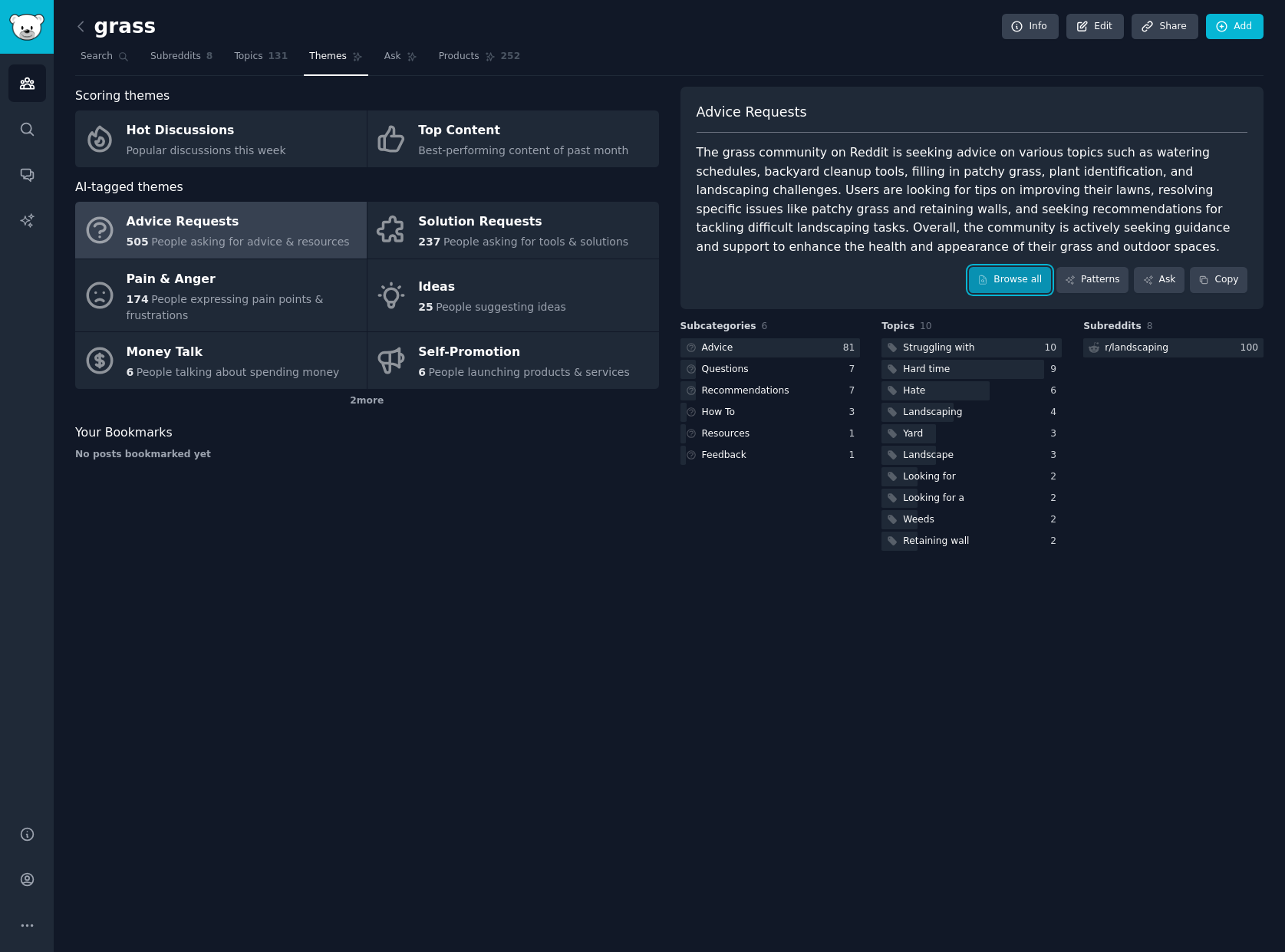
click at [1022, 274] on link "Browse all" at bounding box center [1010, 280] width 82 height 26
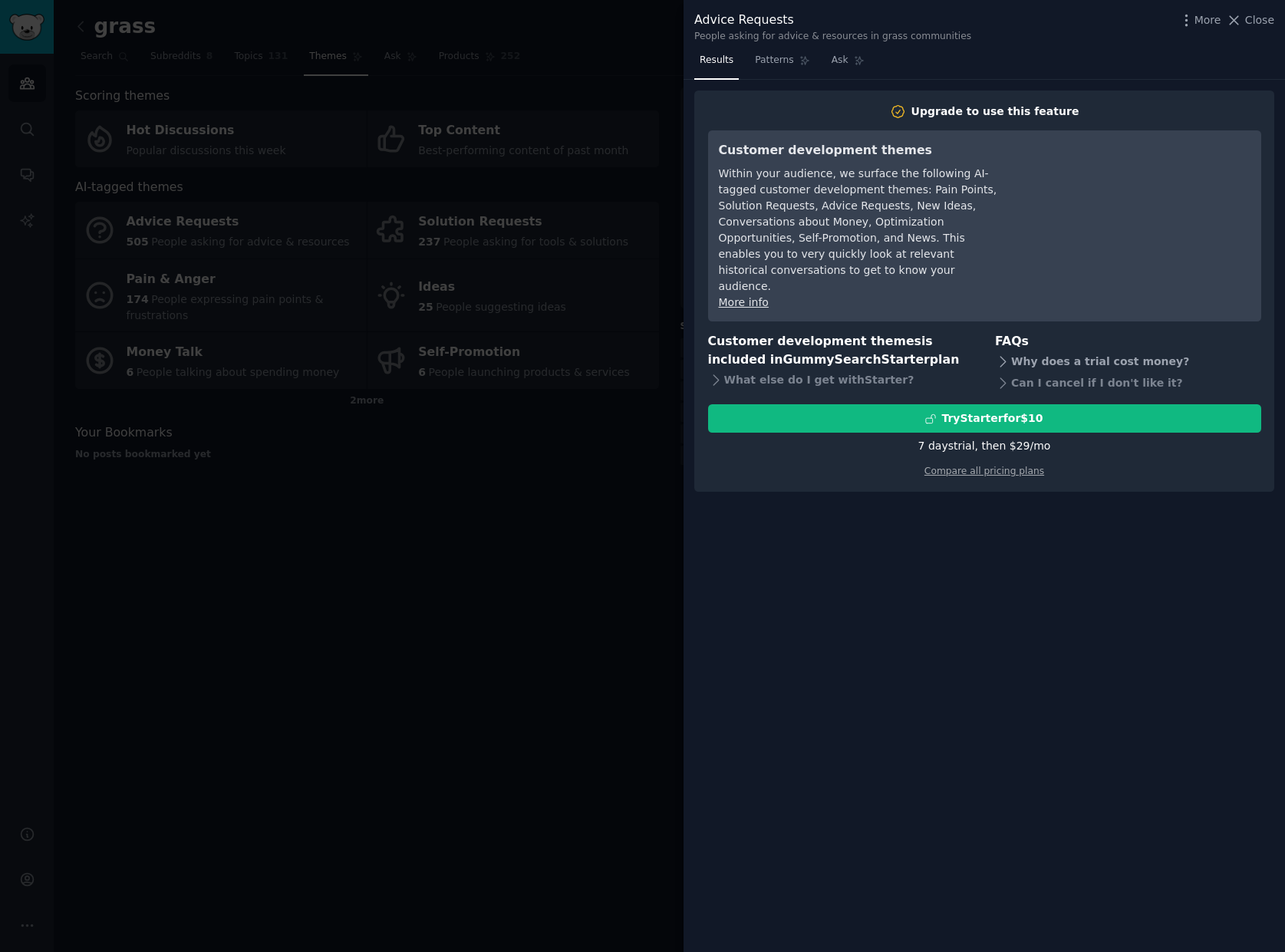
click at [1002, 354] on icon at bounding box center [1003, 362] width 16 height 16
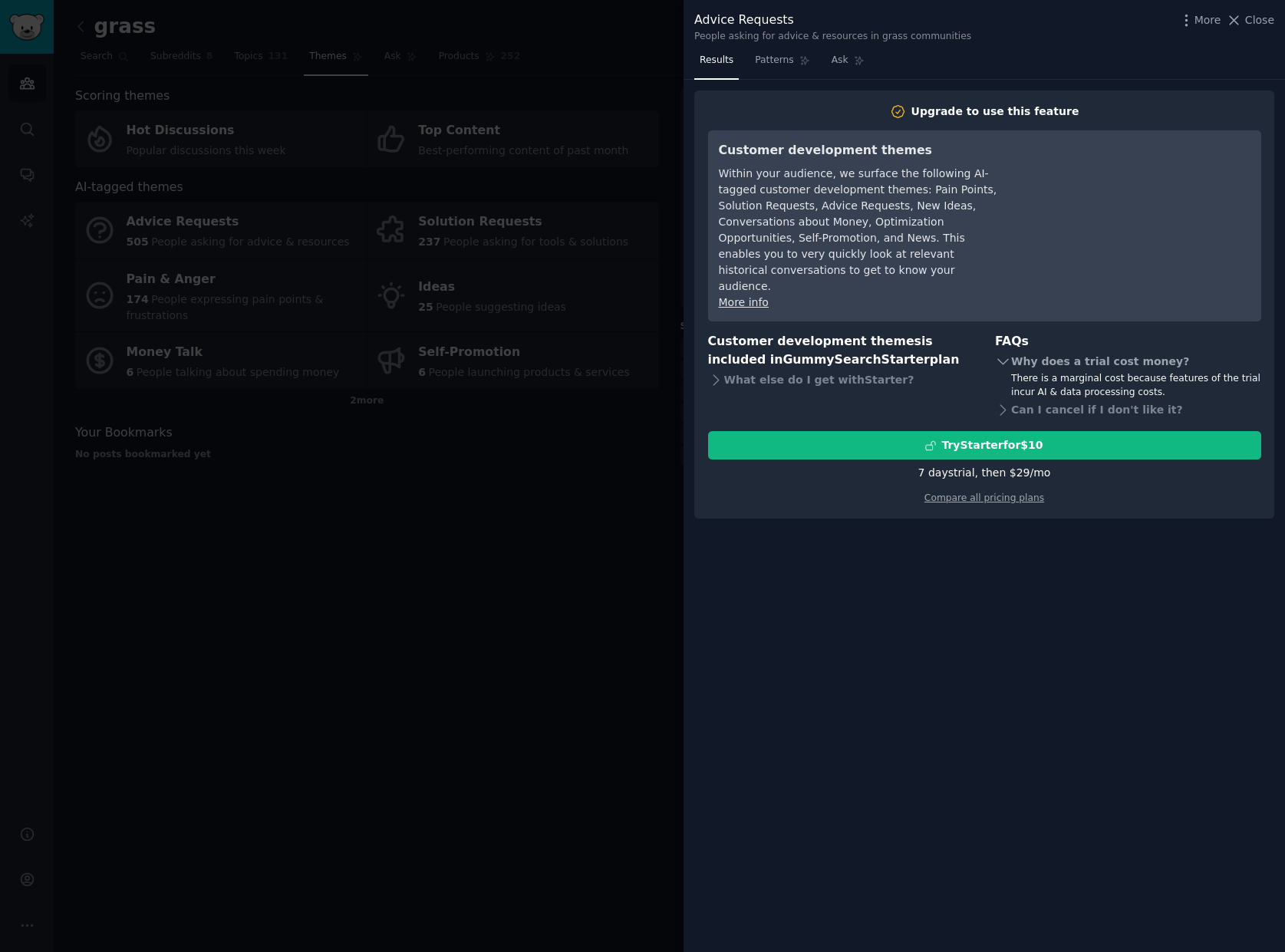
click at [1002, 354] on icon at bounding box center [1003, 362] width 16 height 16
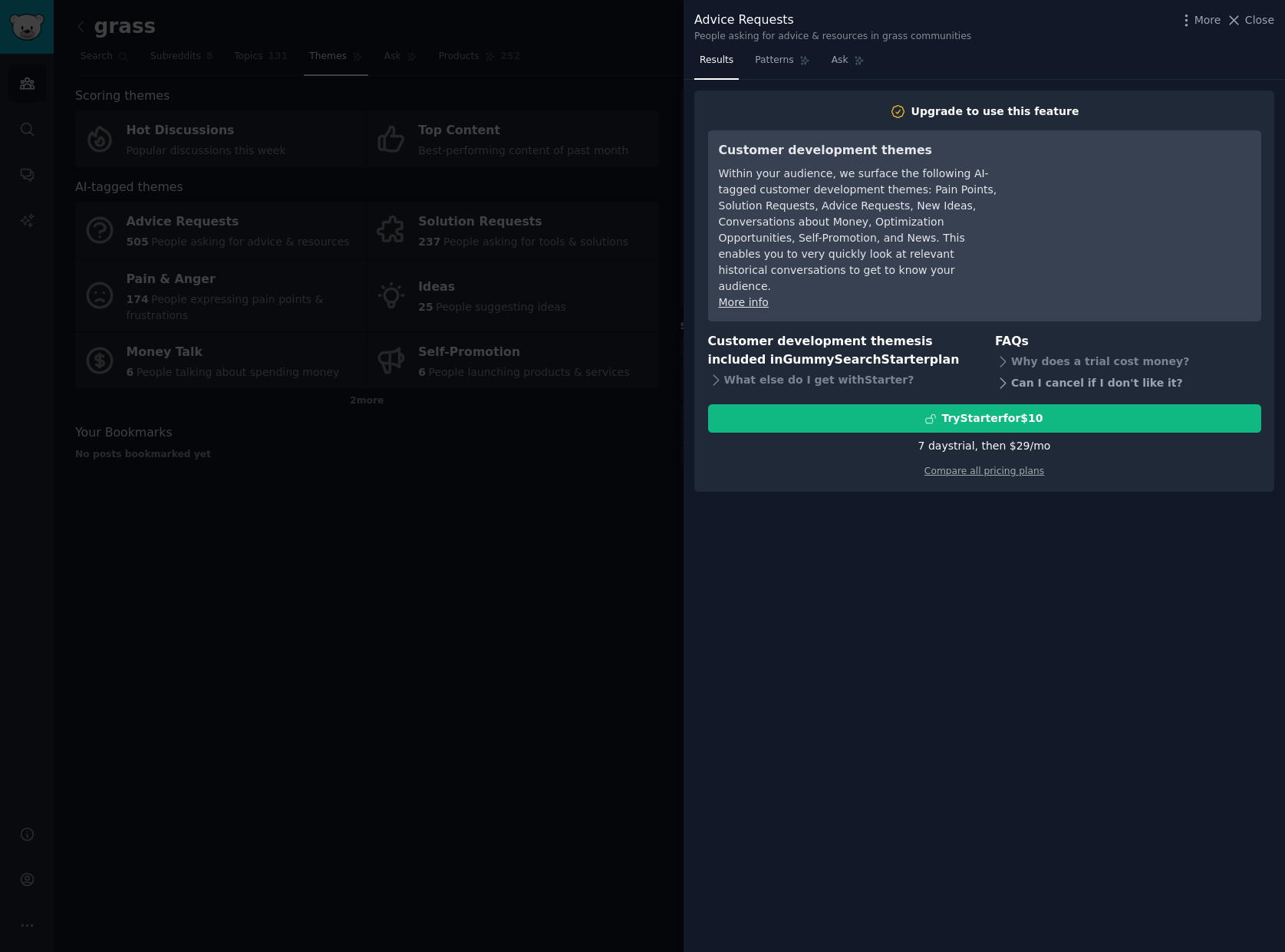
click at [1003, 375] on icon at bounding box center [1003, 383] width 16 height 16
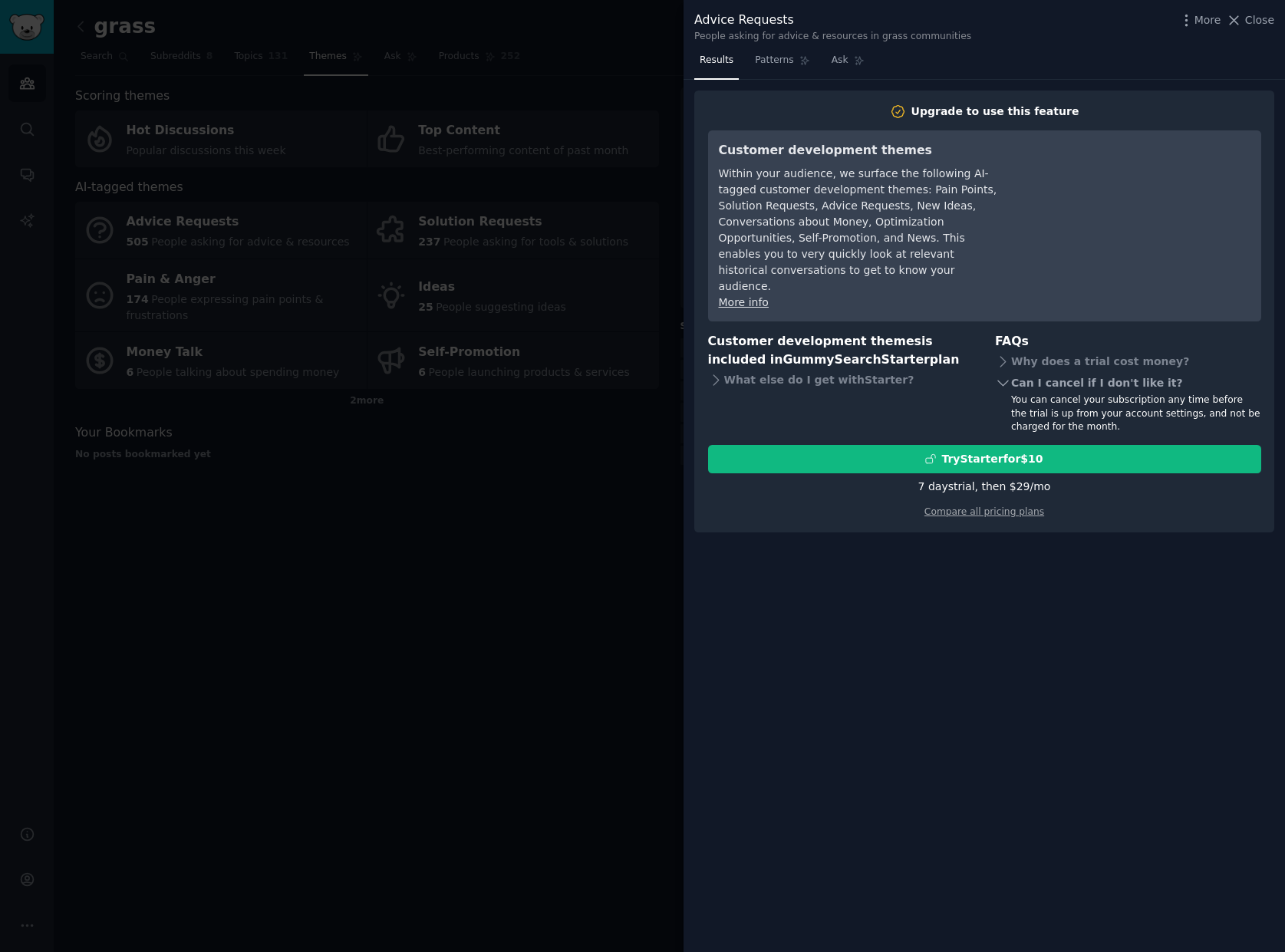
click at [1003, 375] on icon at bounding box center [1003, 383] width 16 height 16
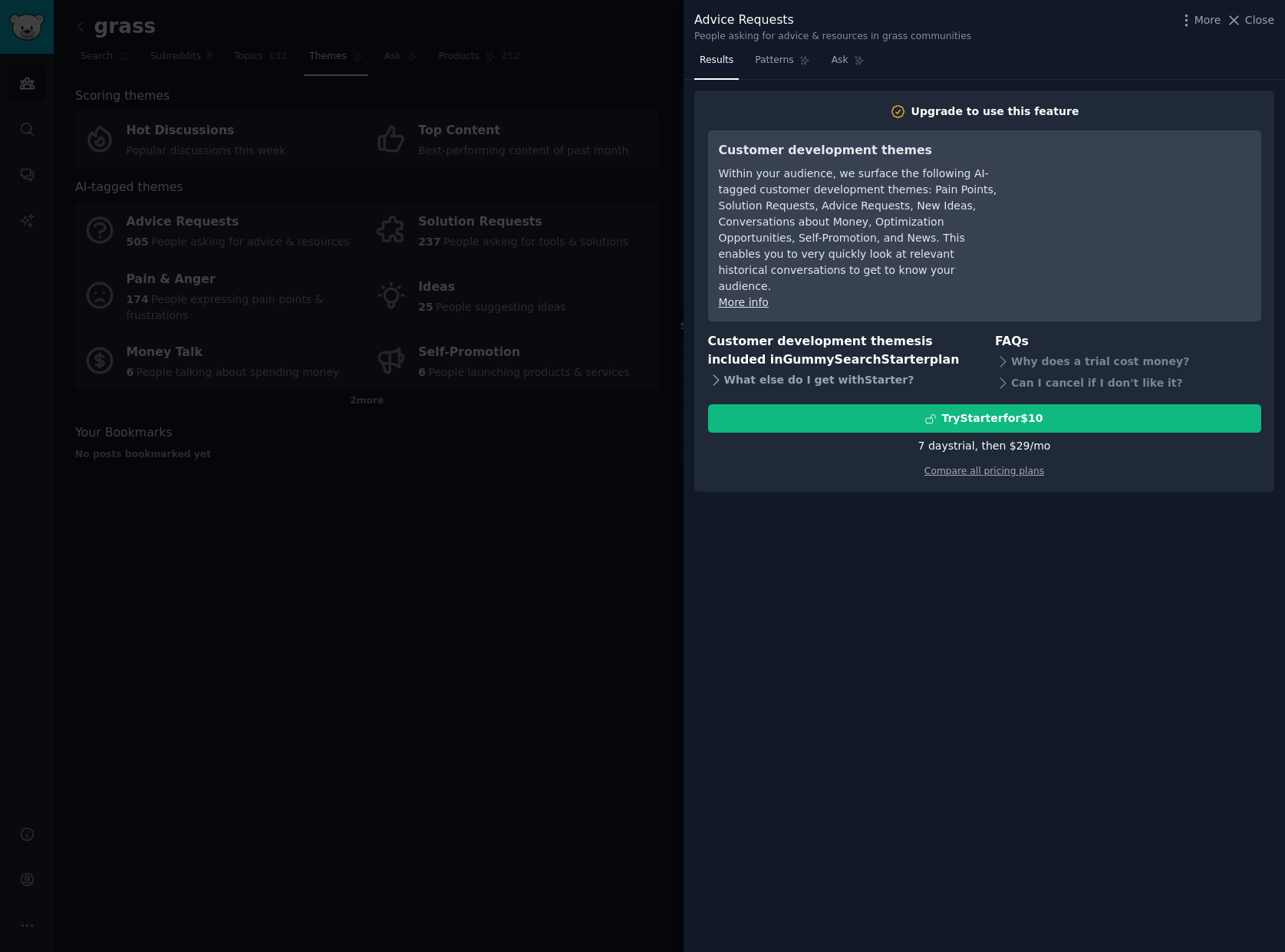
click at [714, 372] on icon at bounding box center [716, 380] width 16 height 16
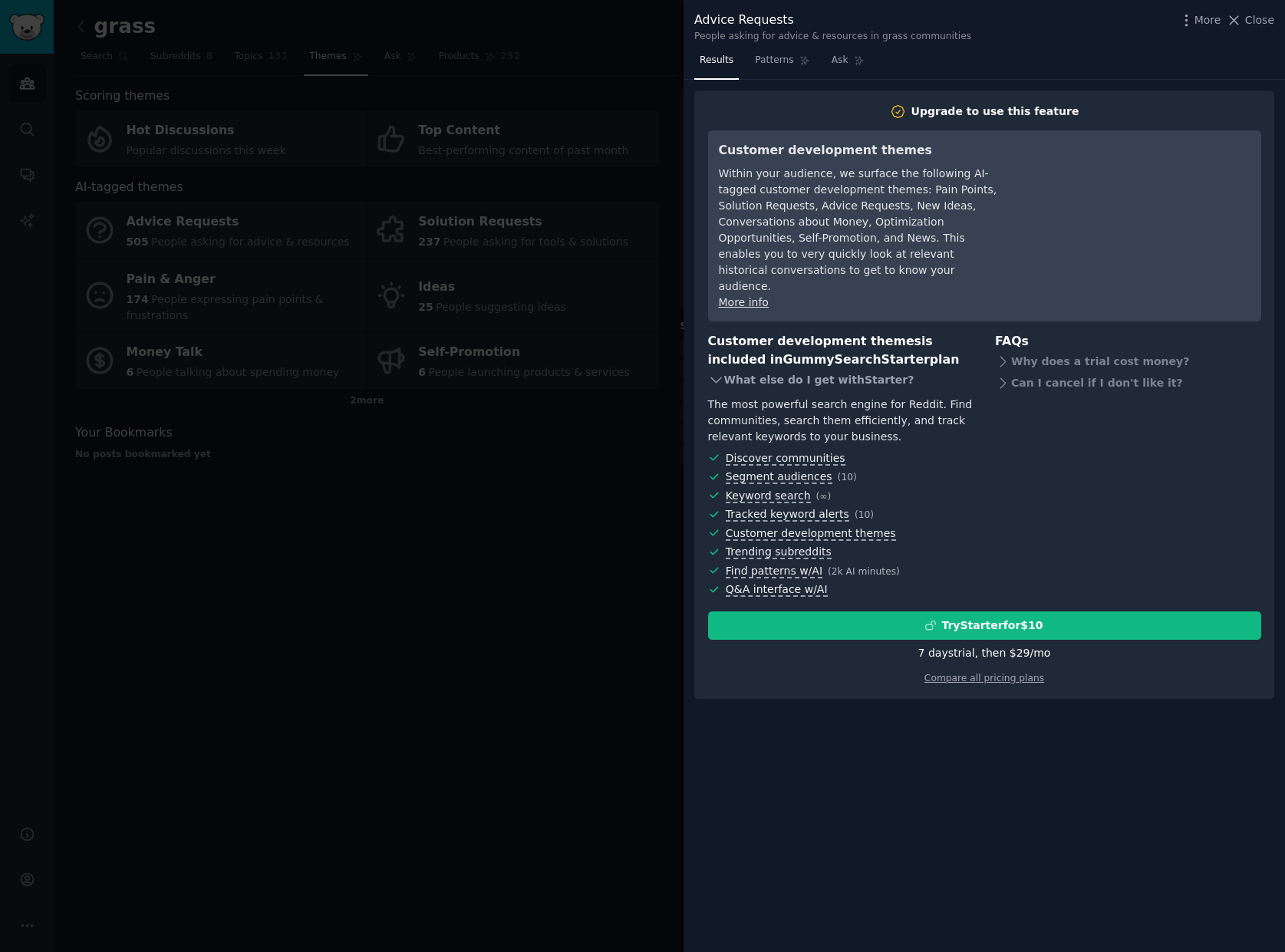
click at [719, 372] on icon at bounding box center [716, 380] width 16 height 16
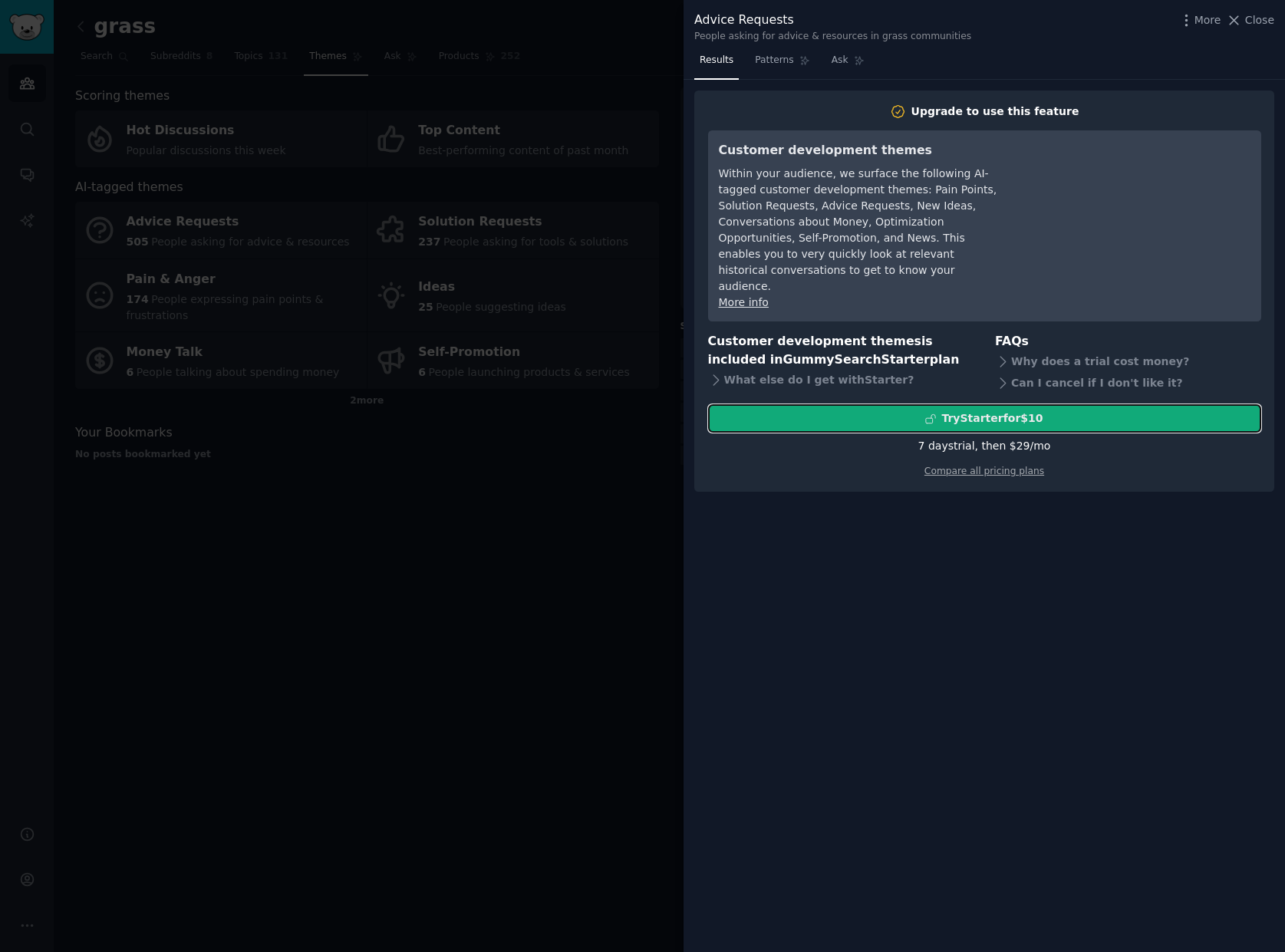
click at [969, 411] on div "Try Starter for $10" at bounding box center [992, 419] width 102 height 16
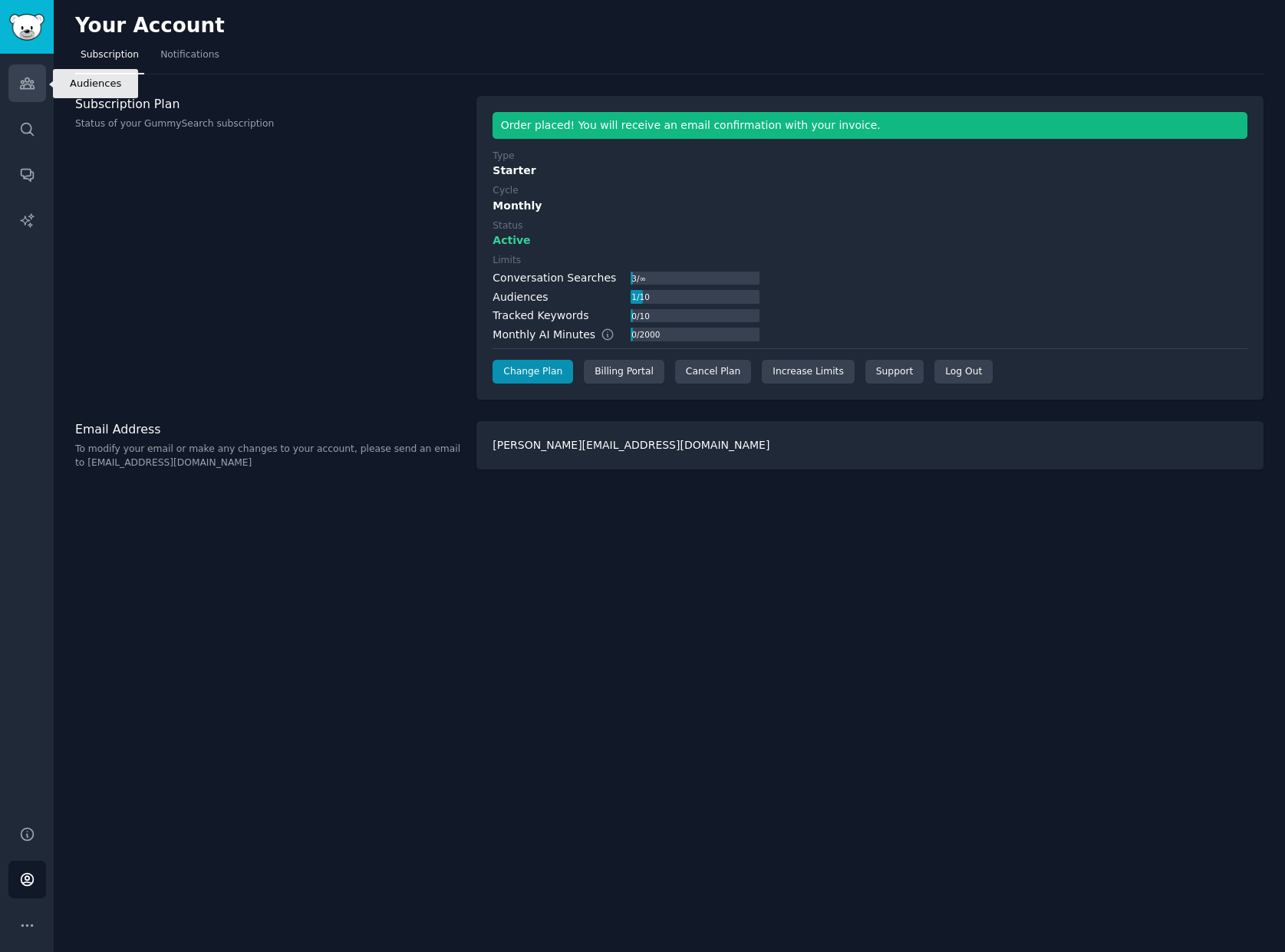
click at [33, 87] on icon "Sidebar" at bounding box center [27, 83] width 14 height 11
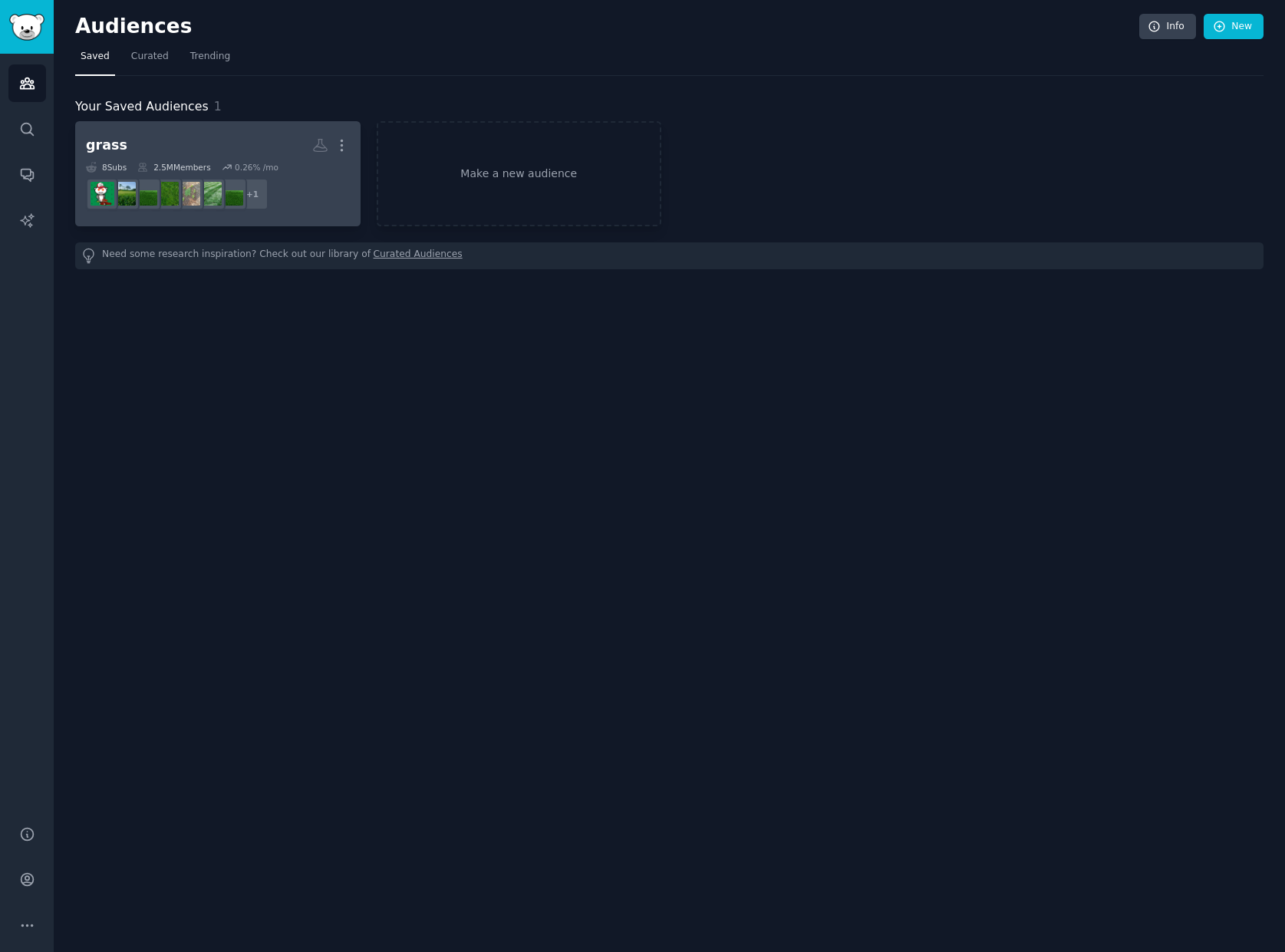
click at [242, 141] on h2 "grass More" at bounding box center [217, 145] width 264 height 27
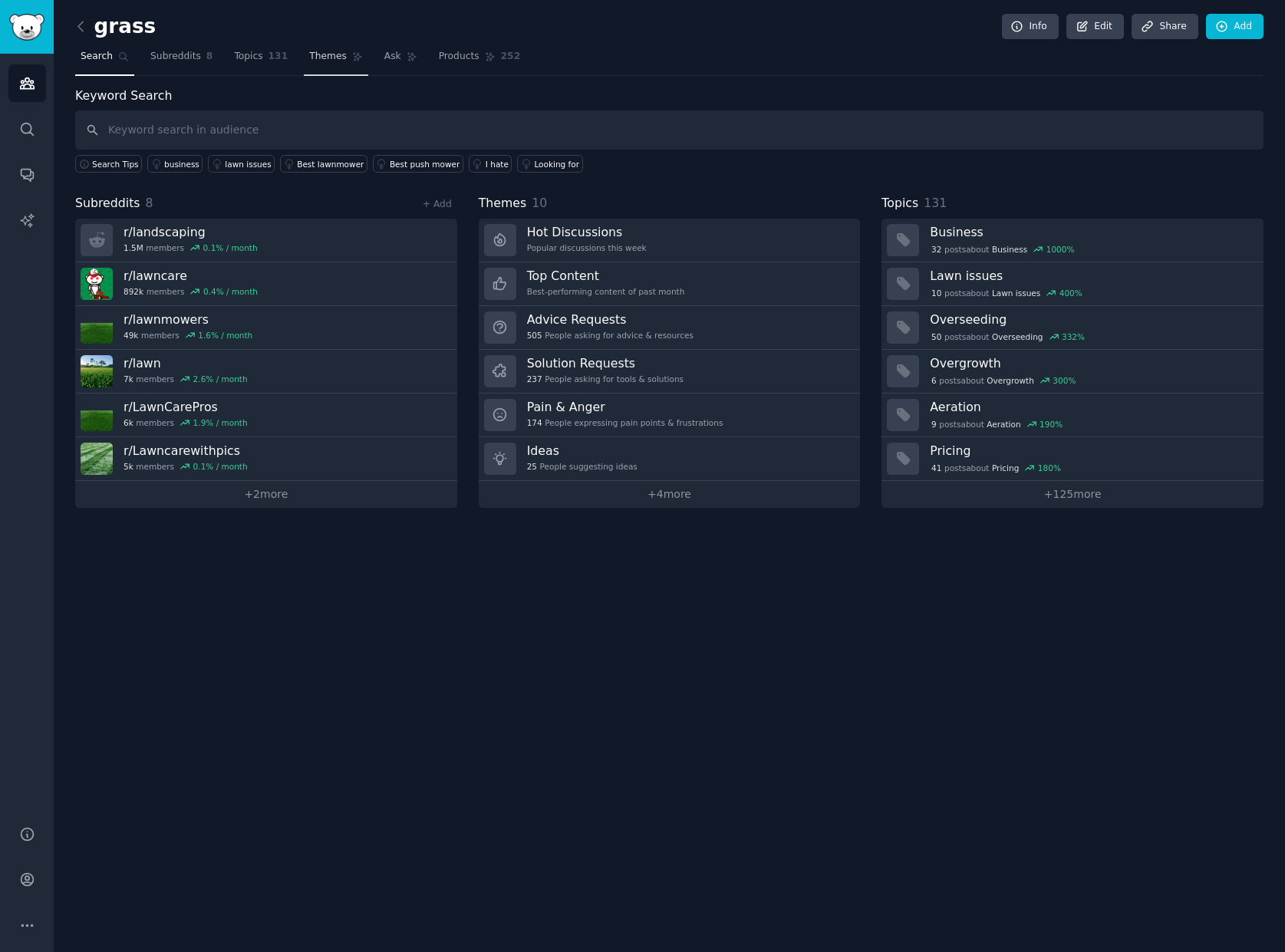
click at [330, 60] on link "Themes" at bounding box center [336, 61] width 65 height 32
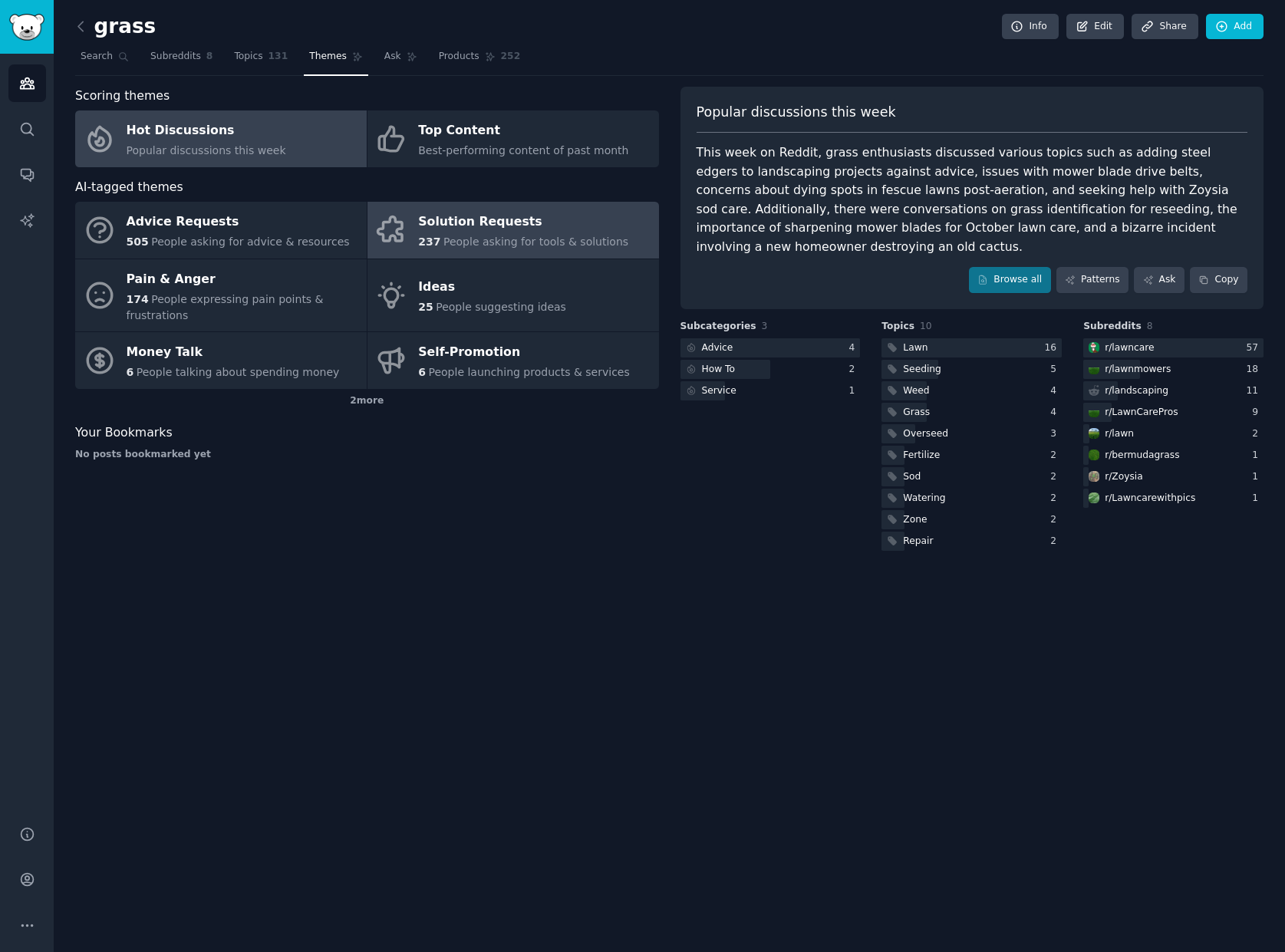
click at [455, 231] on div "Solution Requests" at bounding box center [522, 222] width 210 height 25
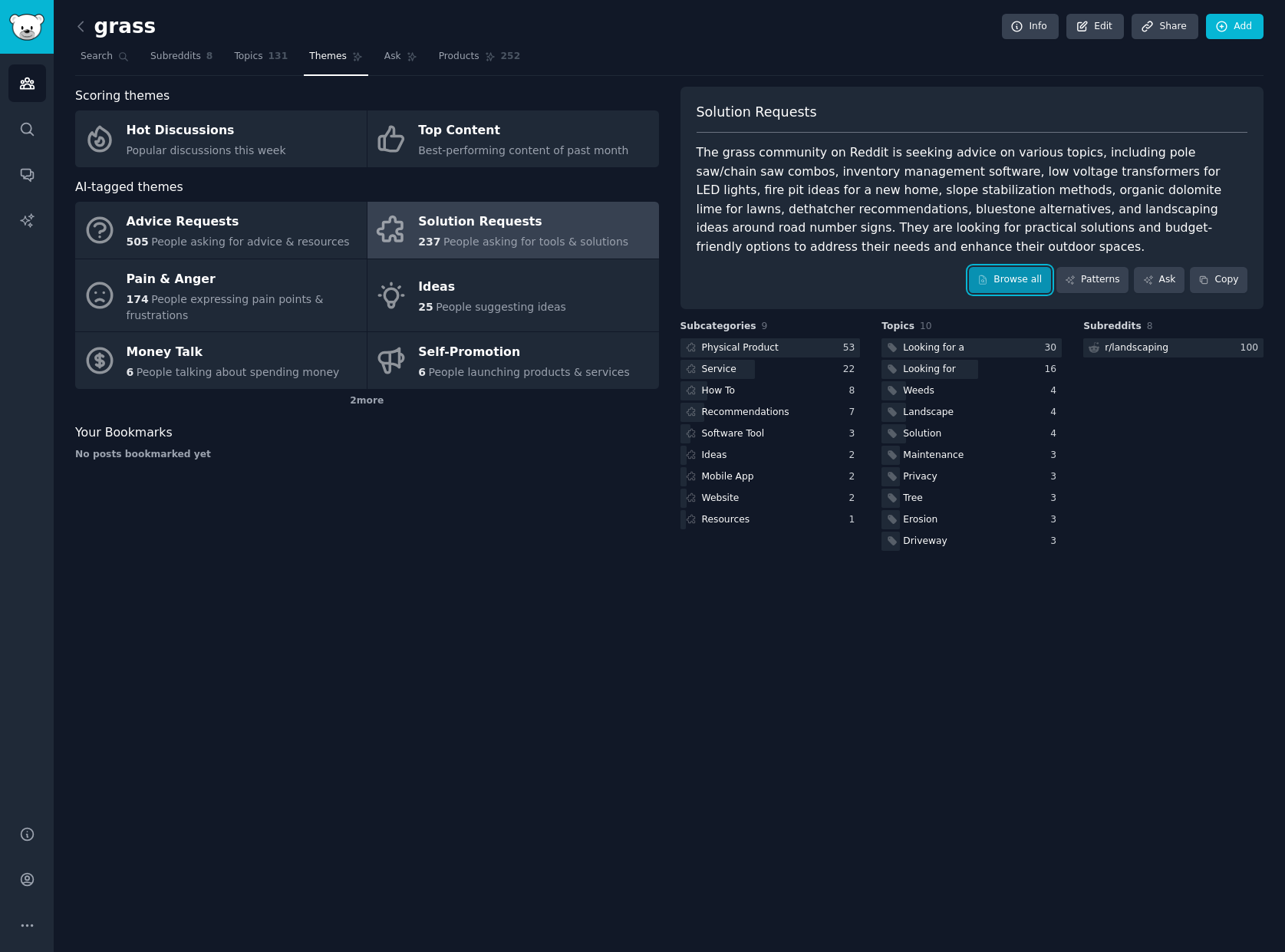
click at [1001, 267] on link "Browse all" at bounding box center [1010, 280] width 82 height 26
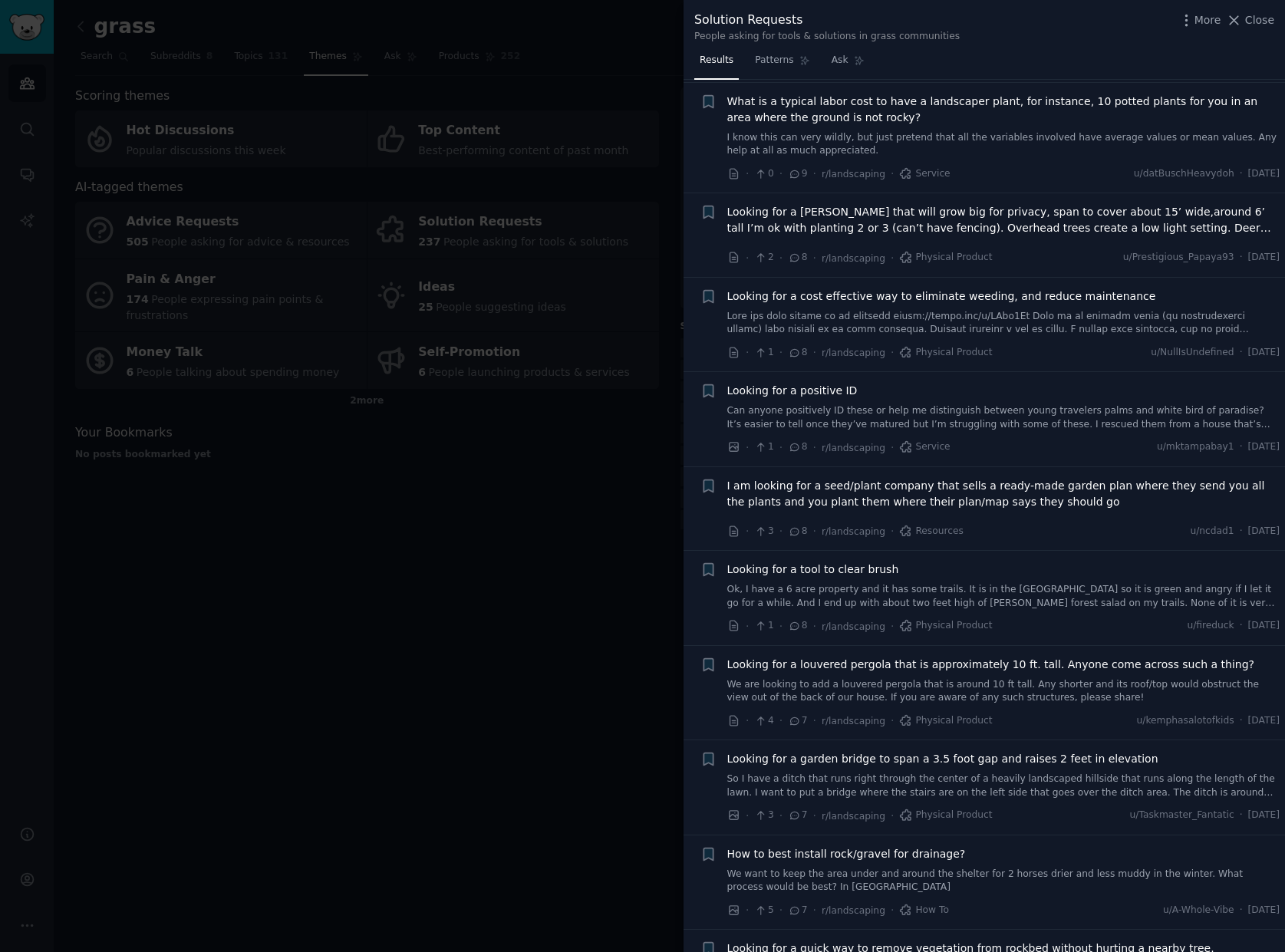
scroll to position [1534, 0]
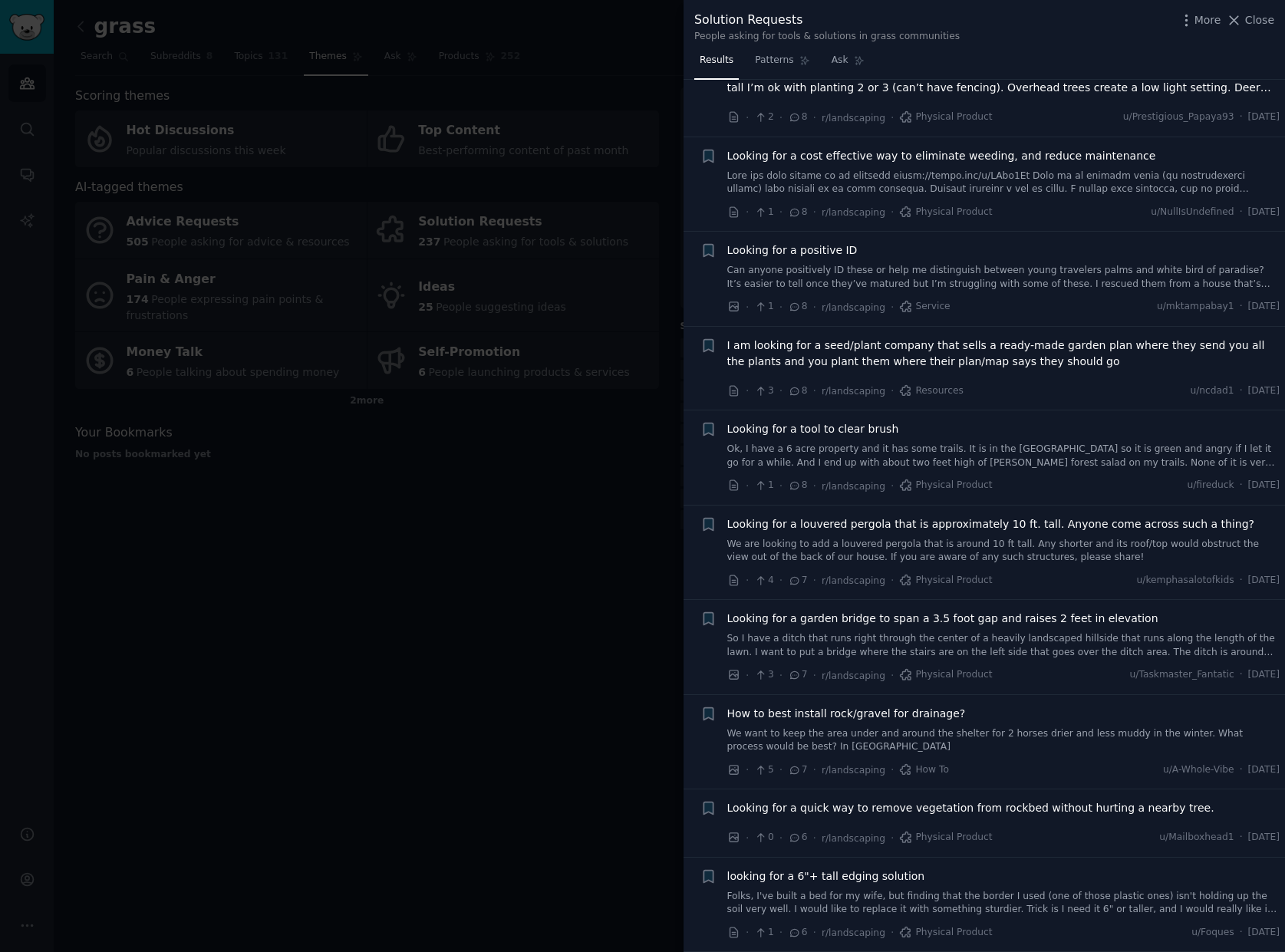
click at [544, 518] on div at bounding box center [642, 476] width 1285 height 952
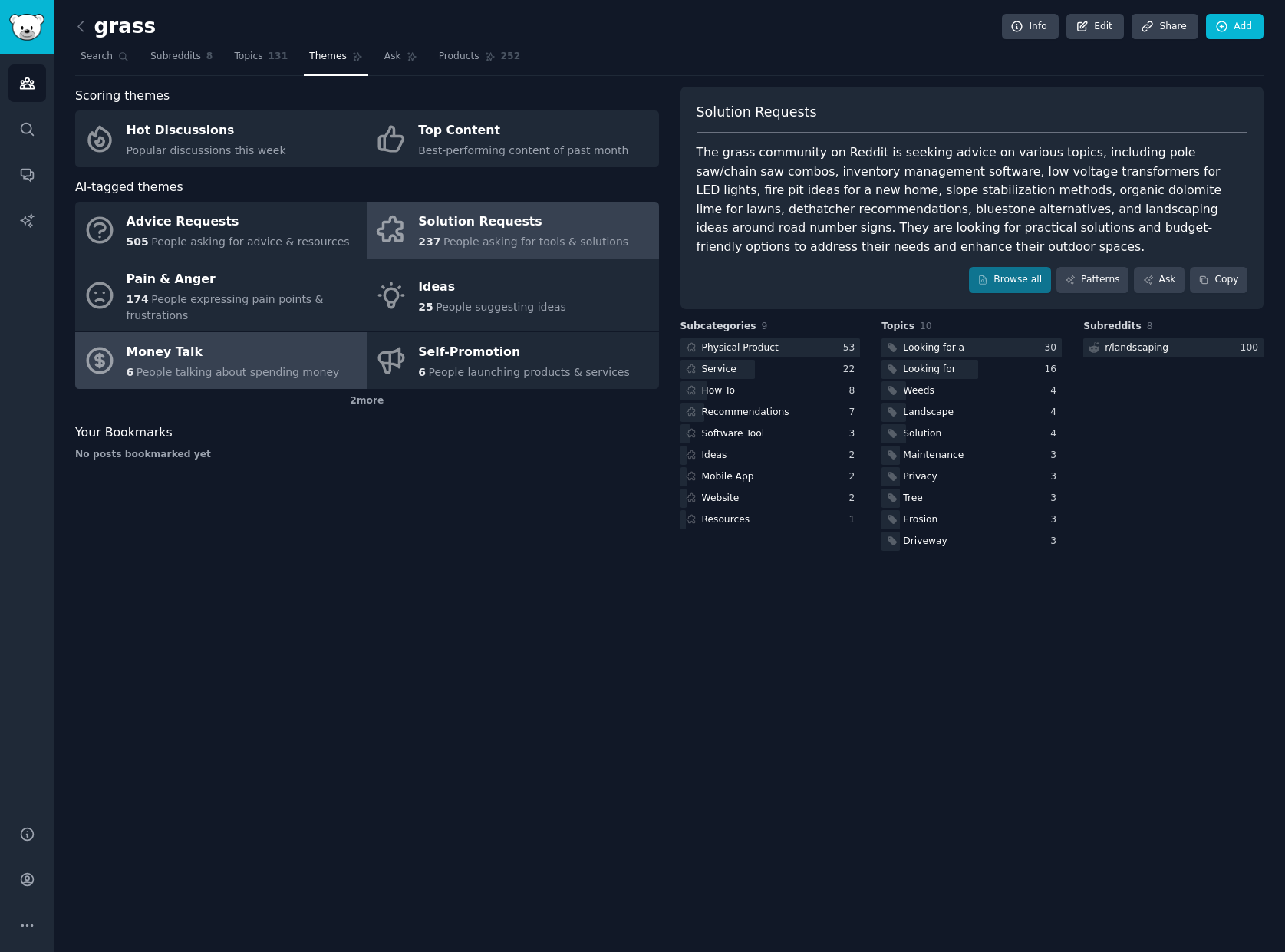
click at [183, 366] on span "People talking about spending money" at bounding box center [238, 372] width 203 height 12
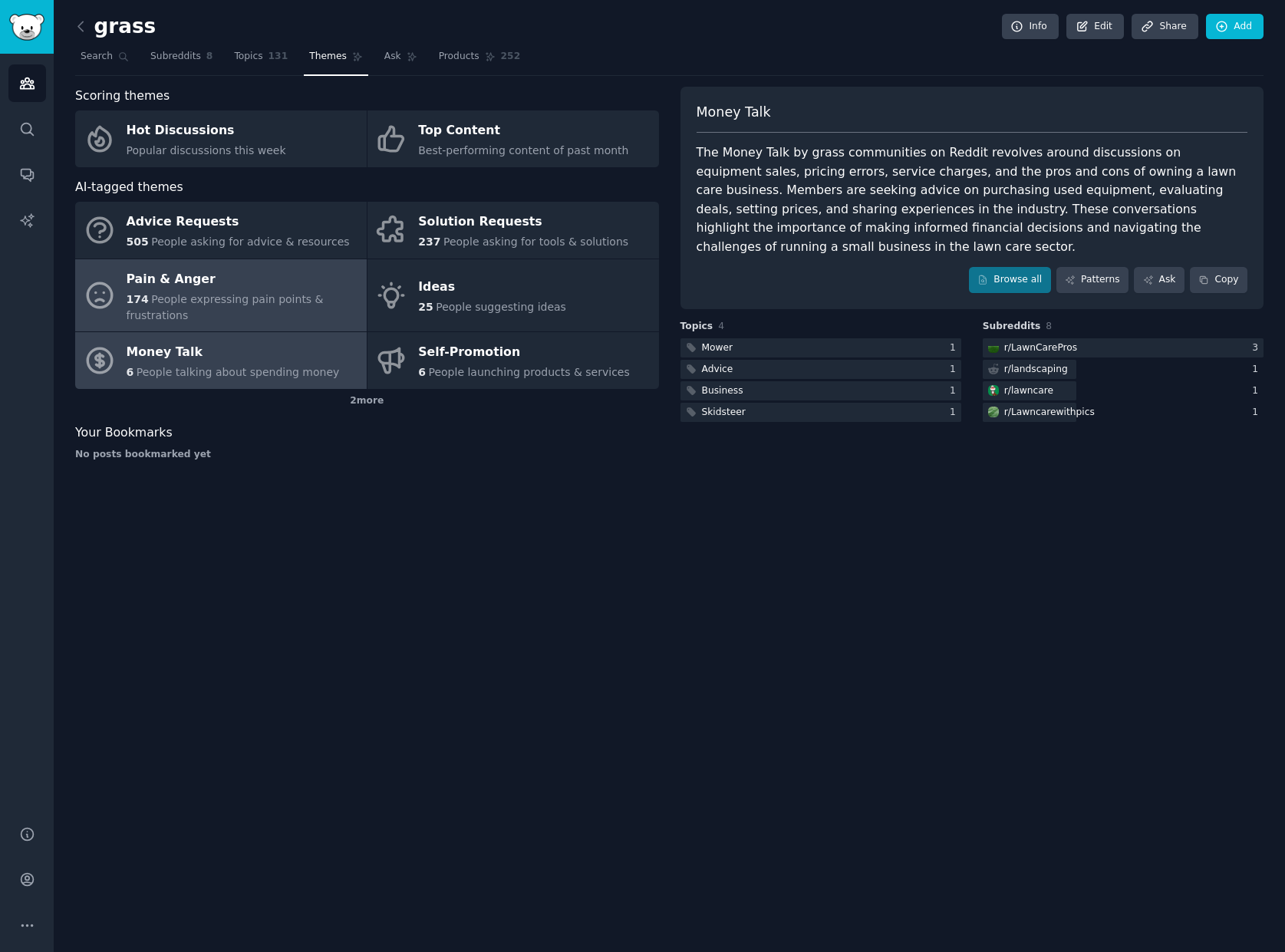
click at [231, 287] on div "Pain & Anger" at bounding box center [242, 279] width 232 height 25
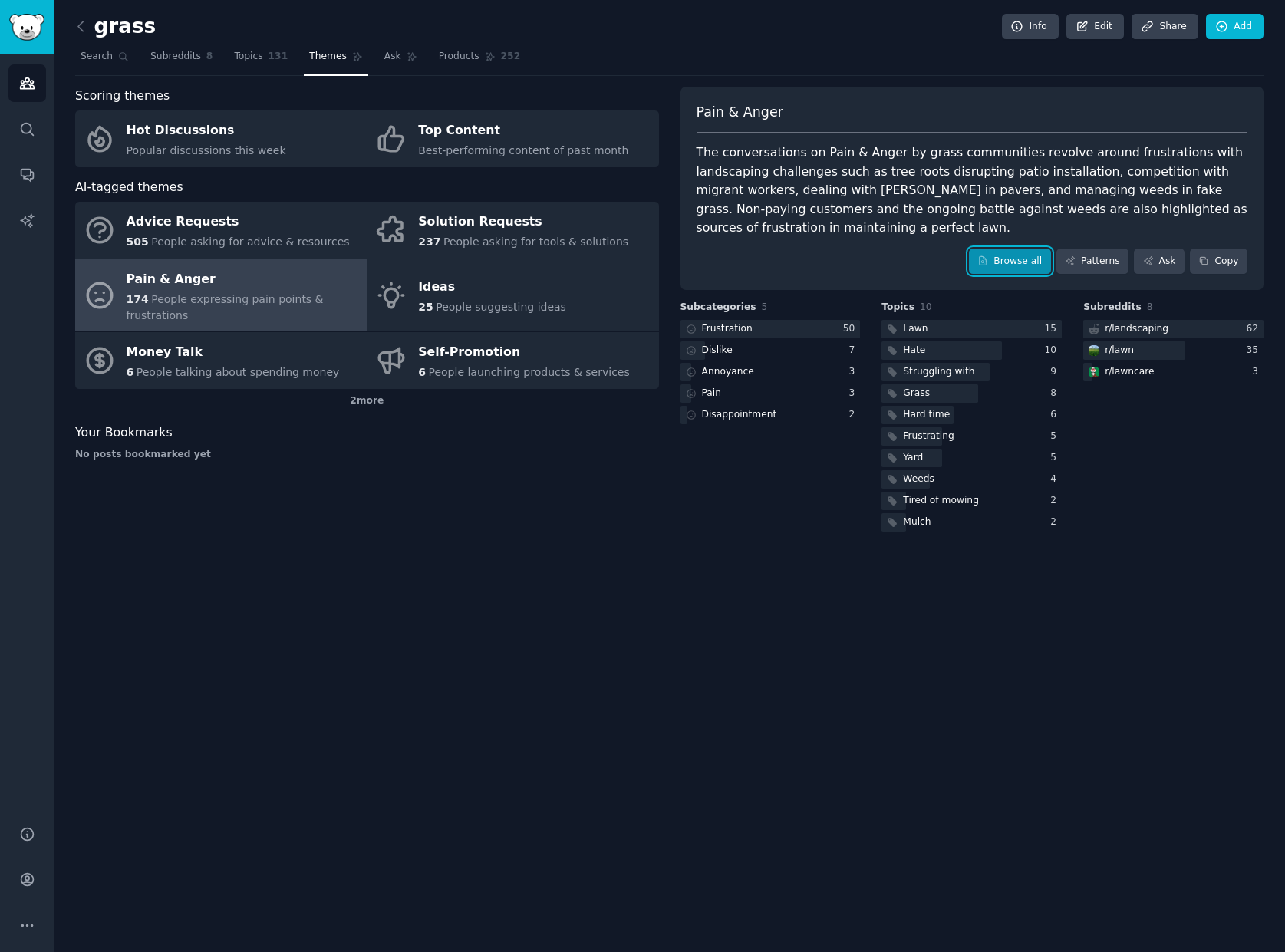
click at [1010, 248] on link "Browse all" at bounding box center [1010, 261] width 82 height 26
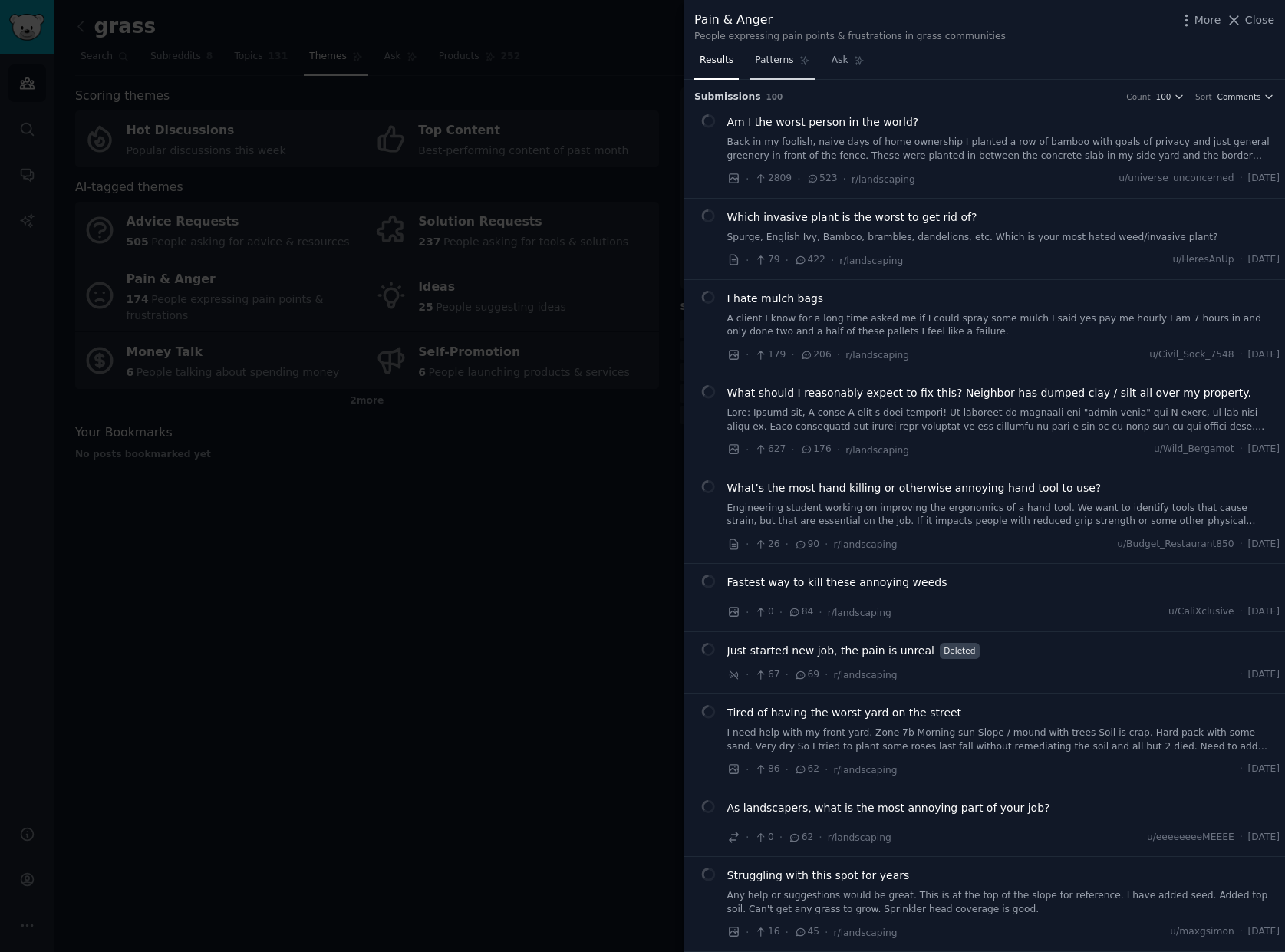
click at [755, 55] on span "Patterns" at bounding box center [774, 61] width 38 height 14
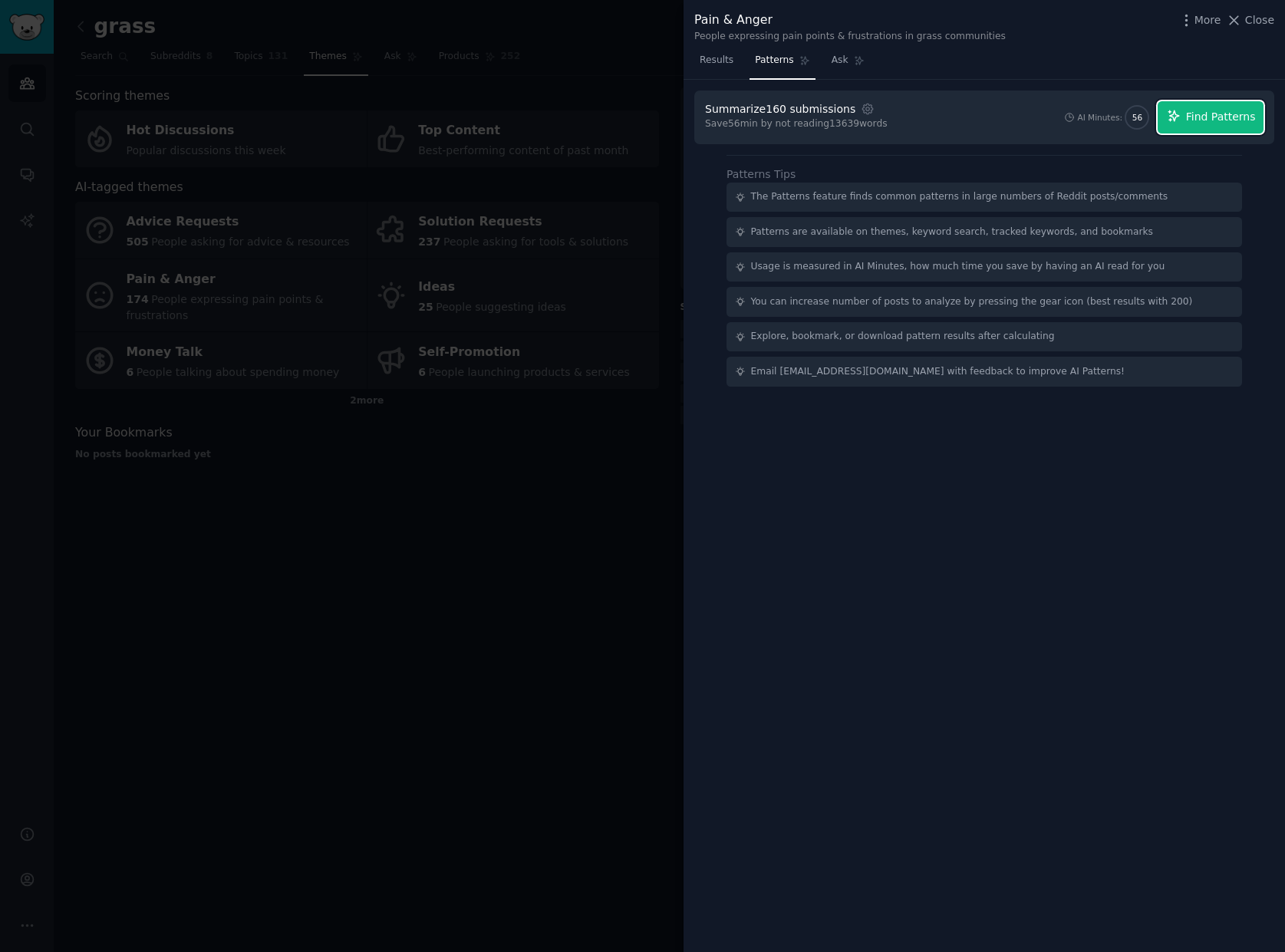
click at [1198, 120] on span "Find Patterns" at bounding box center [1221, 117] width 70 height 16
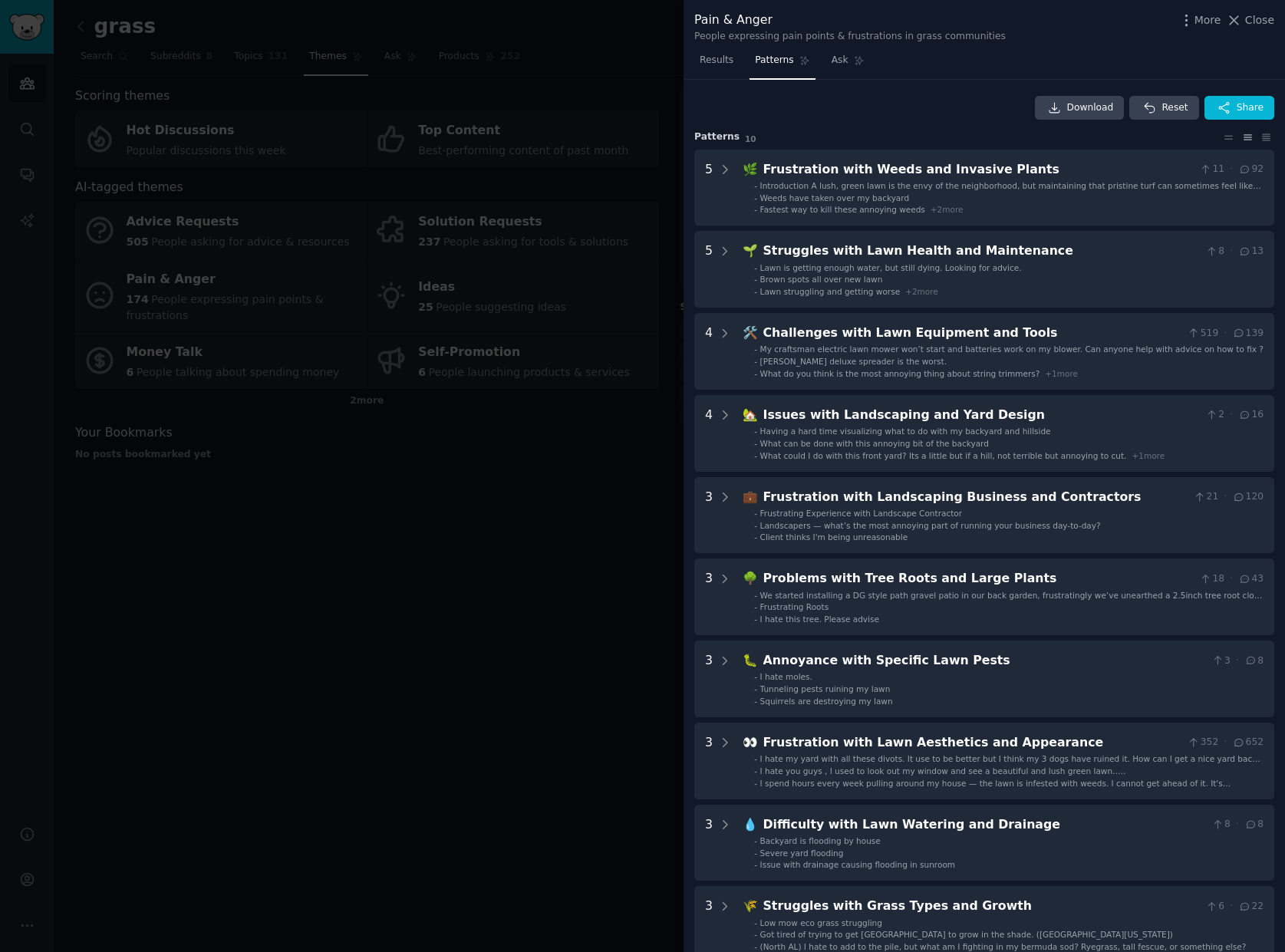
click at [575, 597] on div at bounding box center [642, 476] width 1285 height 952
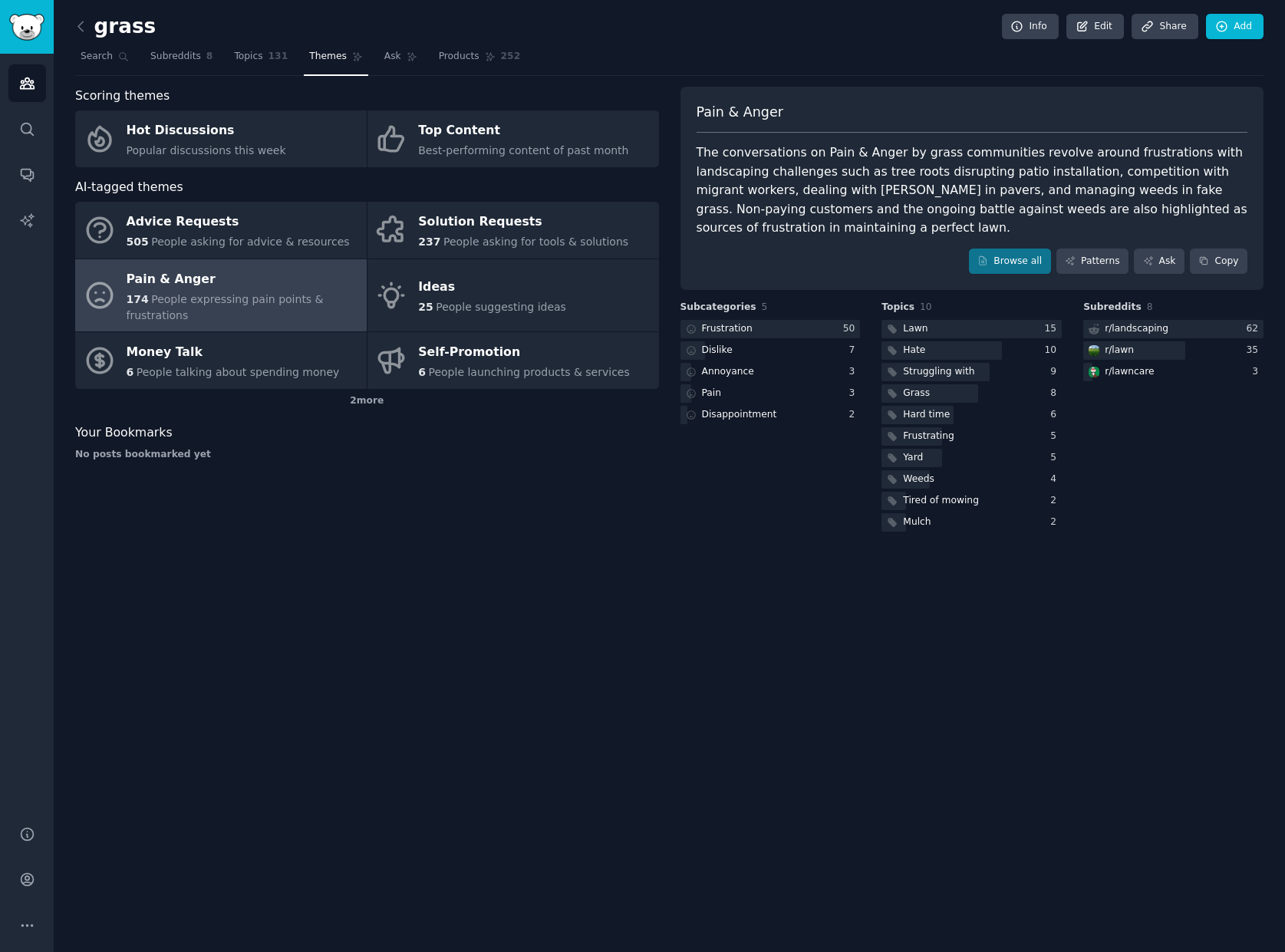
click at [473, 555] on div "grass Info Edit Share Add Search Subreddits 8 Topics 131 Themes Ask Products 25…" at bounding box center [669, 476] width 1231 height 952
